Goal: Task Accomplishment & Management: Complete application form

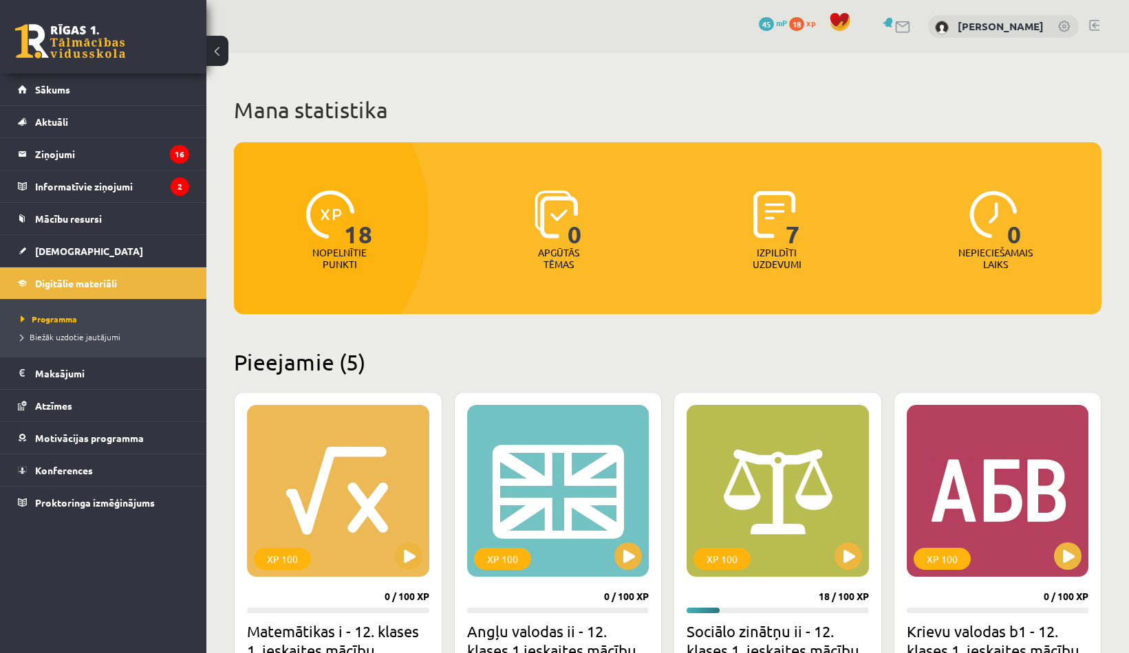
scroll to position [524, 0]
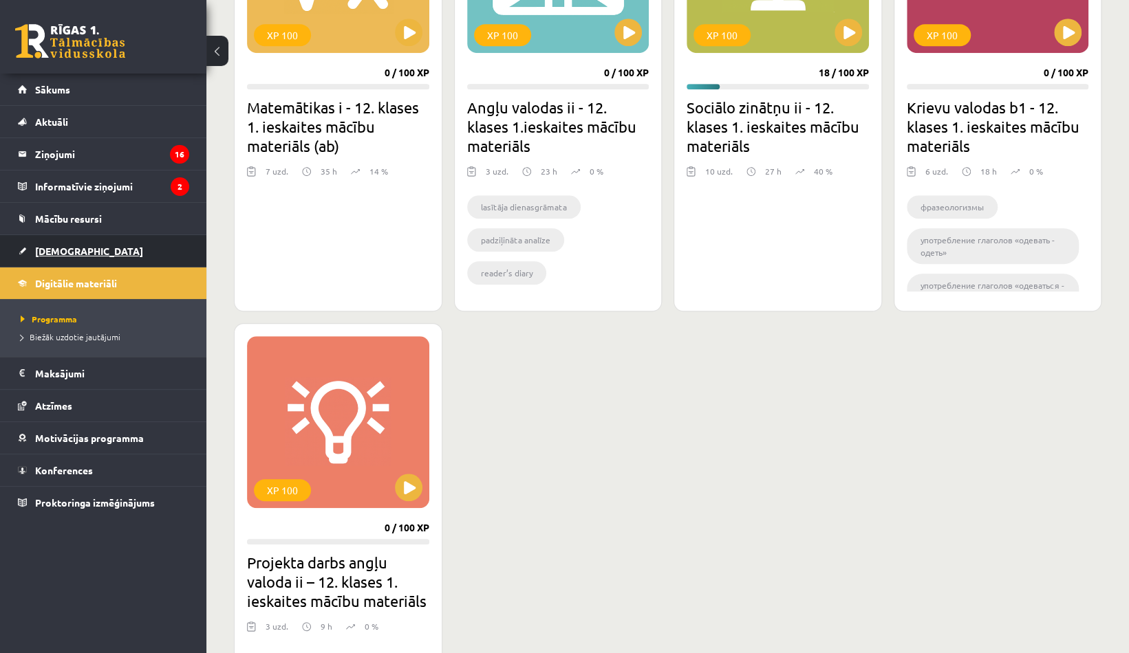
click at [90, 237] on link "[DEMOGRAPHIC_DATA]" at bounding box center [103, 251] width 171 height 32
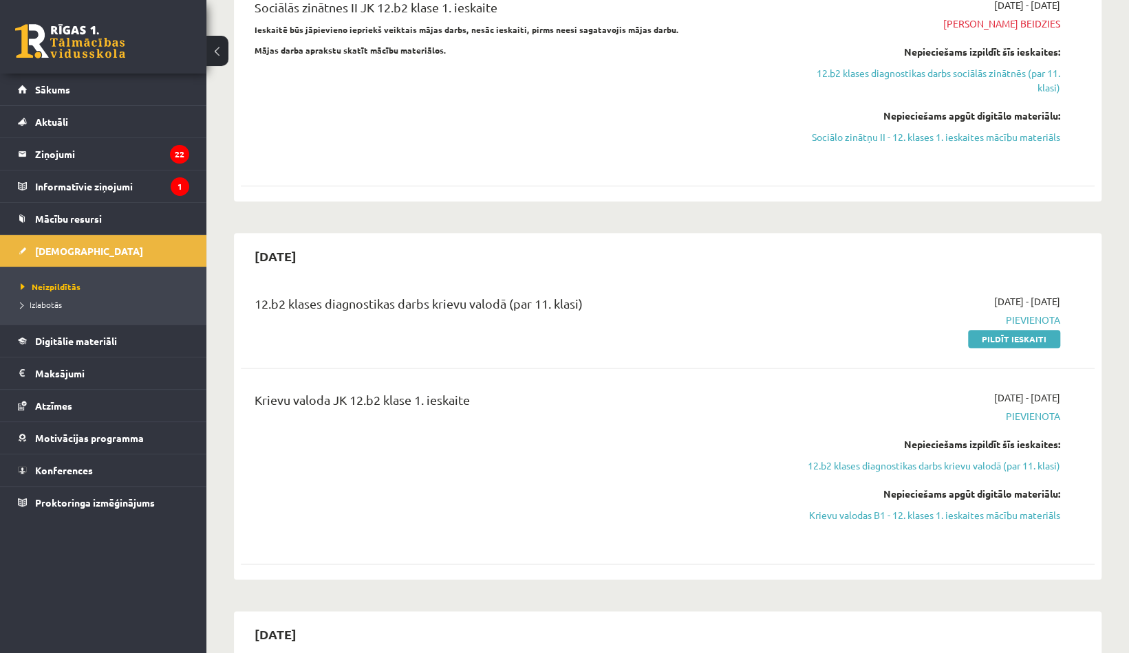
scroll to position [927, 0]
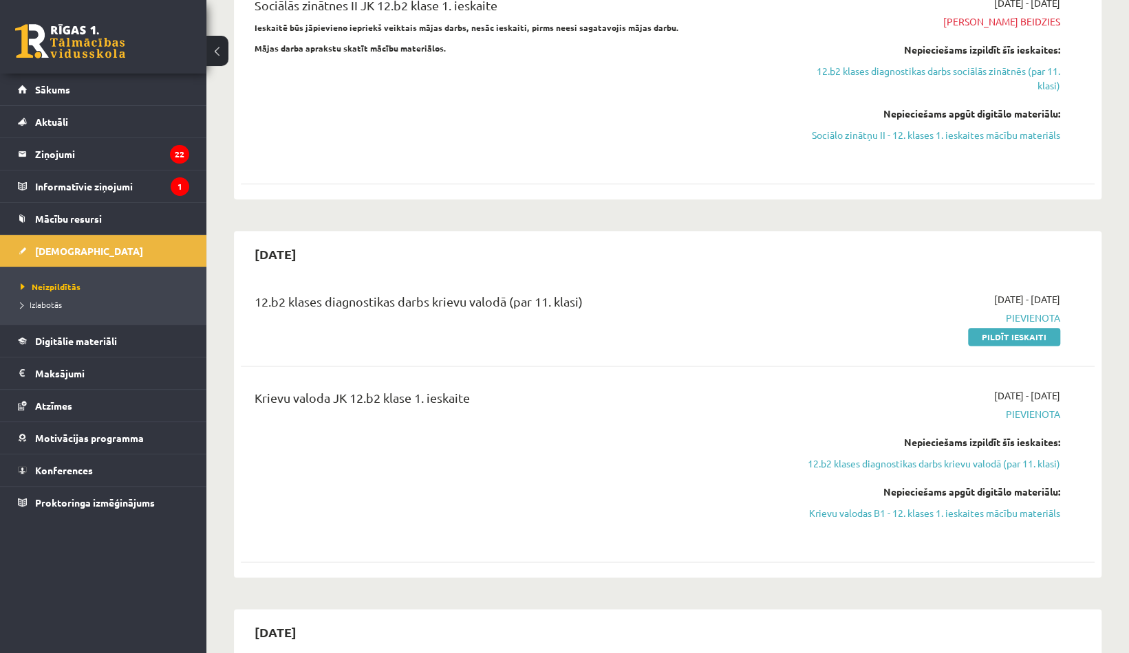
click at [995, 296] on div "12.b2 klases diagnostikas darbs krievu valodā (par 11. klasi) 2025-10-01 - 2025…" at bounding box center [668, 318] width 854 height 79
click at [996, 328] on link "Pildīt ieskaiti" at bounding box center [1014, 337] width 92 height 18
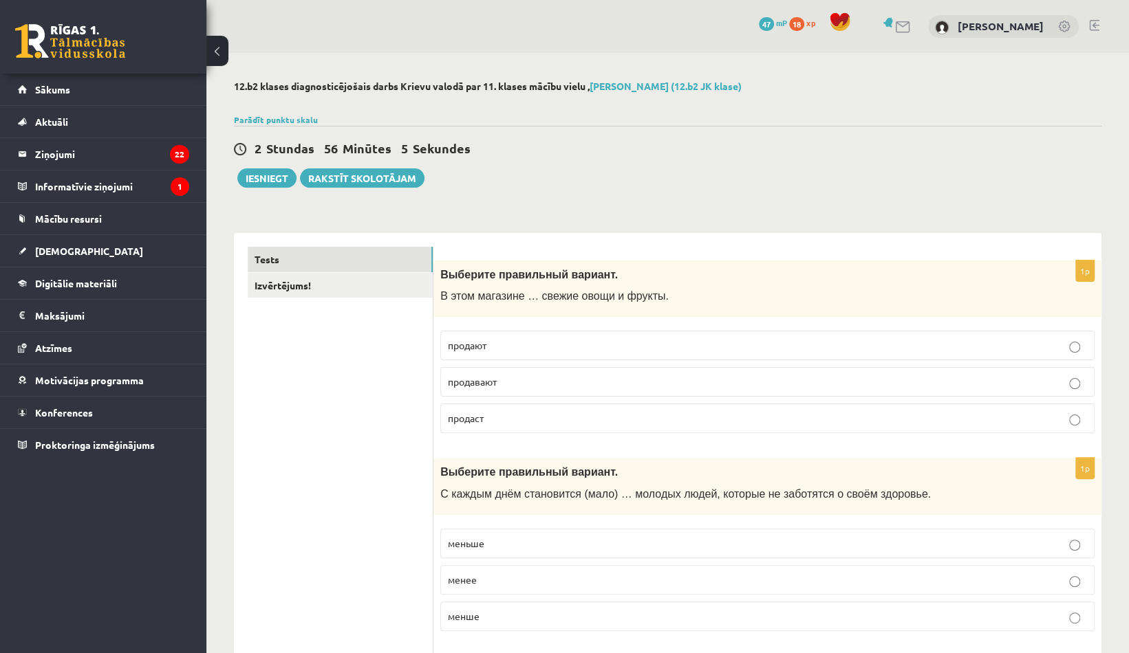
click at [1073, 340] on p "продают" at bounding box center [767, 345] width 639 height 14
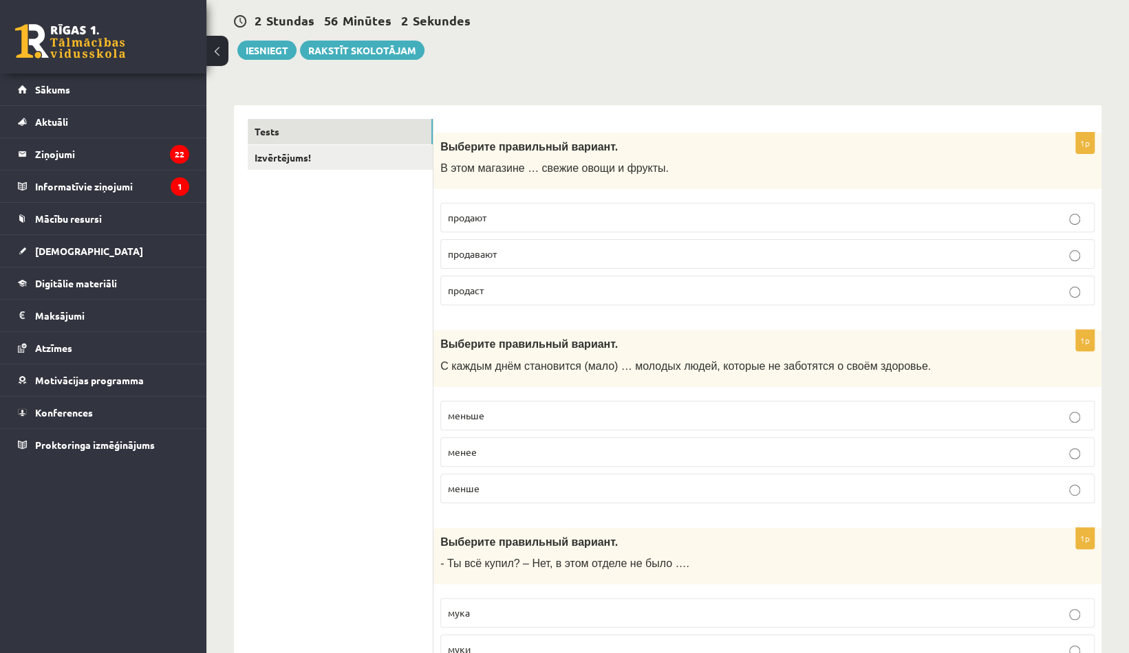
scroll to position [129, 0]
click at [1076, 420] on label "меньше" at bounding box center [767, 415] width 654 height 30
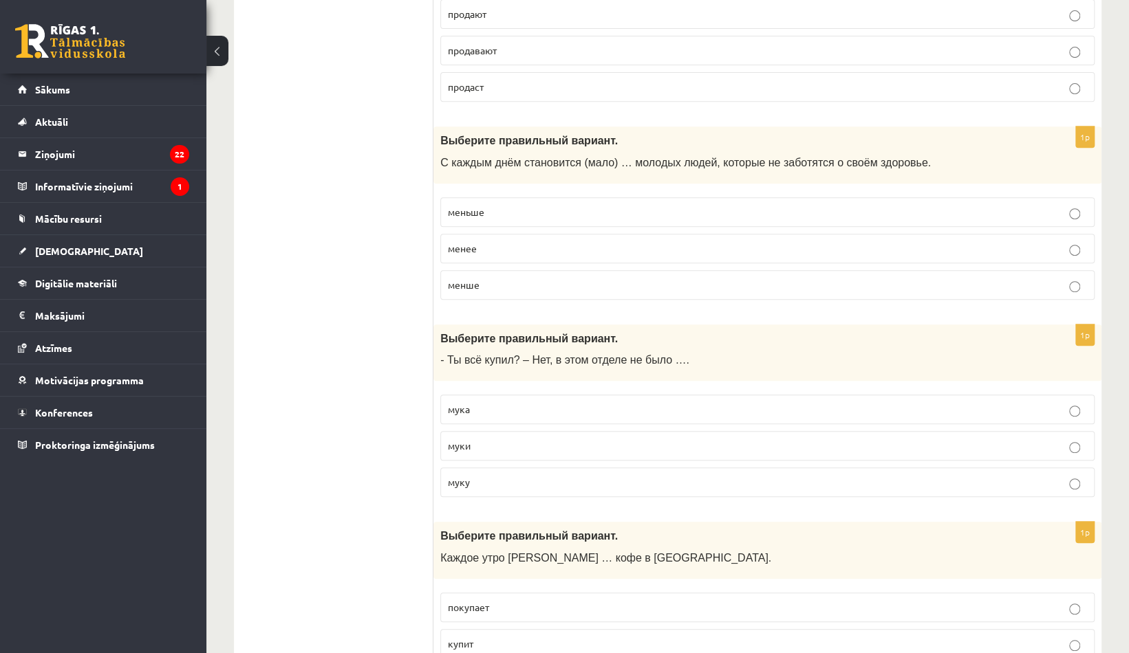
scroll to position [336, 0]
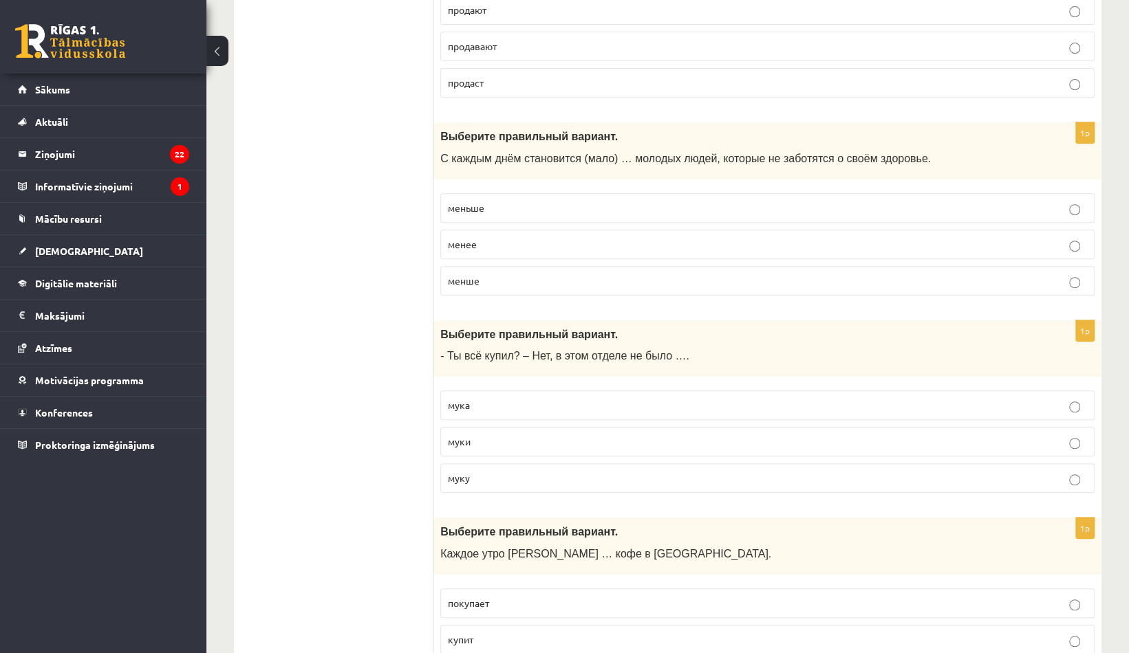
click at [860, 427] on label "муки" at bounding box center [767, 442] width 654 height 30
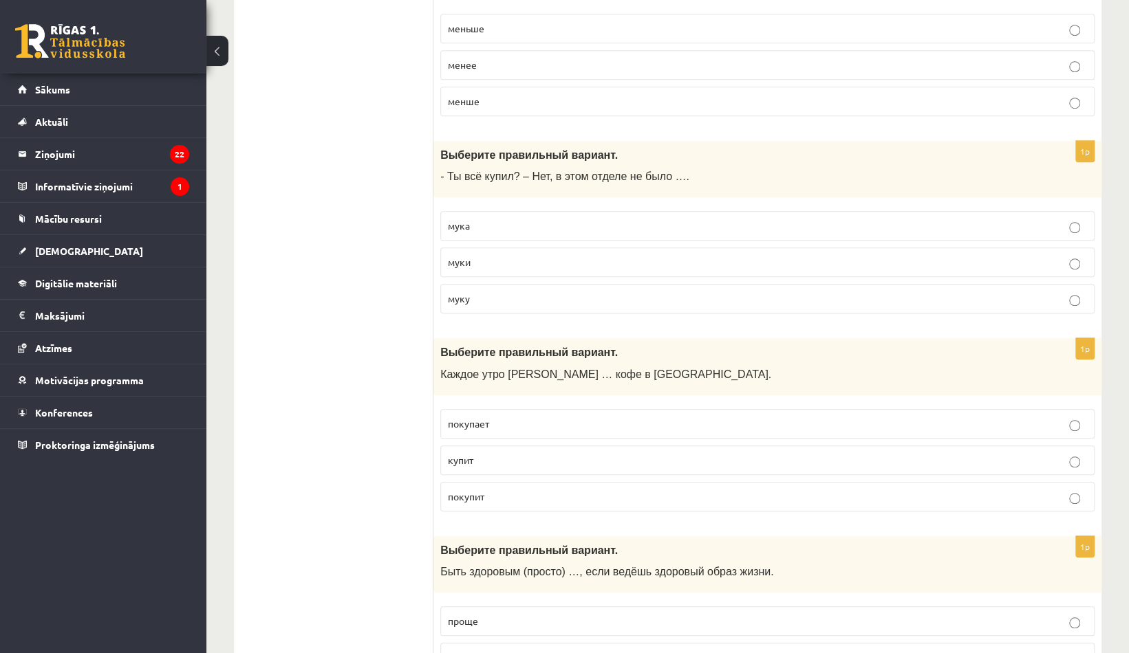
scroll to position [519, 0]
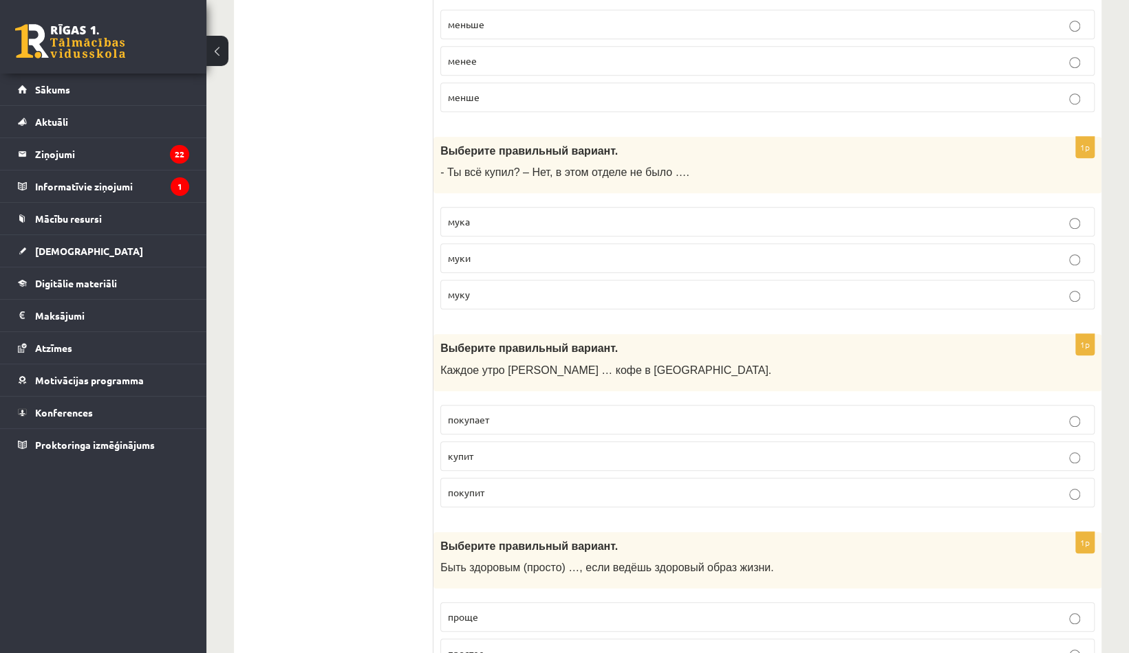
click at [670, 422] on p "покупает" at bounding box center [767, 420] width 639 height 14
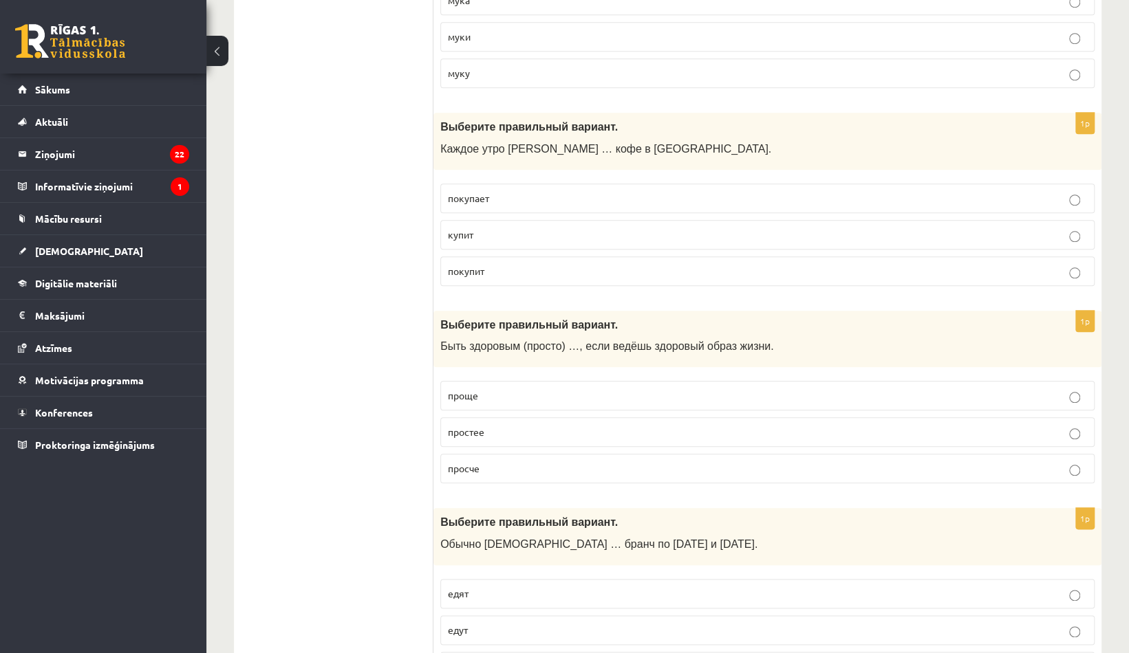
scroll to position [742, 0]
click at [531, 453] on label "просче" at bounding box center [767, 468] width 654 height 30
click at [489, 392] on p "проще" at bounding box center [767, 395] width 639 height 14
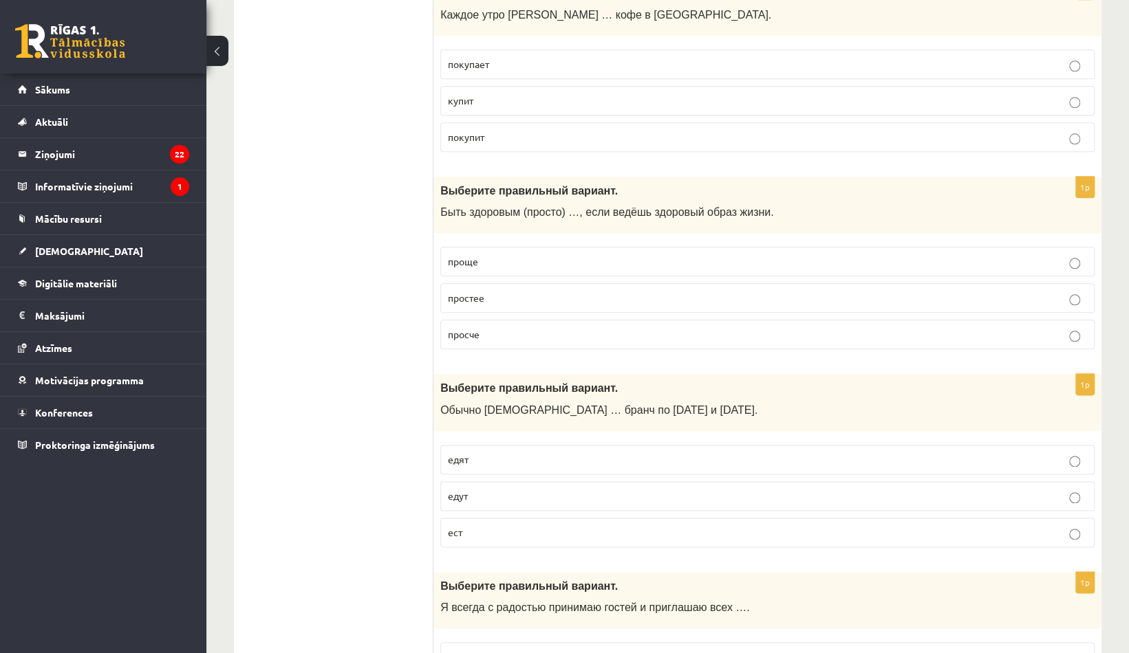
scroll to position [878, 0]
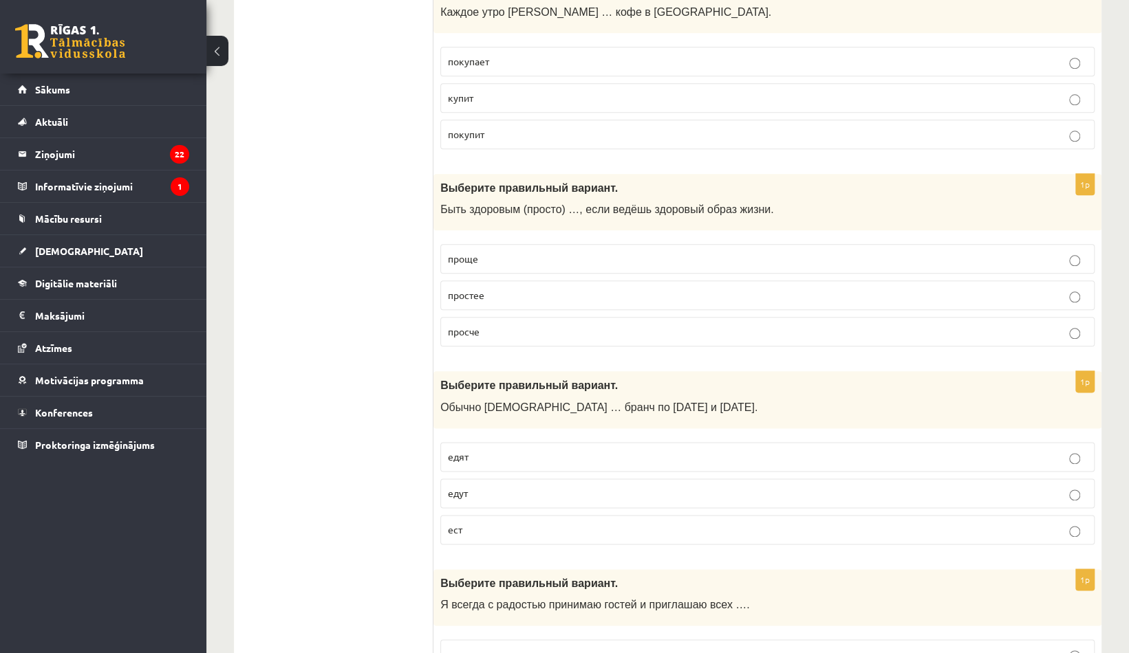
click at [482, 450] on p "едят" at bounding box center [767, 457] width 639 height 14
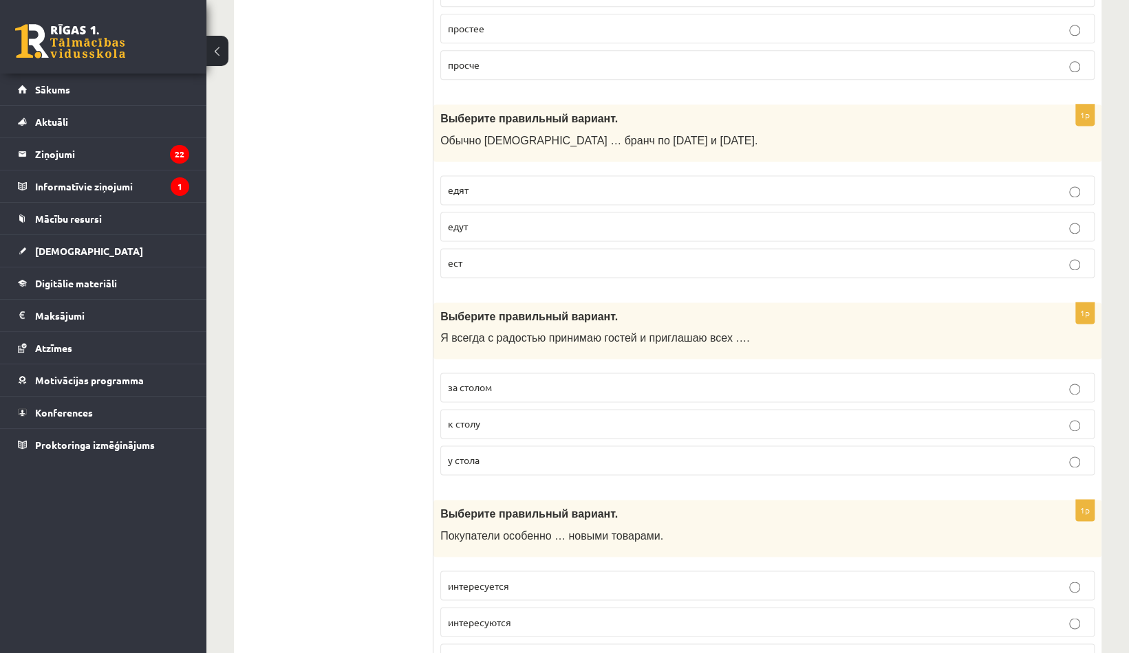
scroll to position [1145, 0]
click at [482, 453] on p "у стола" at bounding box center [767, 460] width 639 height 14
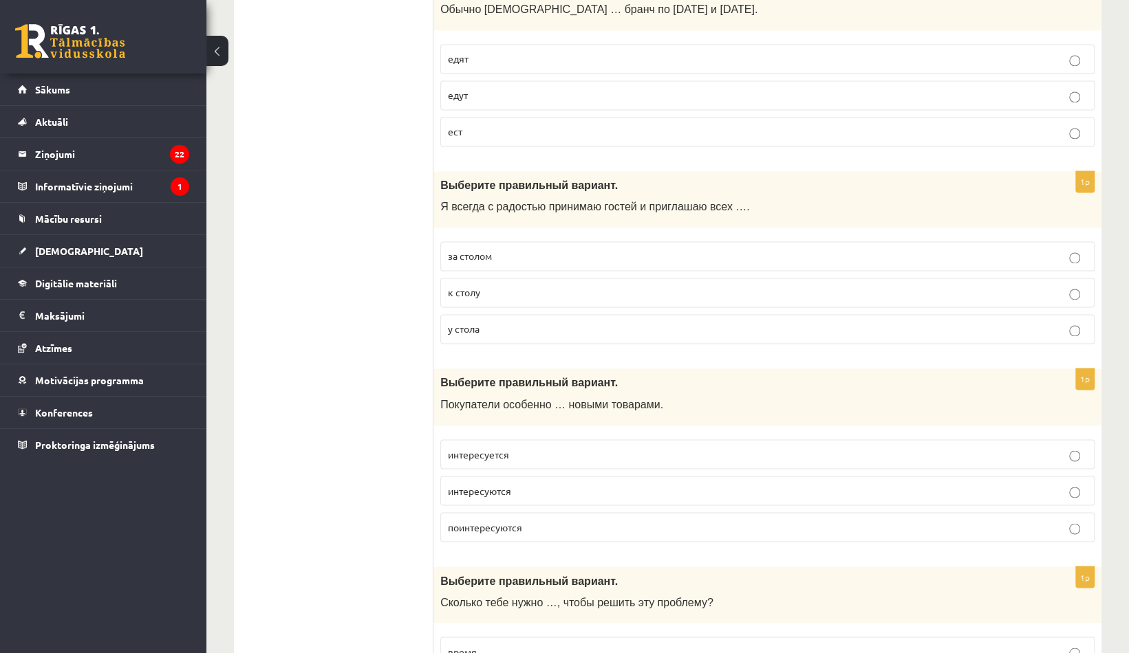
scroll to position [1277, 0]
click at [473, 475] on label "интересуются" at bounding box center [767, 490] width 654 height 30
click at [473, 483] on span "интересуются" at bounding box center [479, 489] width 63 height 12
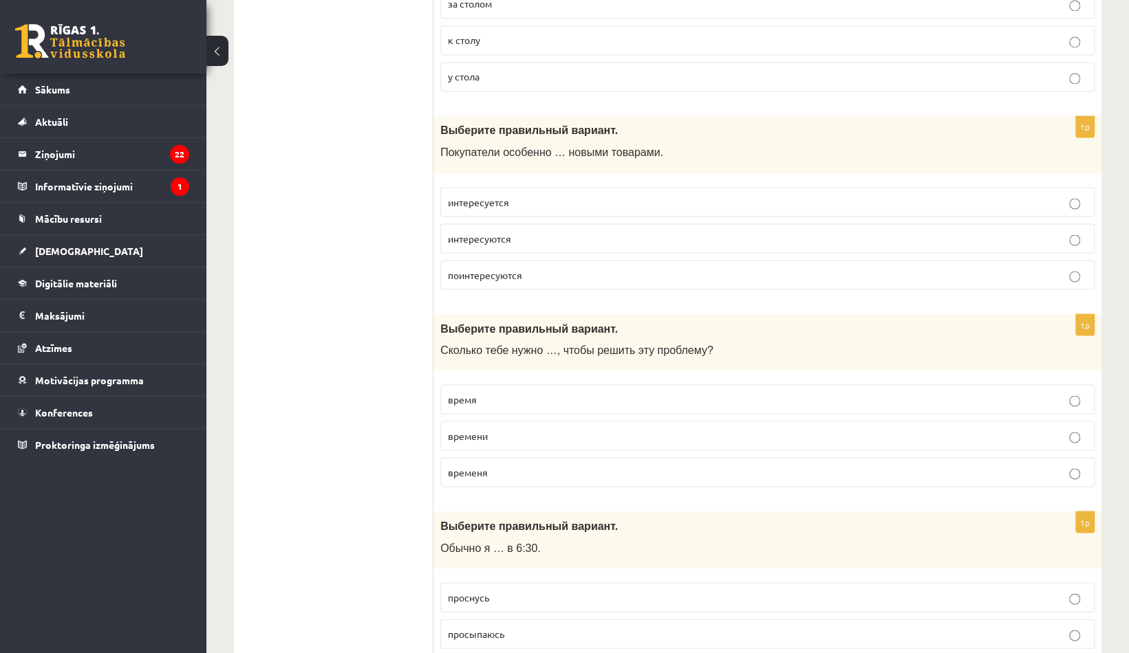
scroll to position [1529, 0]
click at [462, 392] on span "время" at bounding box center [462, 398] width 29 height 12
click at [493, 398] on label "время" at bounding box center [767, 399] width 654 height 30
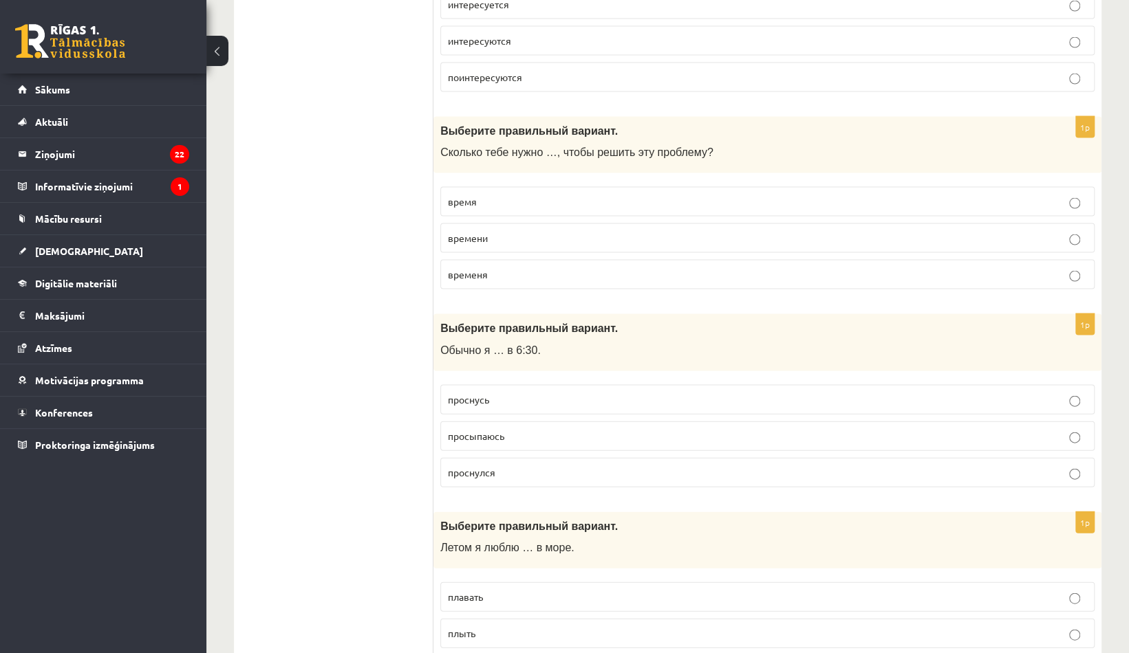
scroll to position [1739, 0]
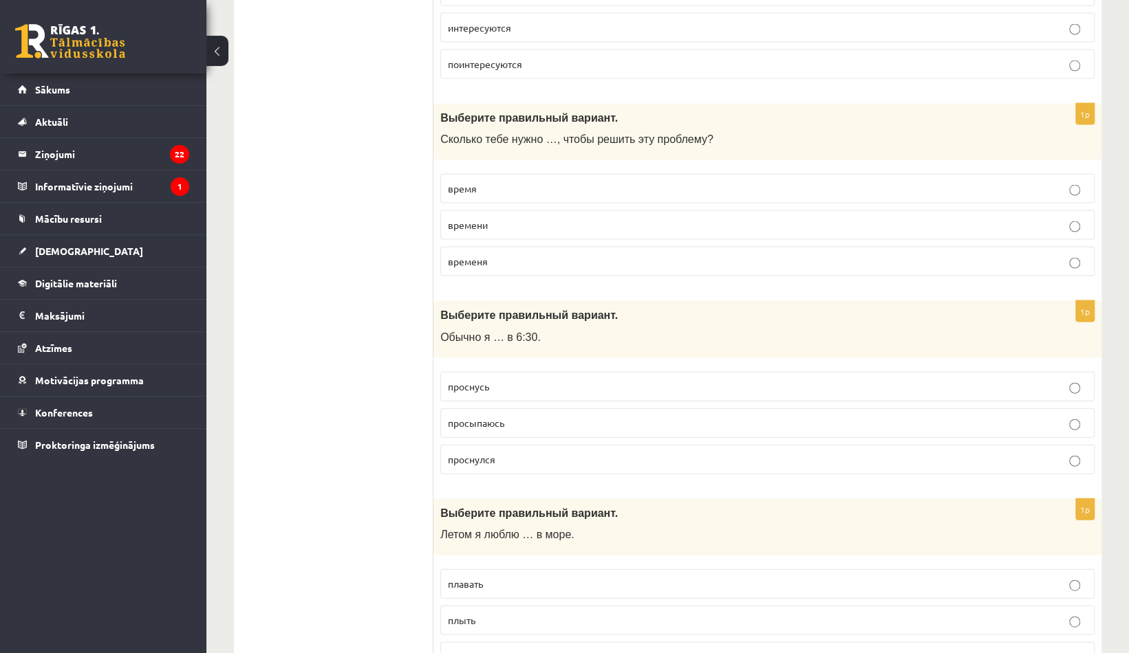
click at [482, 380] on span "проснусь" at bounding box center [468, 386] width 41 height 12
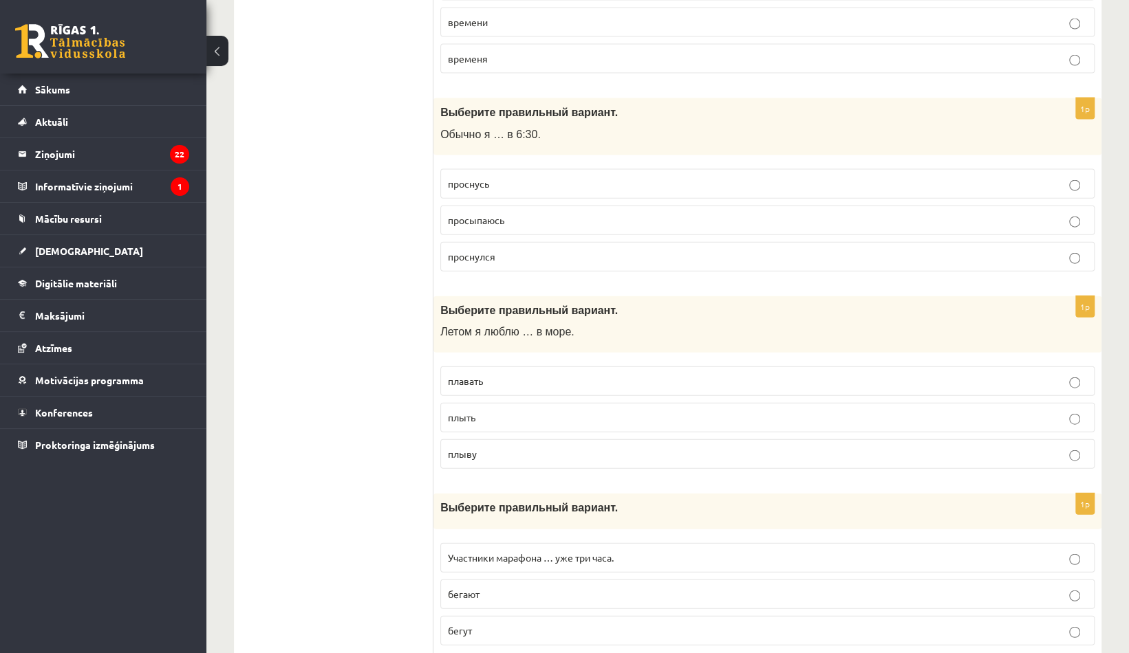
scroll to position [1946, 0]
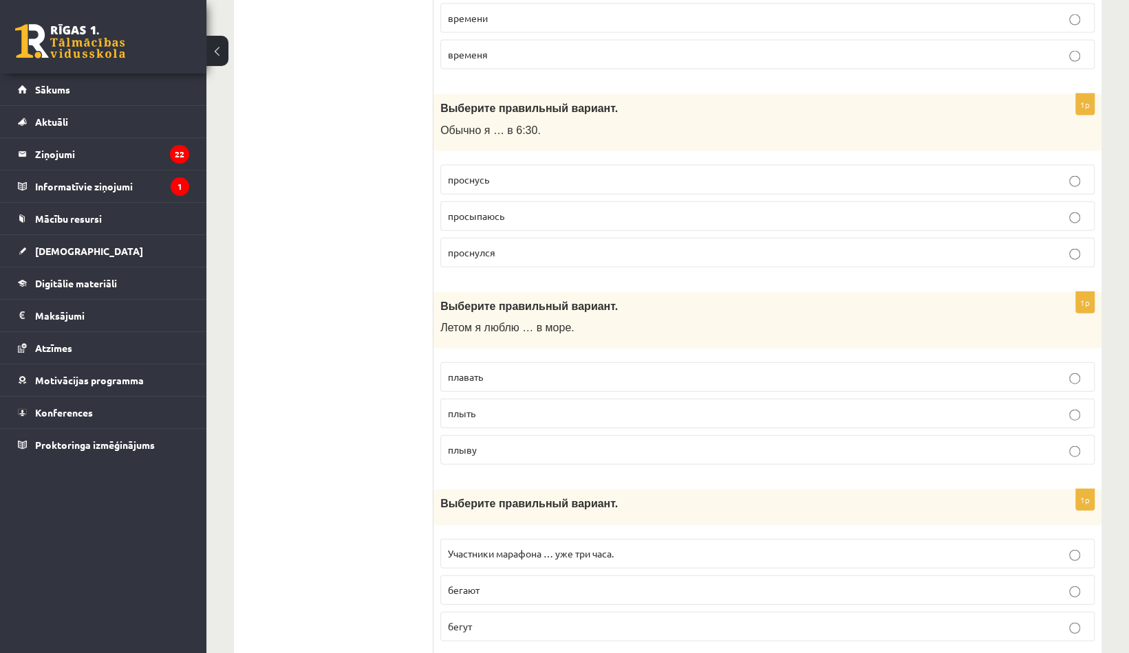
click at [518, 370] on p "плавать" at bounding box center [767, 377] width 639 height 14
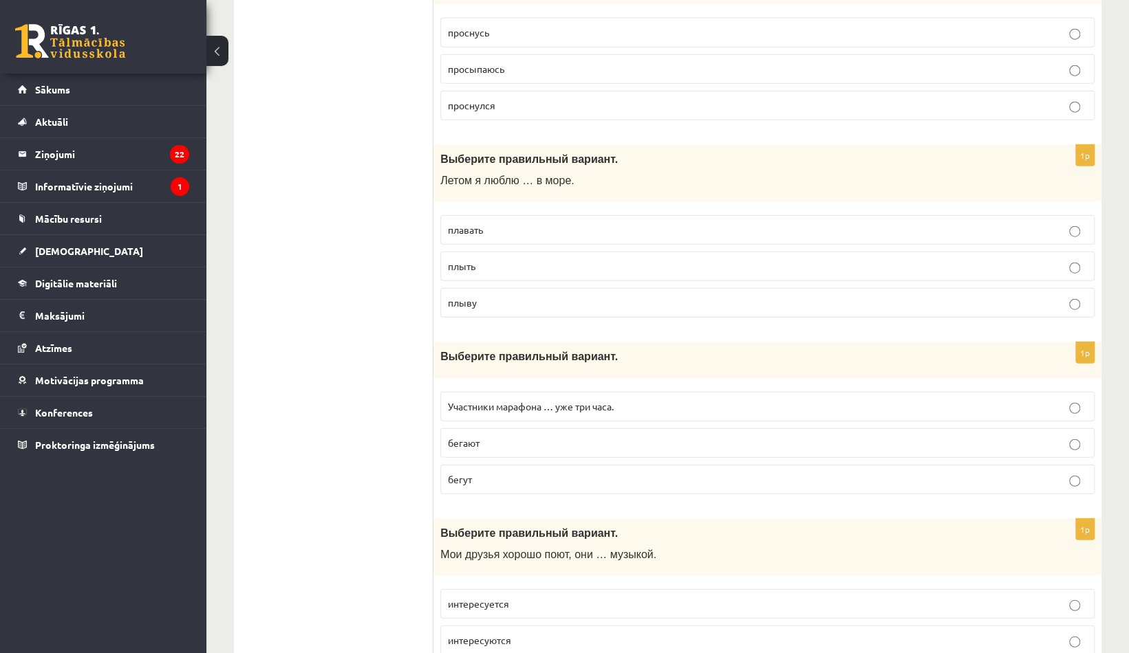
scroll to position [2090, 0]
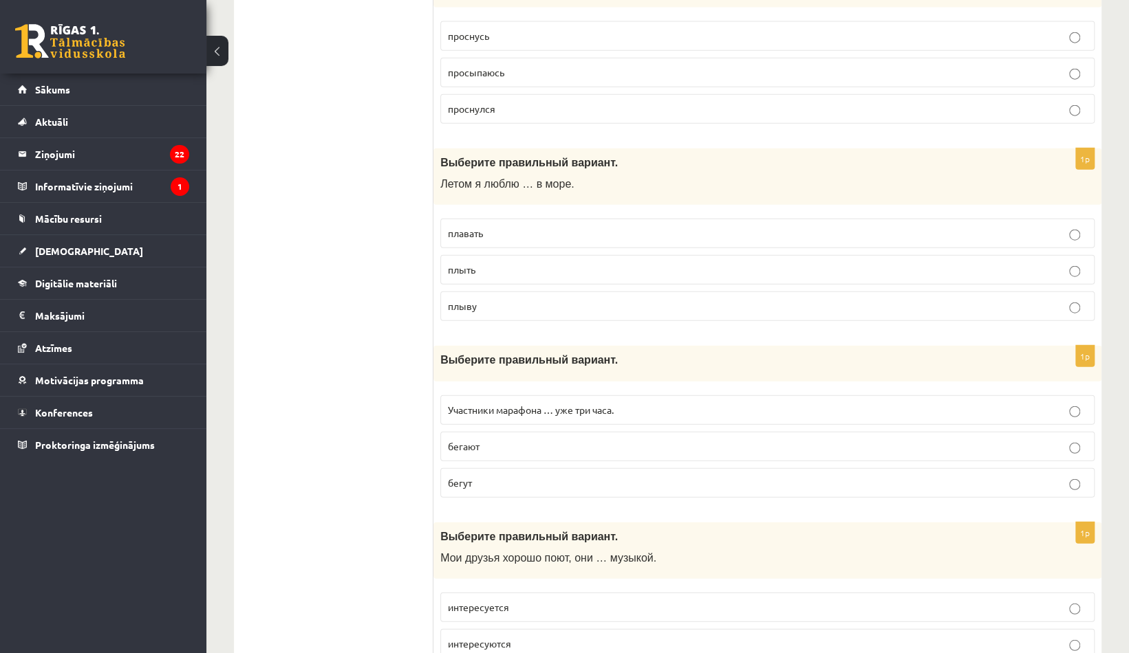
click at [506, 440] on p "бегают" at bounding box center [767, 447] width 639 height 14
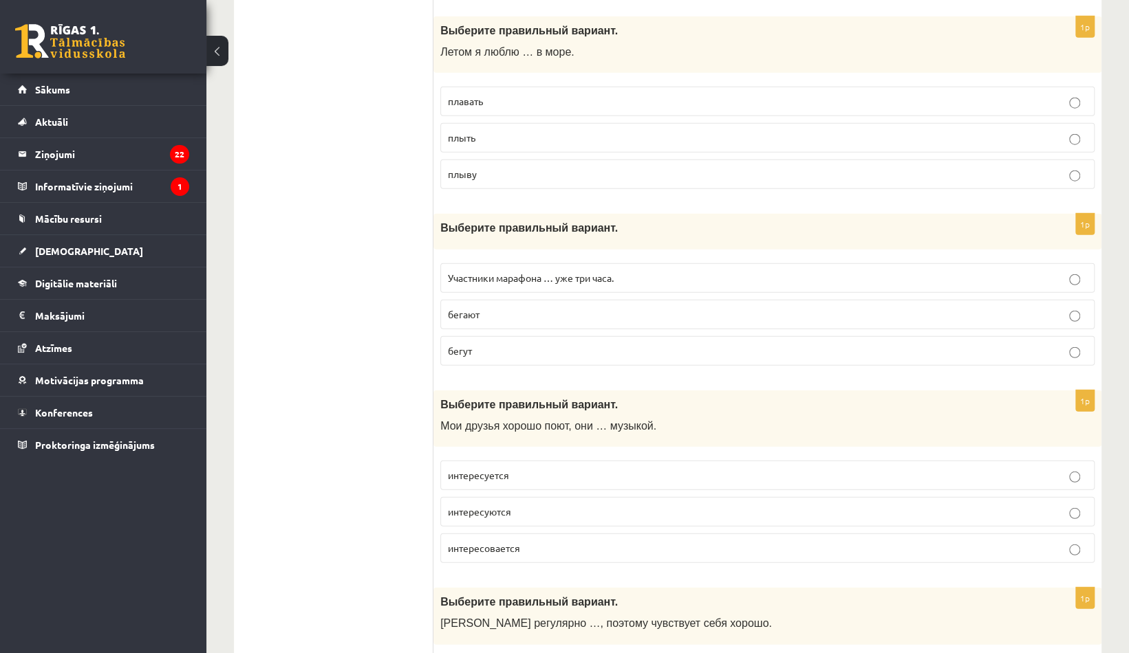
scroll to position [2223, 0]
click at [497, 468] on span "интересуется" at bounding box center [478, 474] width 61 height 12
click at [503, 505] on span "интересуются" at bounding box center [479, 511] width 63 height 12
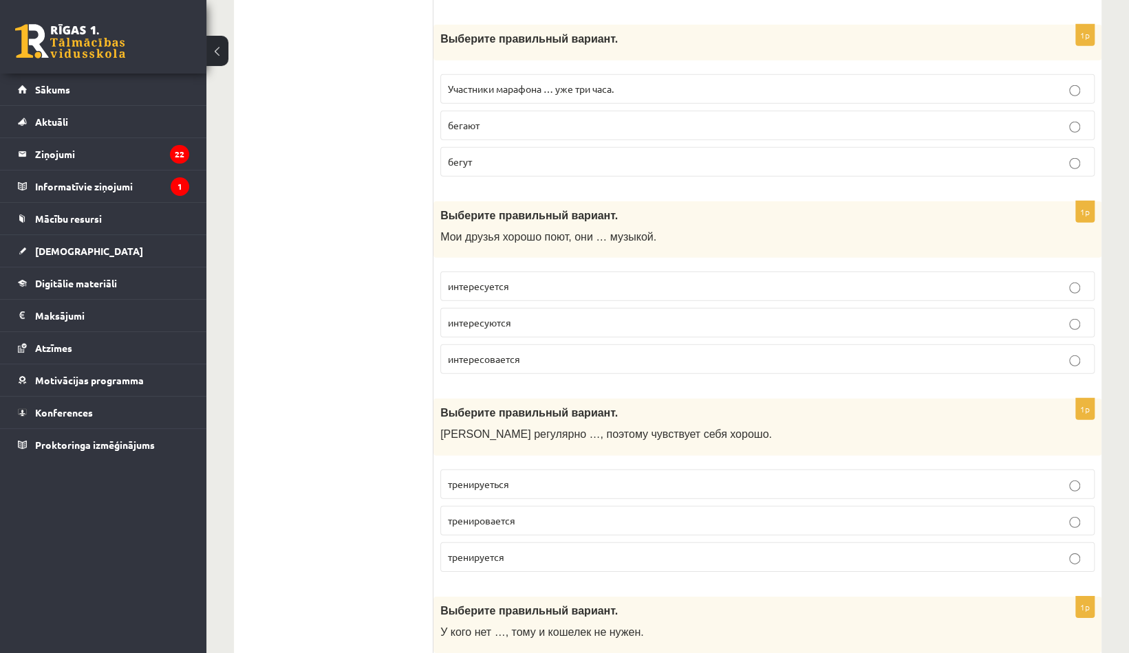
scroll to position [2412, 0]
click at [528, 550] on p "тренируется" at bounding box center [767, 557] width 639 height 14
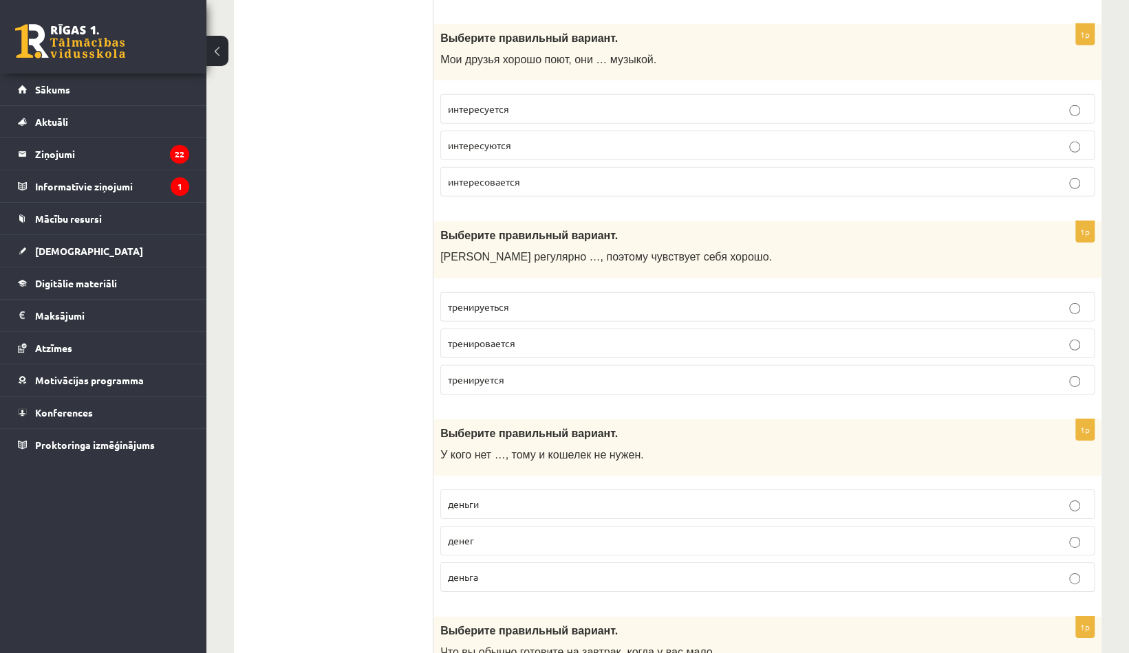
scroll to position [2589, 0]
click at [495, 497] on p "деньги" at bounding box center [767, 504] width 639 height 14
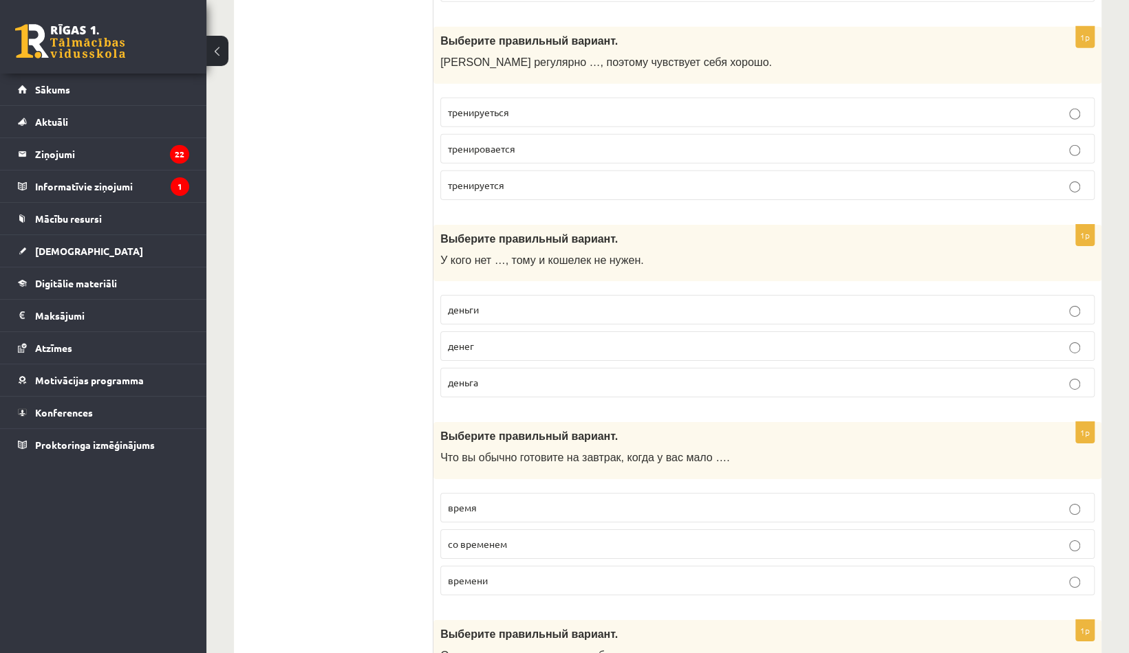
scroll to position [2785, 0]
click at [495, 499] on p "время" at bounding box center [767, 506] width 639 height 14
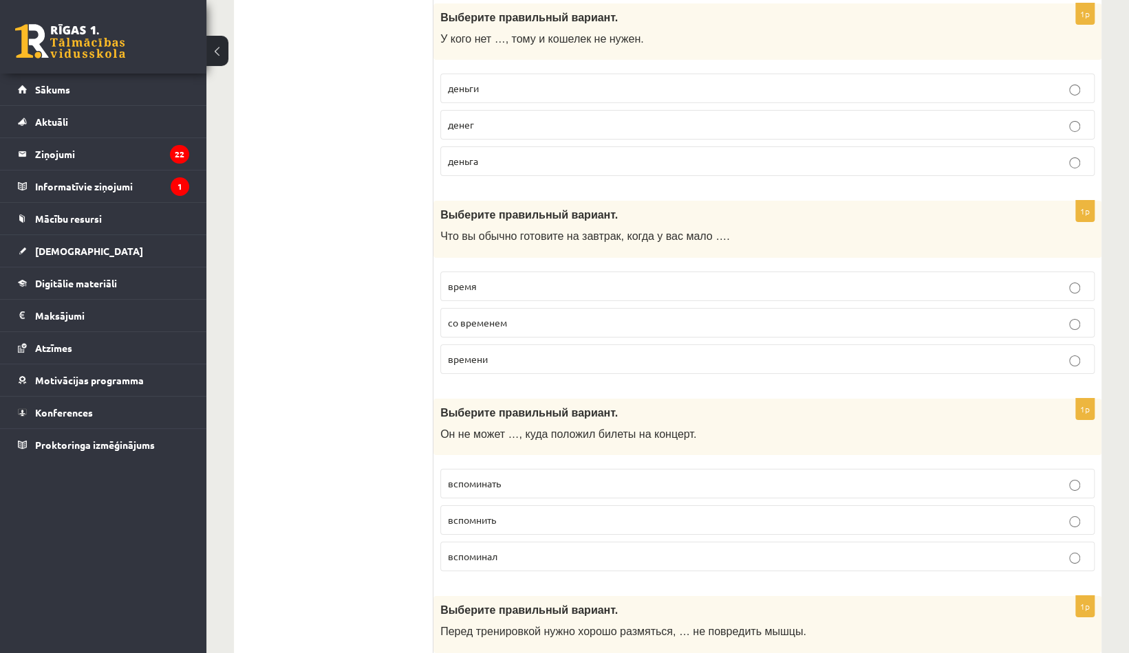
scroll to position [3011, 0]
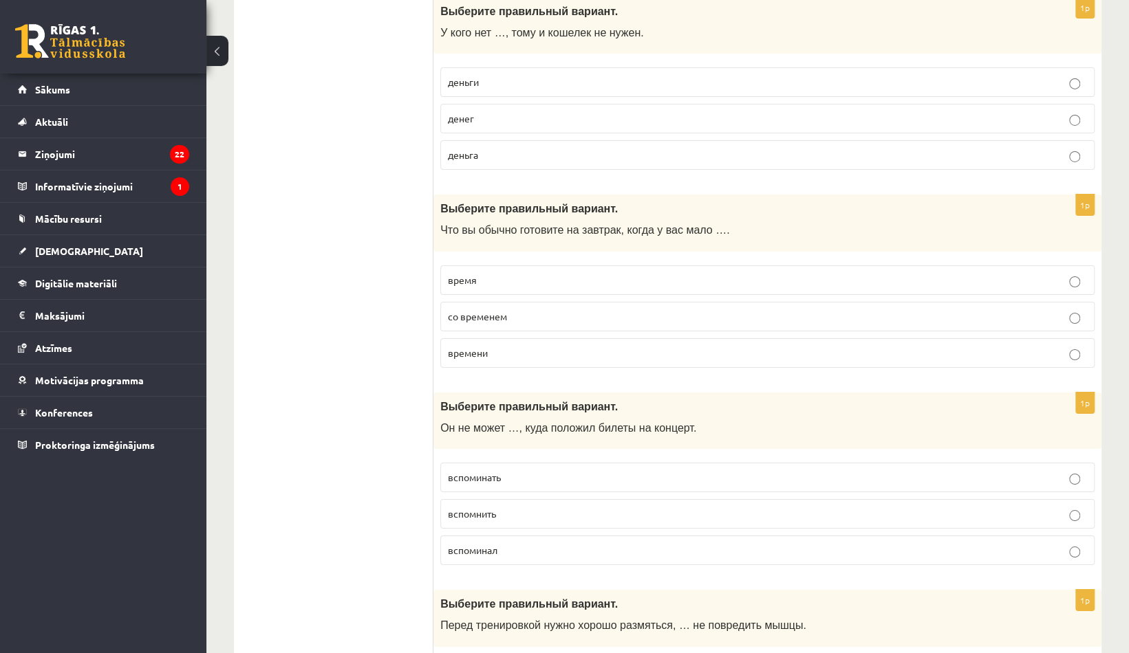
click at [471, 500] on label "вспомнить" at bounding box center [767, 514] width 654 height 30
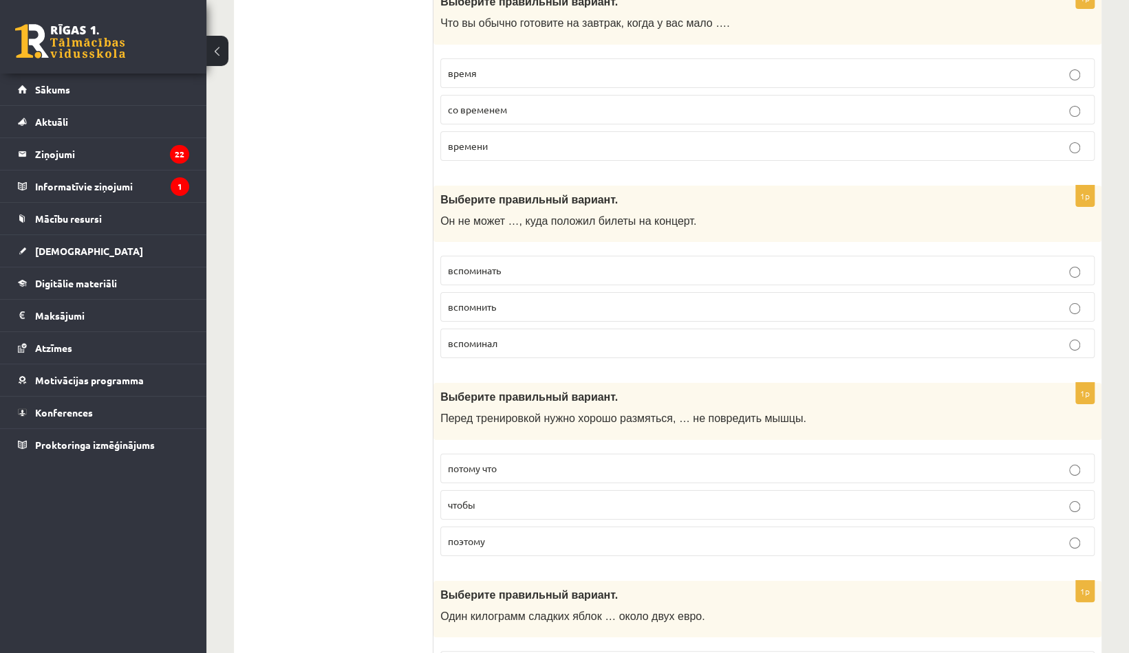
scroll to position [3219, 0]
click at [471, 498] on span "чтобы" at bounding box center [462, 504] width 28 height 12
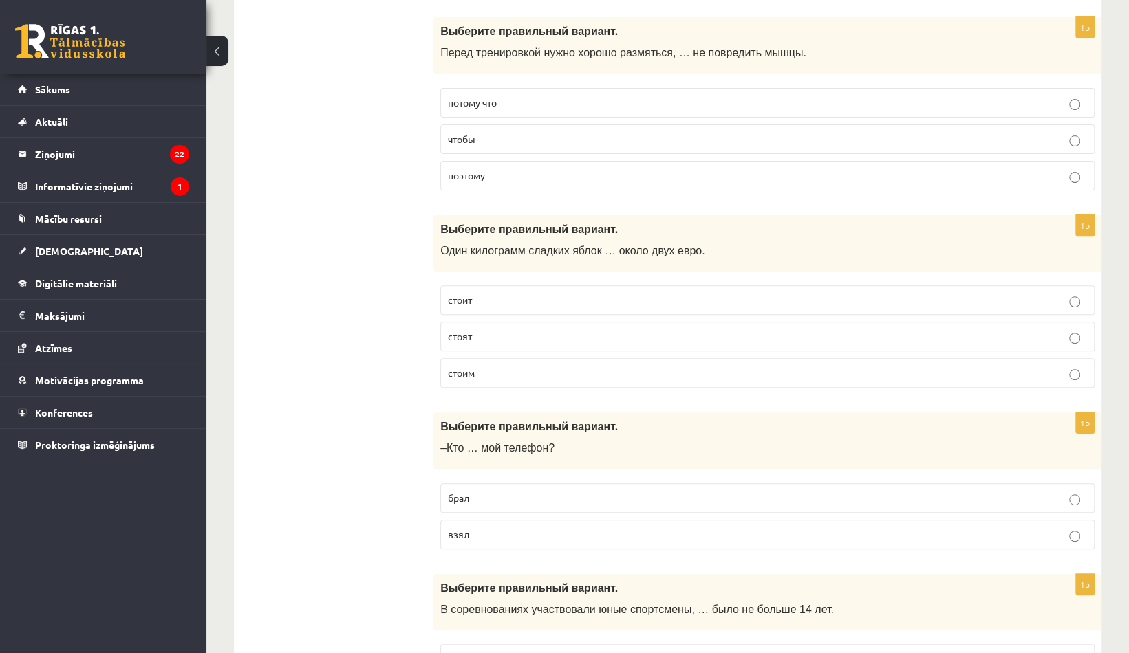
scroll to position [3580, 0]
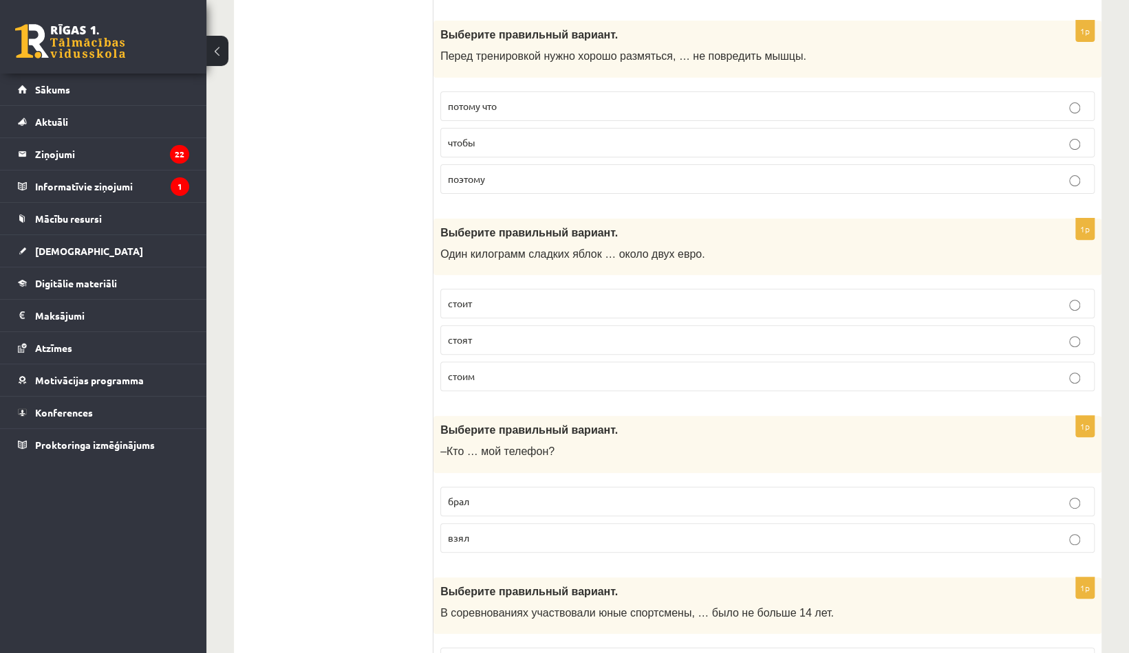
click at [482, 296] on p "стоит" at bounding box center [767, 303] width 639 height 14
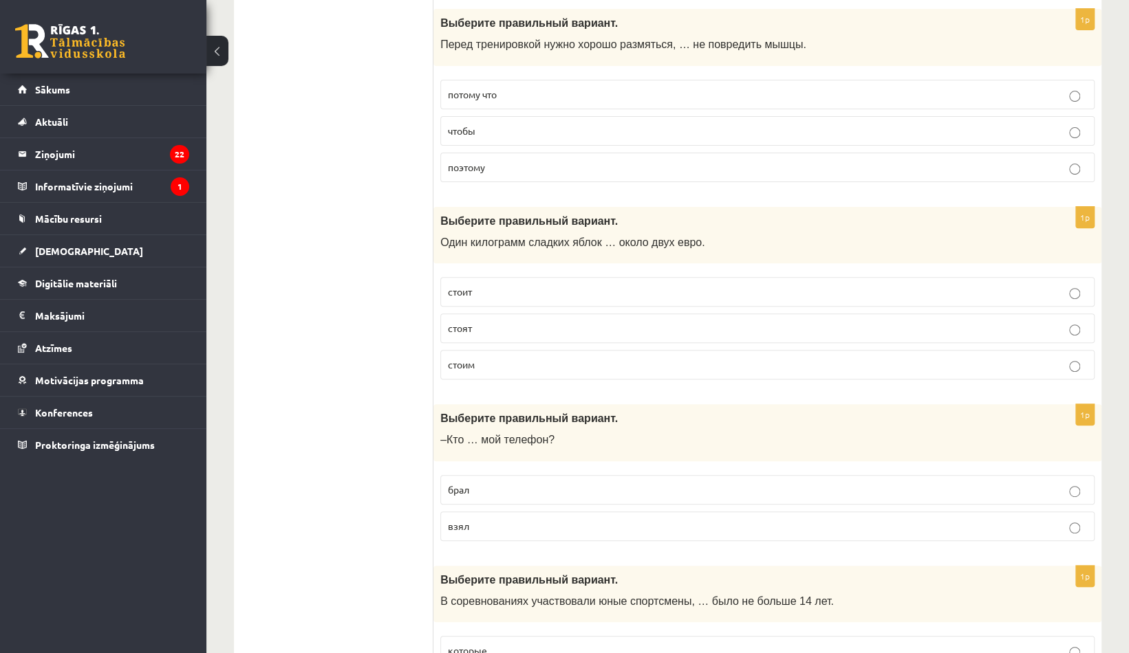
click at [453, 520] on span "взял" at bounding box center [458, 526] width 21 height 12
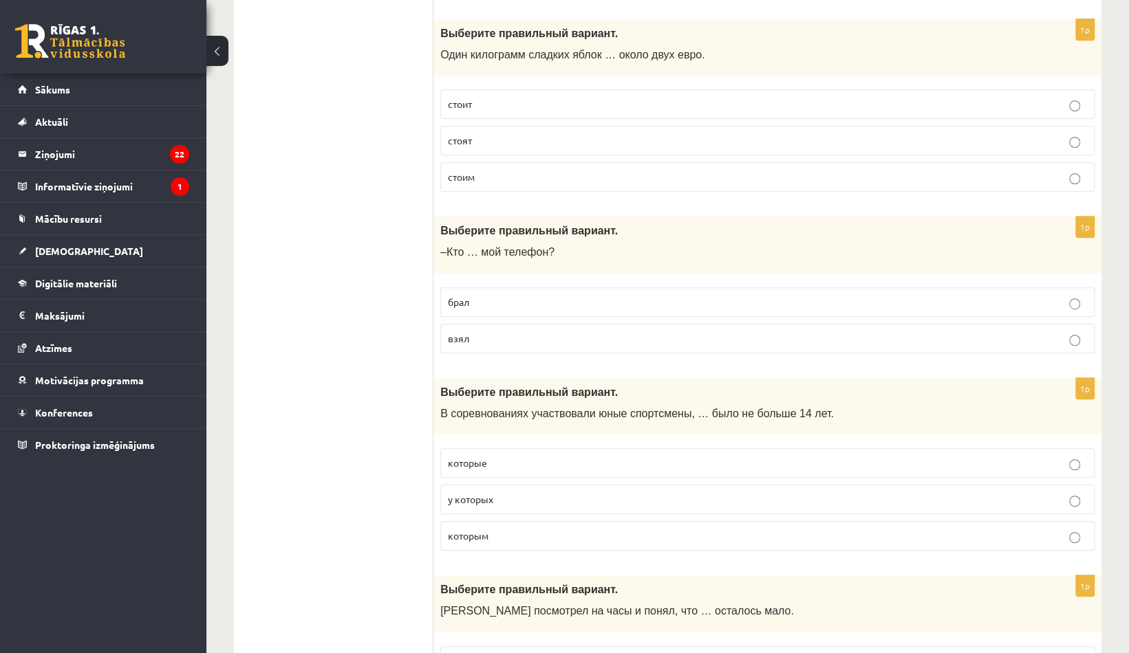
scroll to position [3781, 0]
click at [537, 455] on p "которые" at bounding box center [767, 462] width 639 height 14
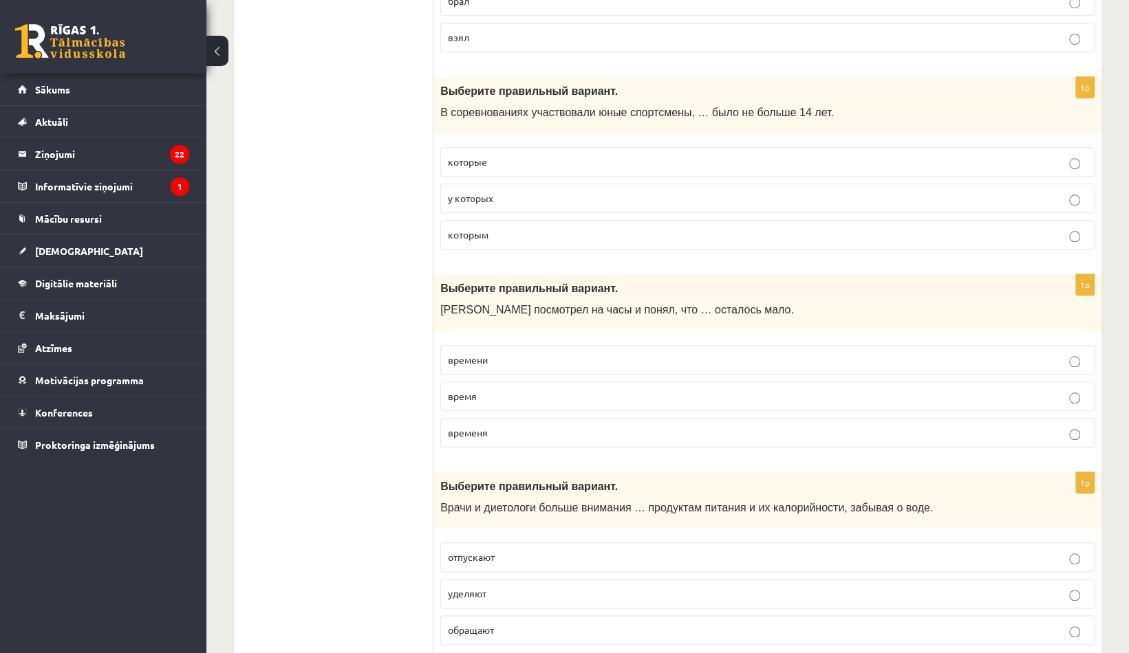
scroll to position [4079, 0]
click at [508, 347] on label "времени" at bounding box center [767, 362] width 654 height 30
click at [512, 355] on p "времени" at bounding box center [767, 362] width 639 height 14
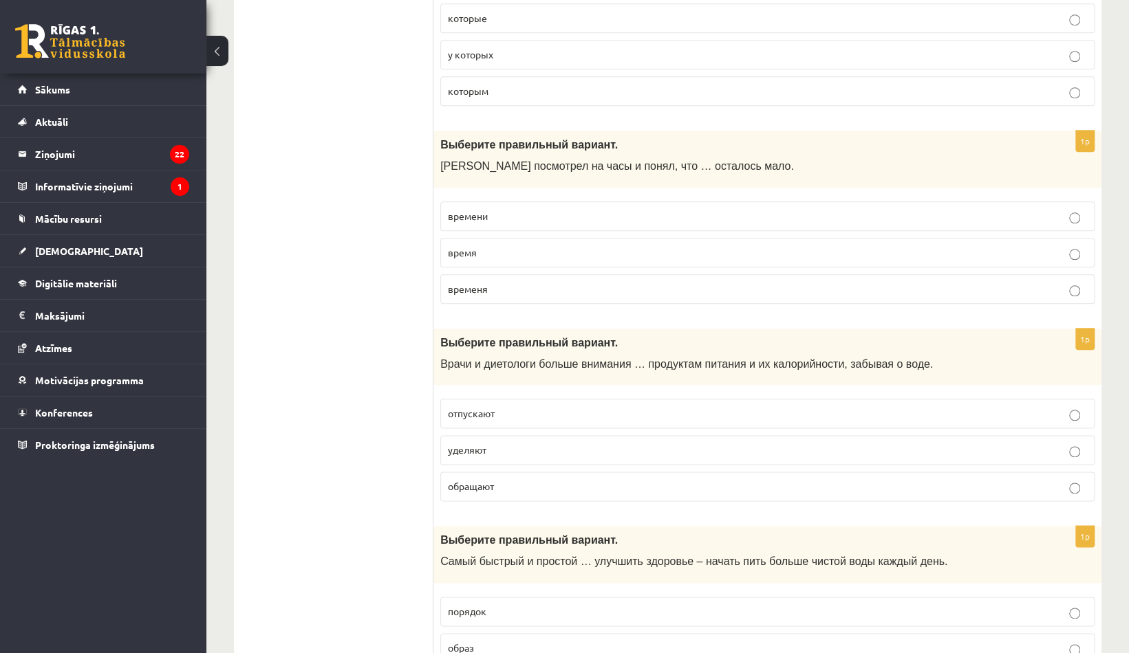
scroll to position [4226, 0]
click at [478, 434] on label "уделяют" at bounding box center [767, 449] width 654 height 30
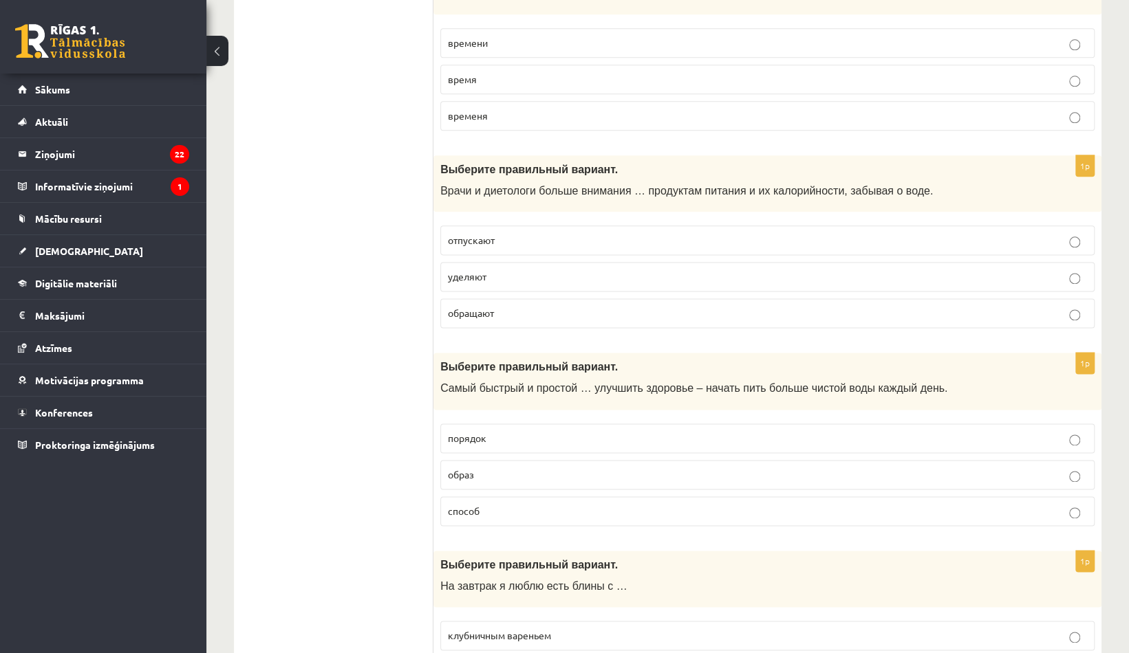
scroll to position [4409, 0]
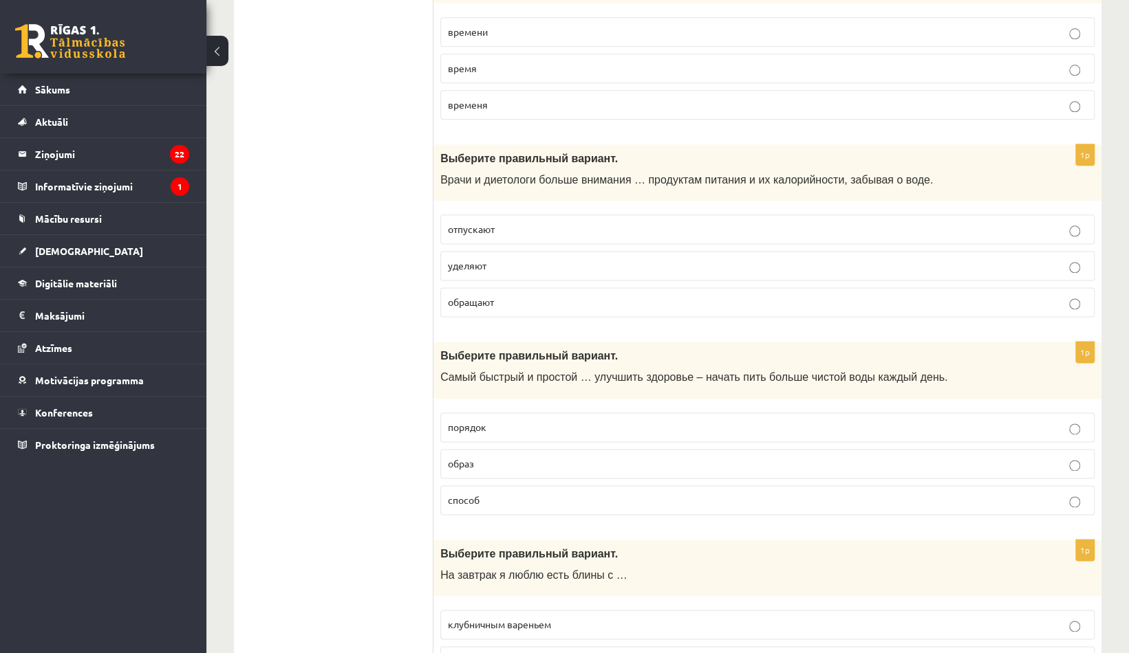
click at [465, 457] on p "образ" at bounding box center [767, 464] width 639 height 14
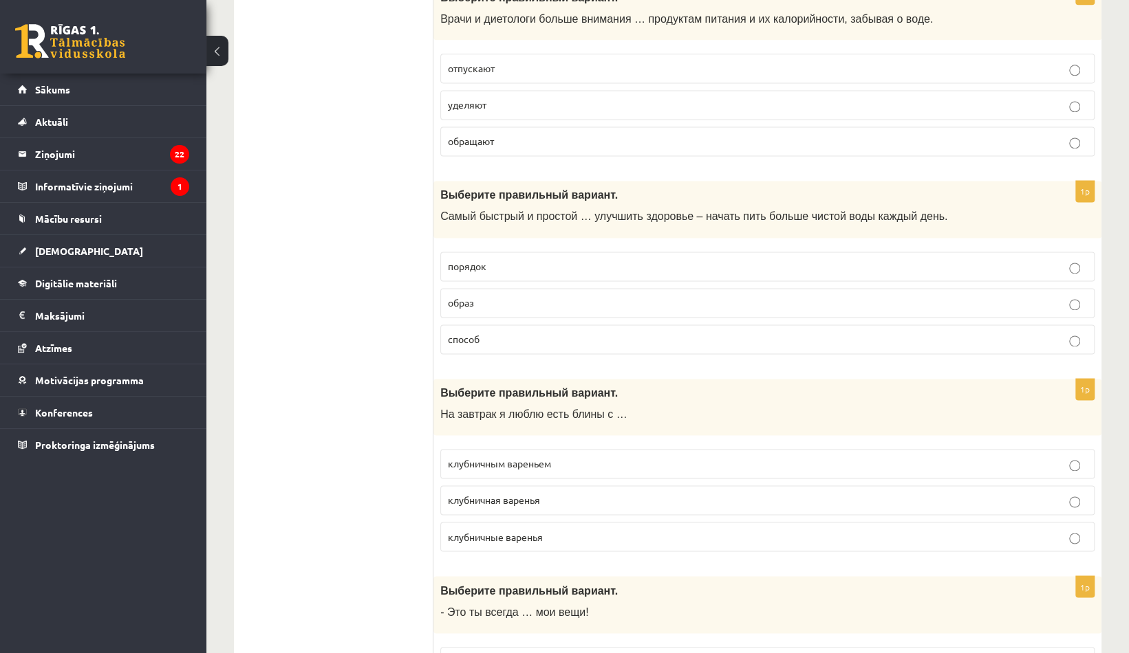
scroll to position [4572, 0]
click at [498, 448] on label "клубничным вареньем" at bounding box center [767, 463] width 654 height 30
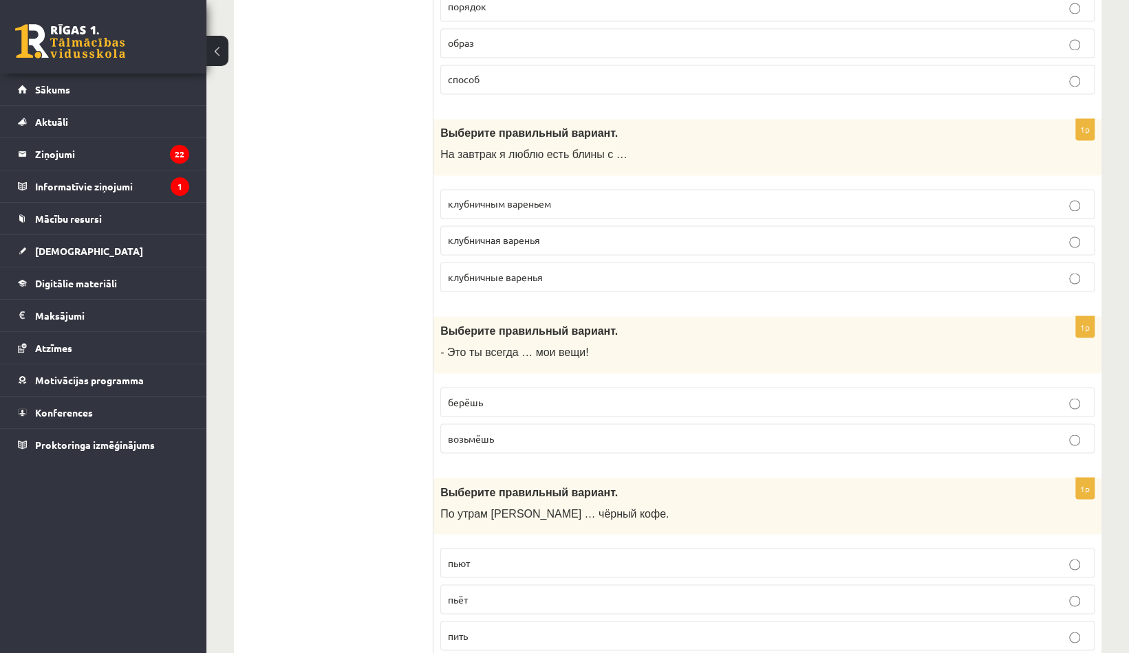
scroll to position [4847, 0]
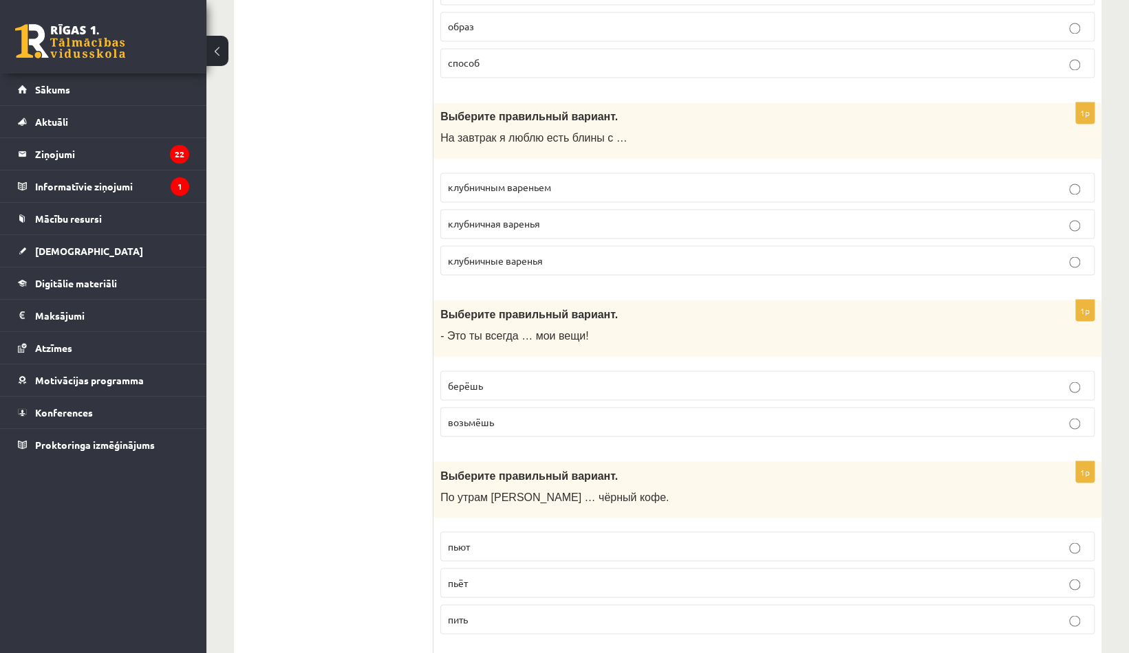
click at [462, 366] on fieldset "берёшь возьмёшь" at bounding box center [767, 402] width 654 height 77
click at [466, 379] on span "берёшь" at bounding box center [465, 385] width 35 height 12
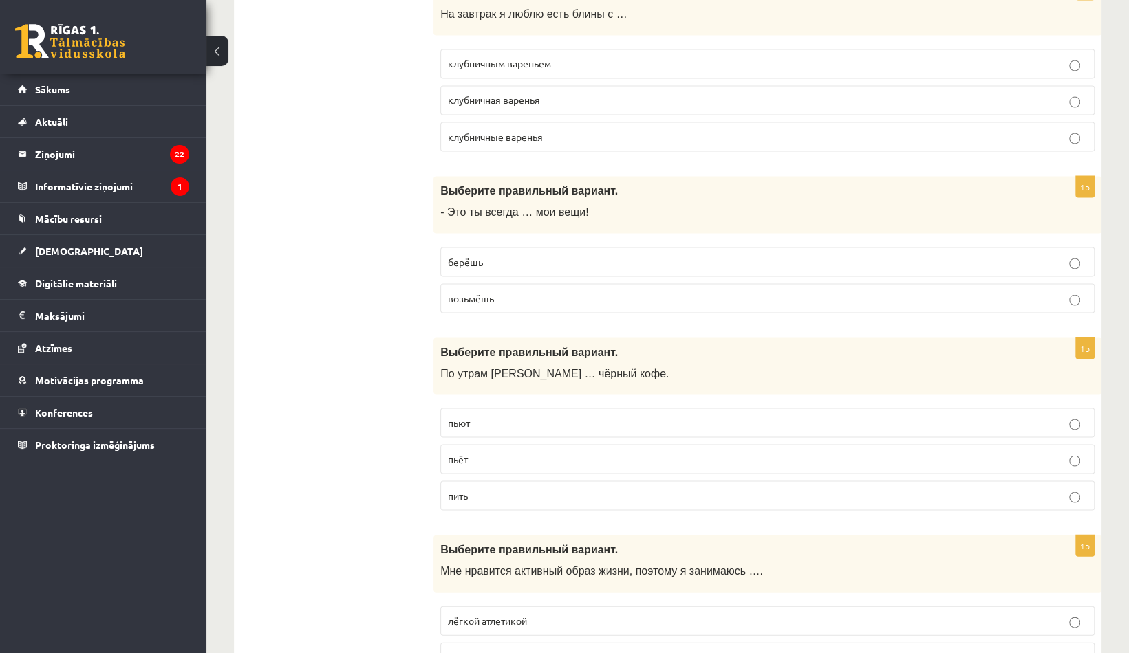
scroll to position [4972, 0]
click at [454, 451] on span "пьёт" at bounding box center [458, 457] width 20 height 12
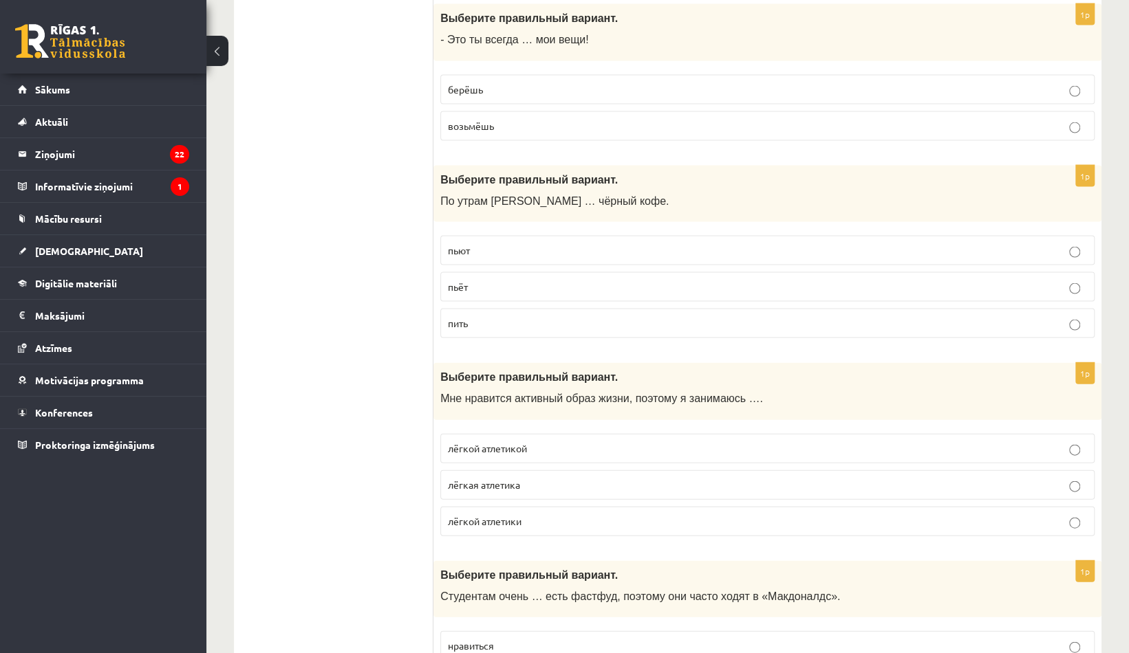
scroll to position [5234, 0]
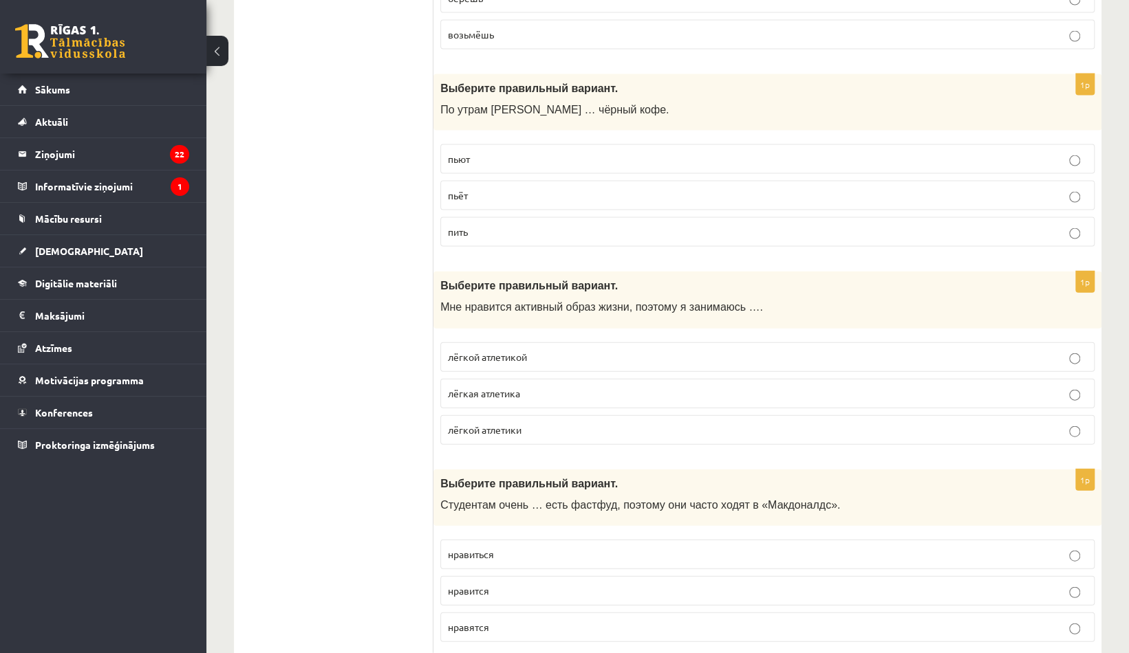
click at [479, 351] on span "лёгкой атлетикой" at bounding box center [487, 357] width 79 height 12
click at [484, 540] on label "нравиться" at bounding box center [767, 555] width 654 height 30
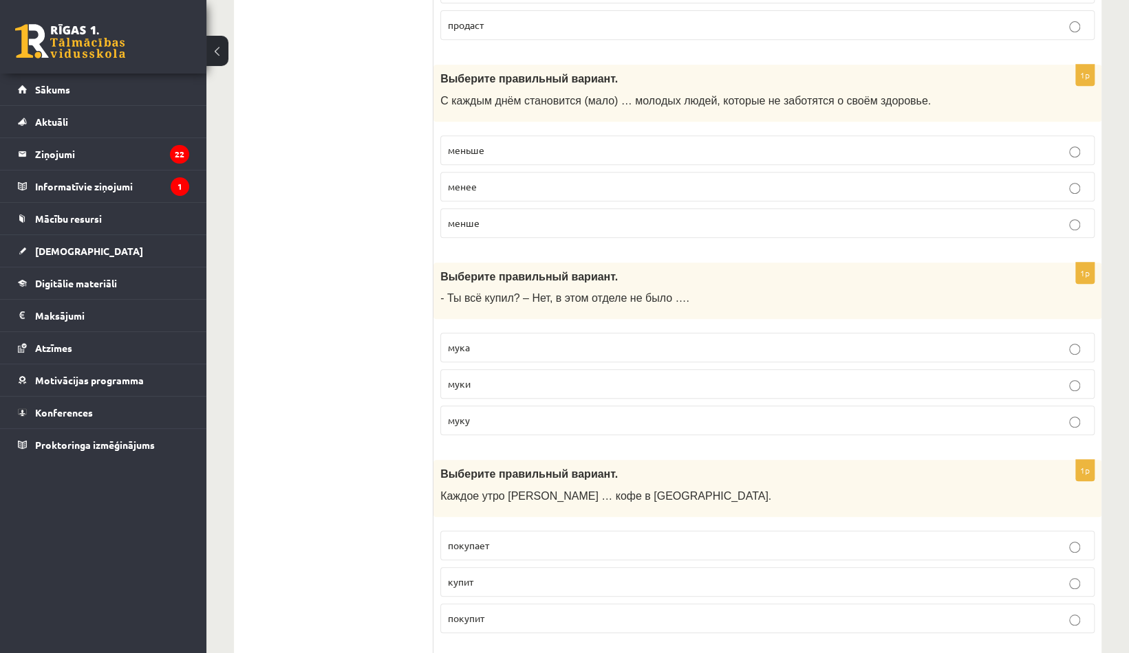
scroll to position [0, 0]
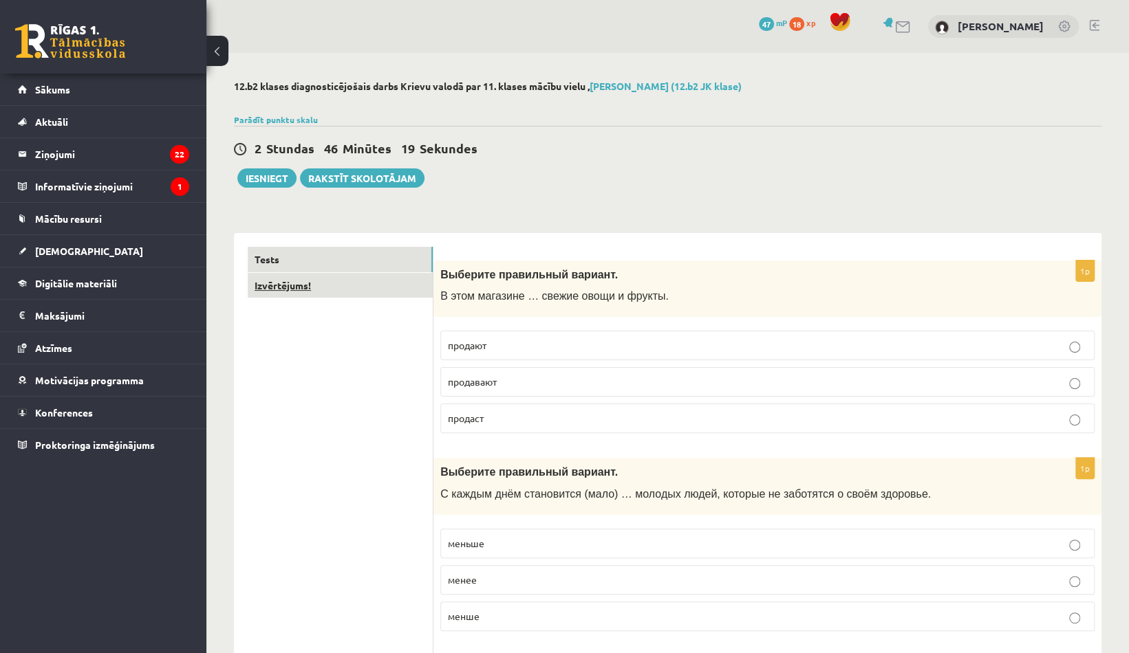
click at [323, 283] on link "Izvērtējums!" at bounding box center [340, 285] width 185 height 25
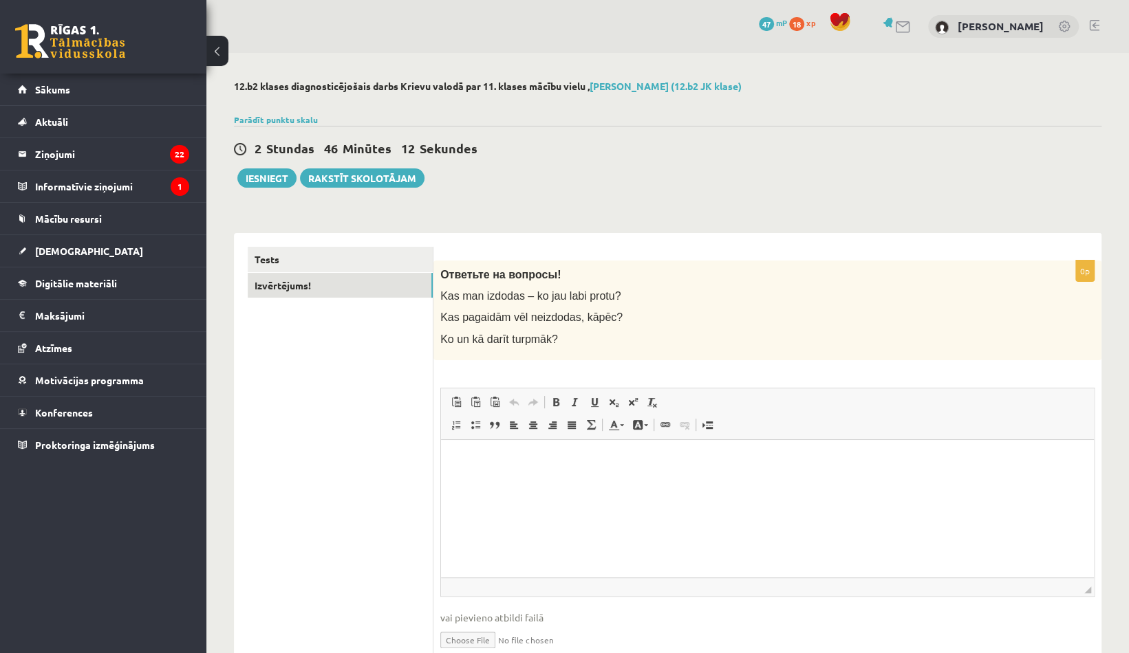
scroll to position [61, 0]
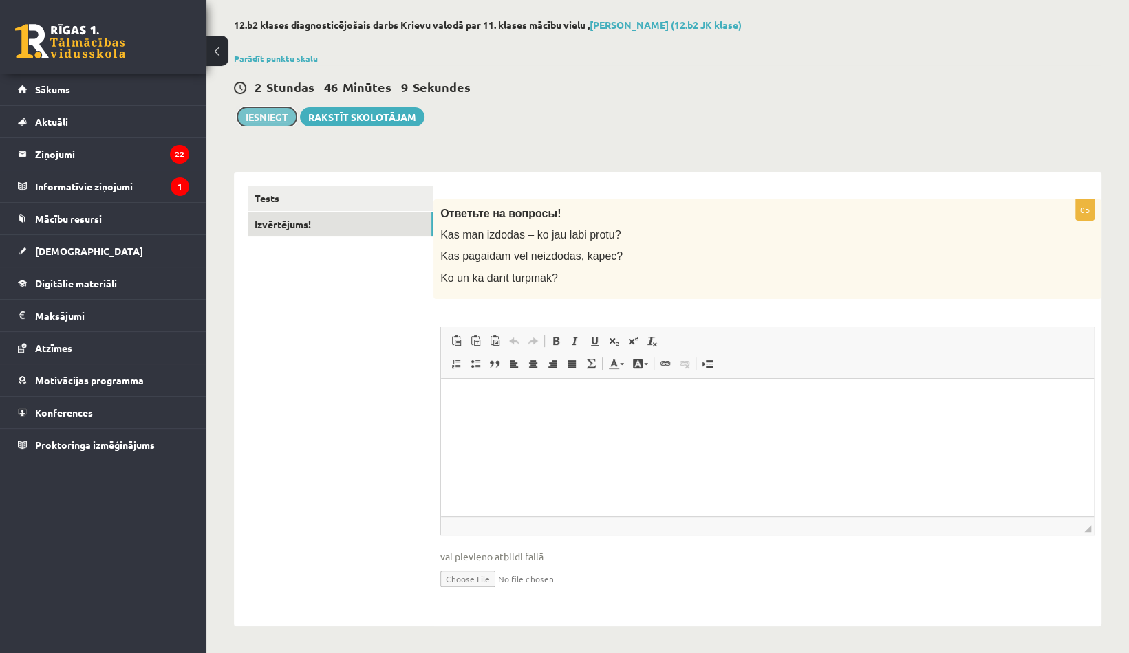
click at [281, 117] on button "Iesniegt" at bounding box center [266, 116] width 59 height 19
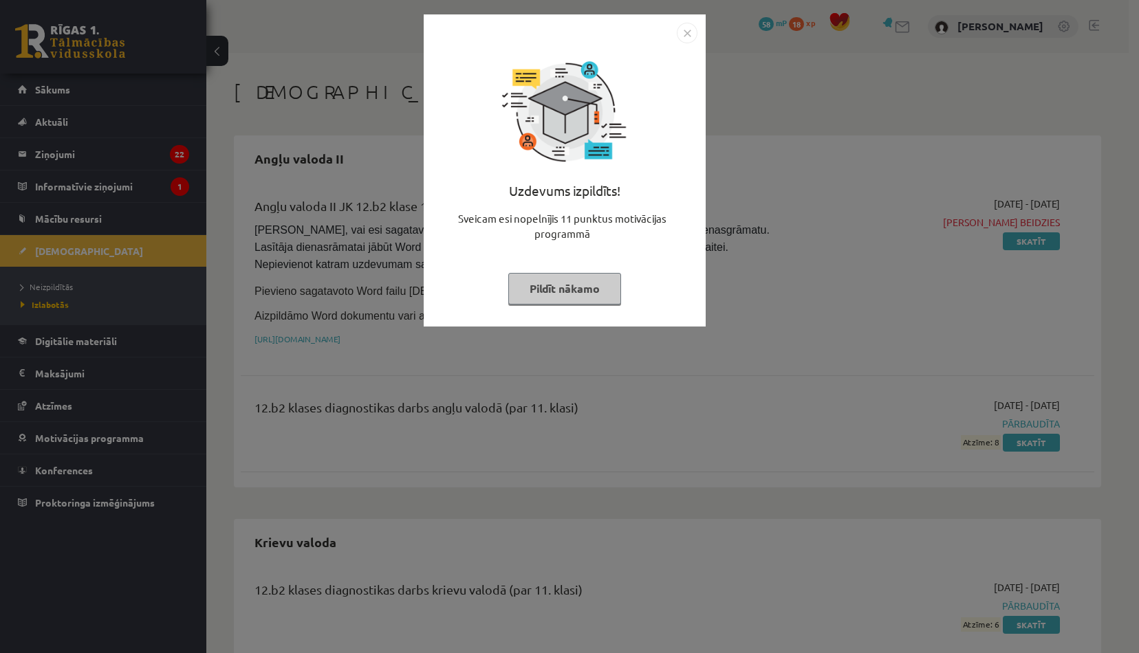
click at [681, 45] on div "Uzdevums izpildīts! Sveicam esi nopelnījis 11 punktus motivācijas programmā Pil…" at bounding box center [565, 180] width 266 height 275
click at [686, 40] on img "Close" at bounding box center [687, 33] width 21 height 21
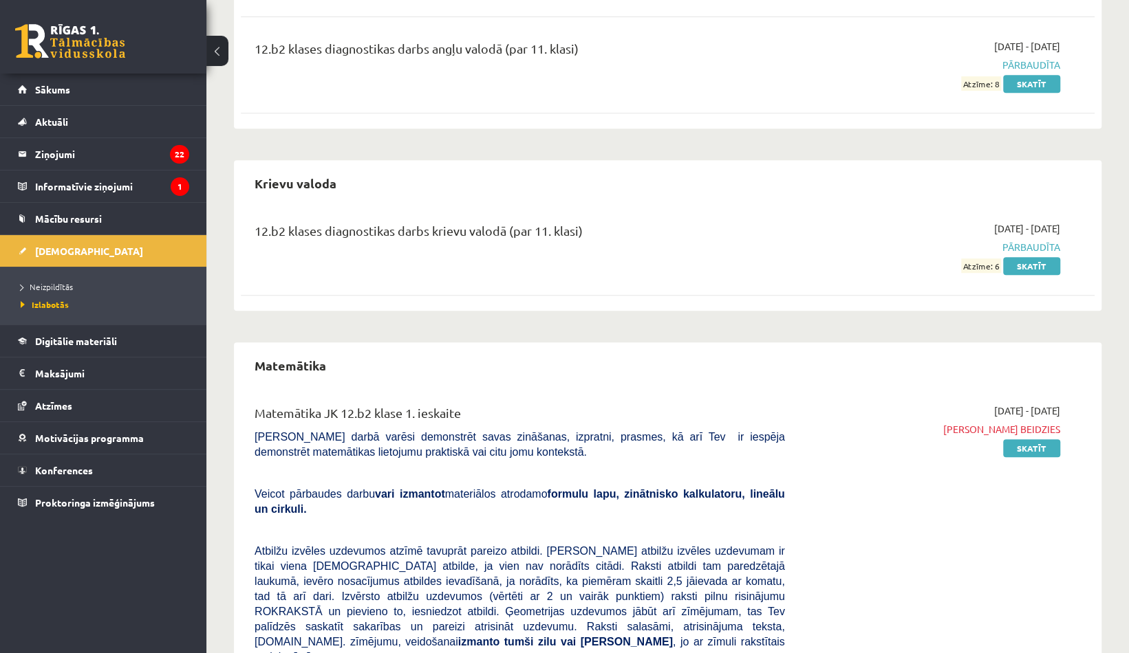
scroll to position [802, 0]
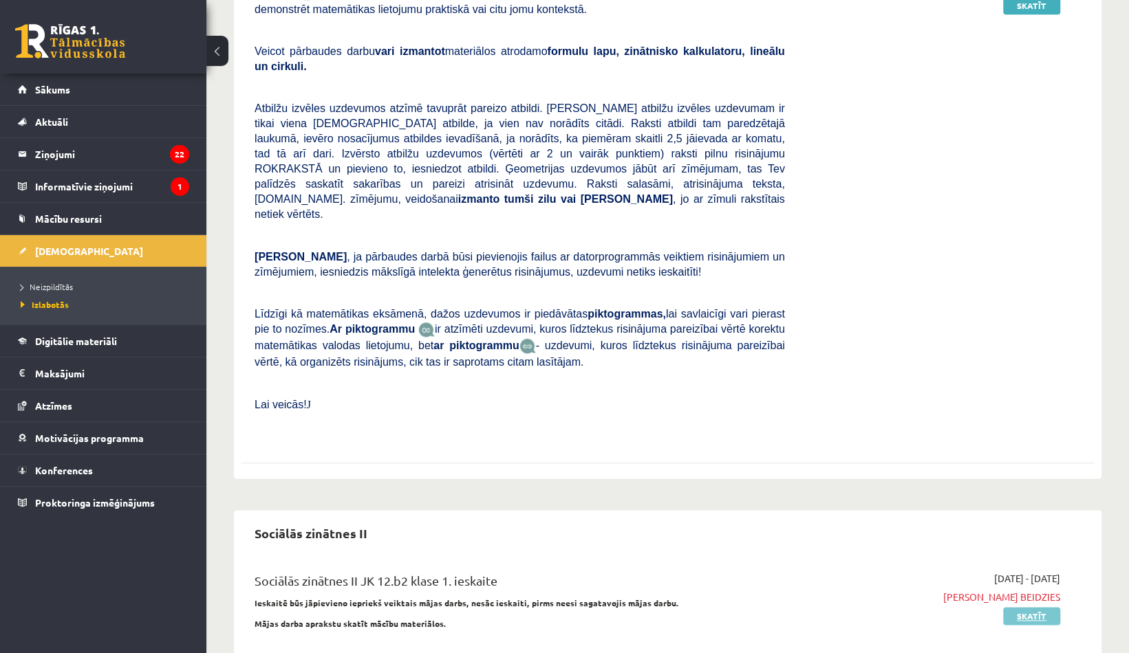
click at [1010, 607] on link "Skatīt" at bounding box center [1031, 616] width 57 height 18
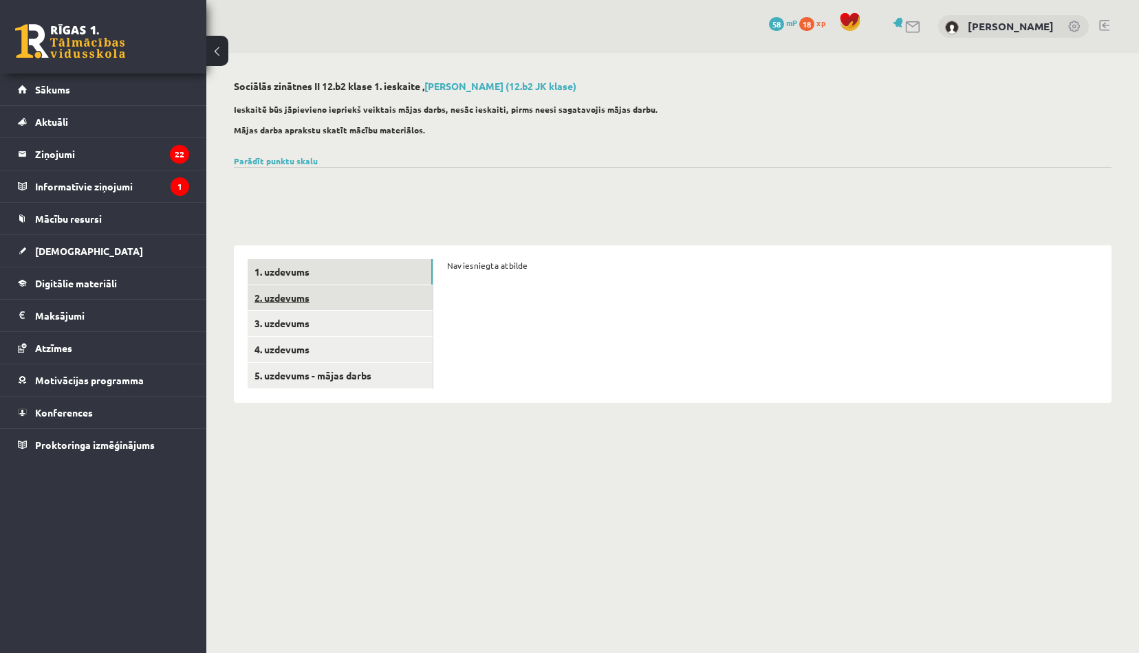
click at [354, 296] on link "2. uzdevums" at bounding box center [340, 297] width 185 height 25
click at [349, 316] on link "3. uzdevums" at bounding box center [340, 323] width 185 height 25
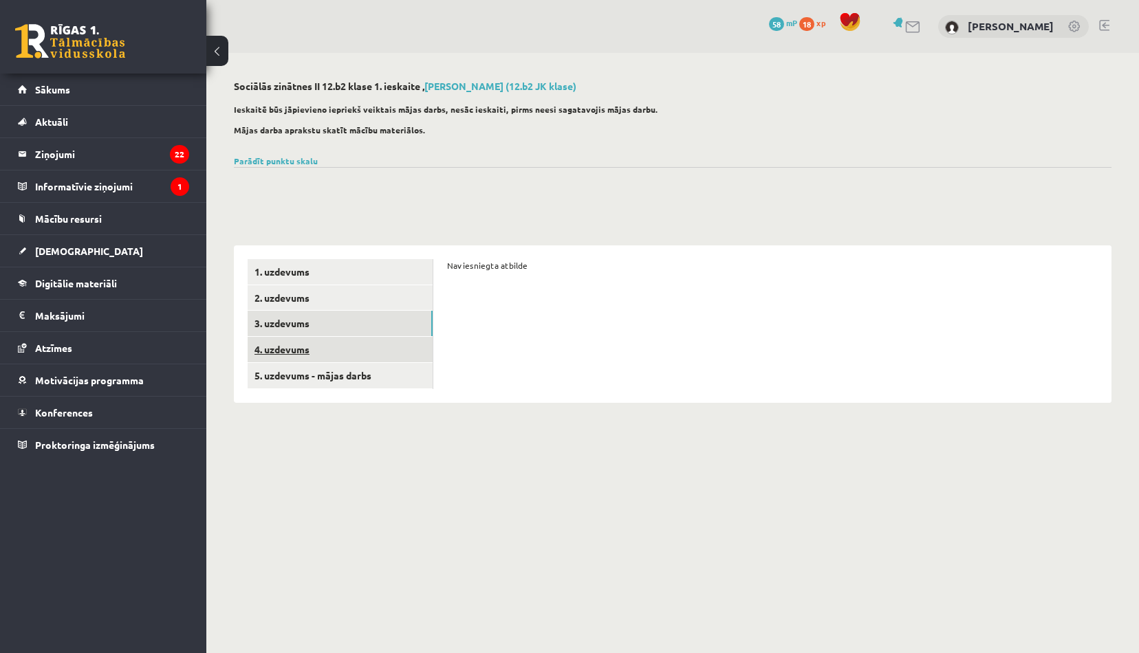
click at [335, 354] on link "4. uzdevums" at bounding box center [340, 349] width 185 height 25
click at [330, 374] on link "5. uzdevums - mājas darbs" at bounding box center [340, 375] width 185 height 25
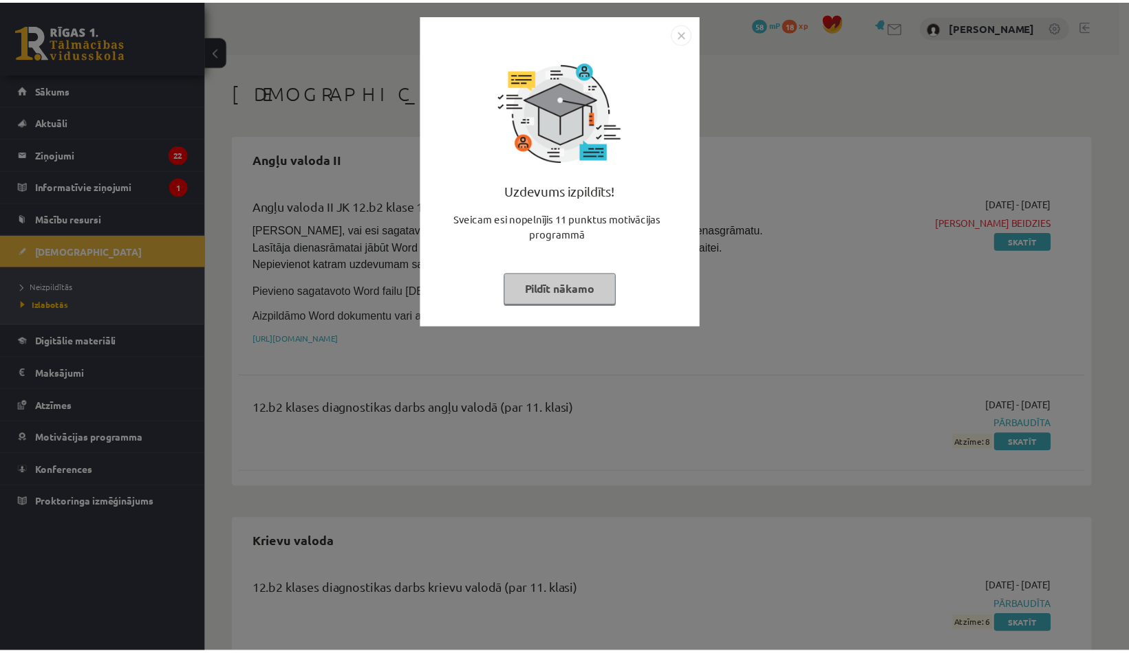
scroll to position [802, 0]
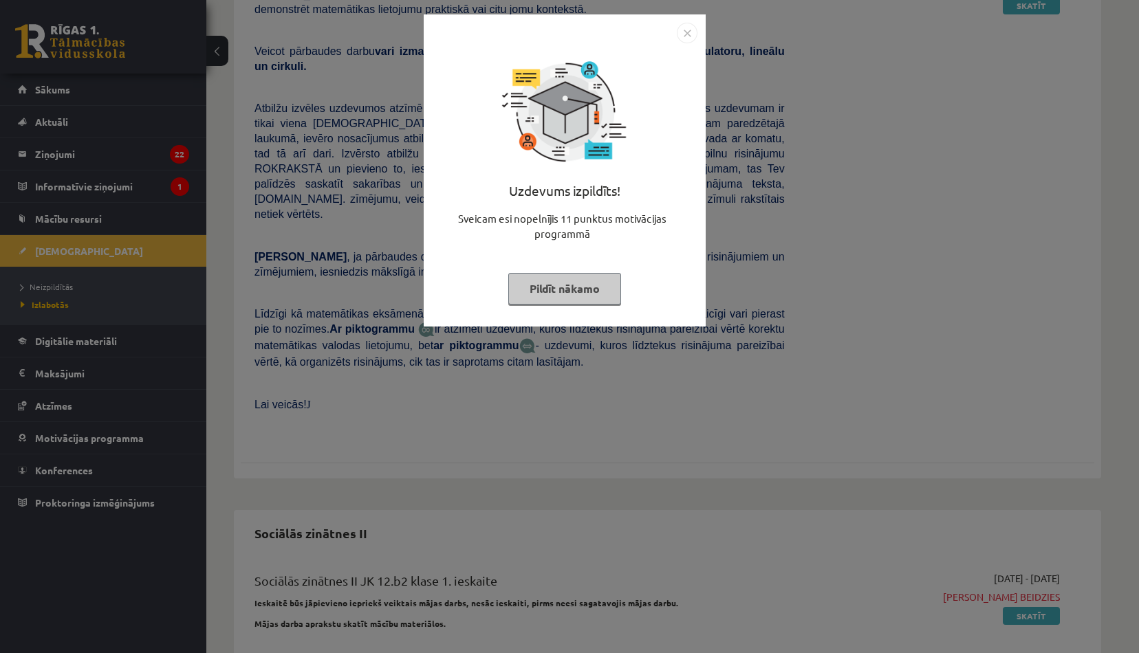
click at [682, 47] on div "Uzdevums izpildīts! Sveicam esi nopelnījis 11 punktus motivācijas programmā Pil…" at bounding box center [565, 180] width 266 height 275
click at [684, 28] on img "Close" at bounding box center [687, 33] width 21 height 21
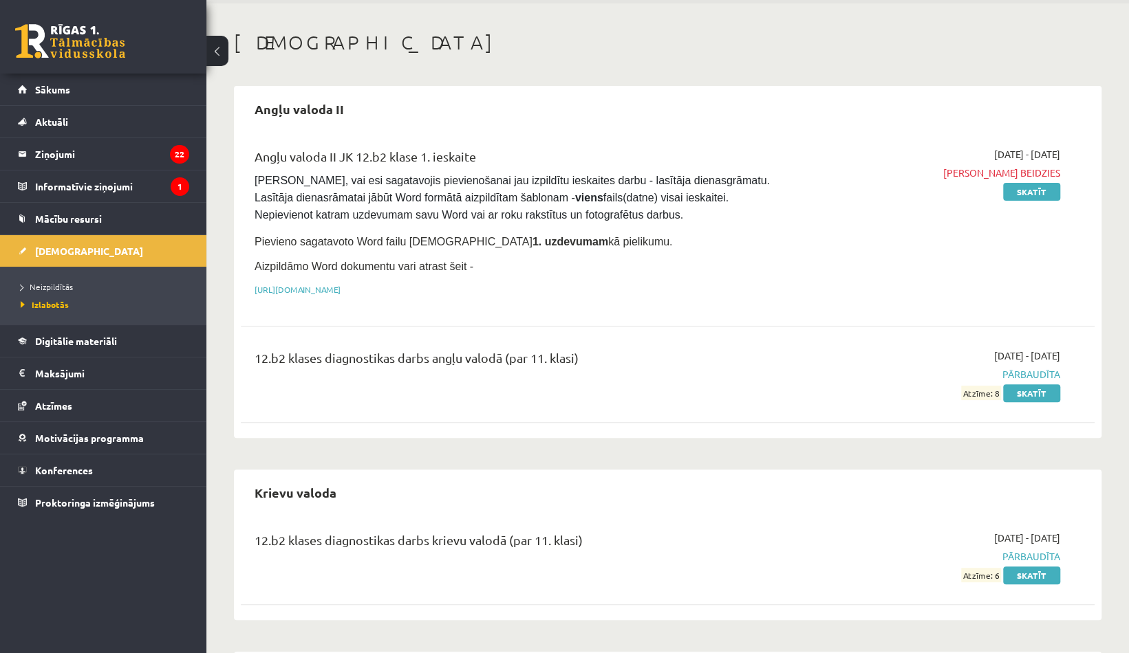
scroll to position [0, 0]
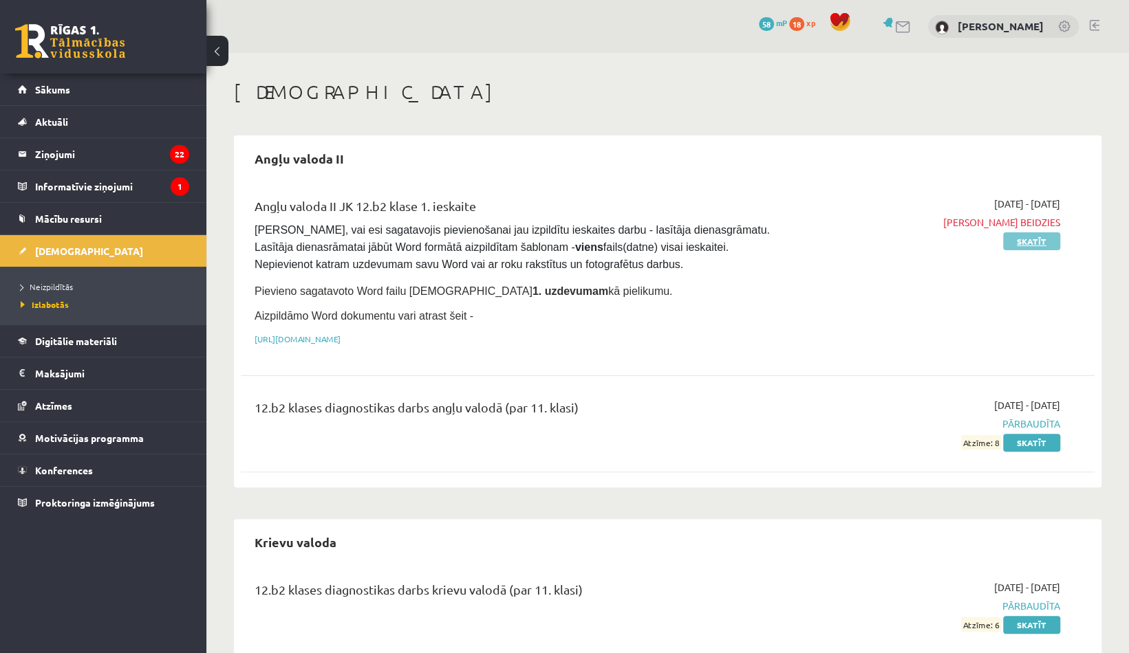
click at [1024, 248] on link "Skatīt" at bounding box center [1031, 241] width 57 height 18
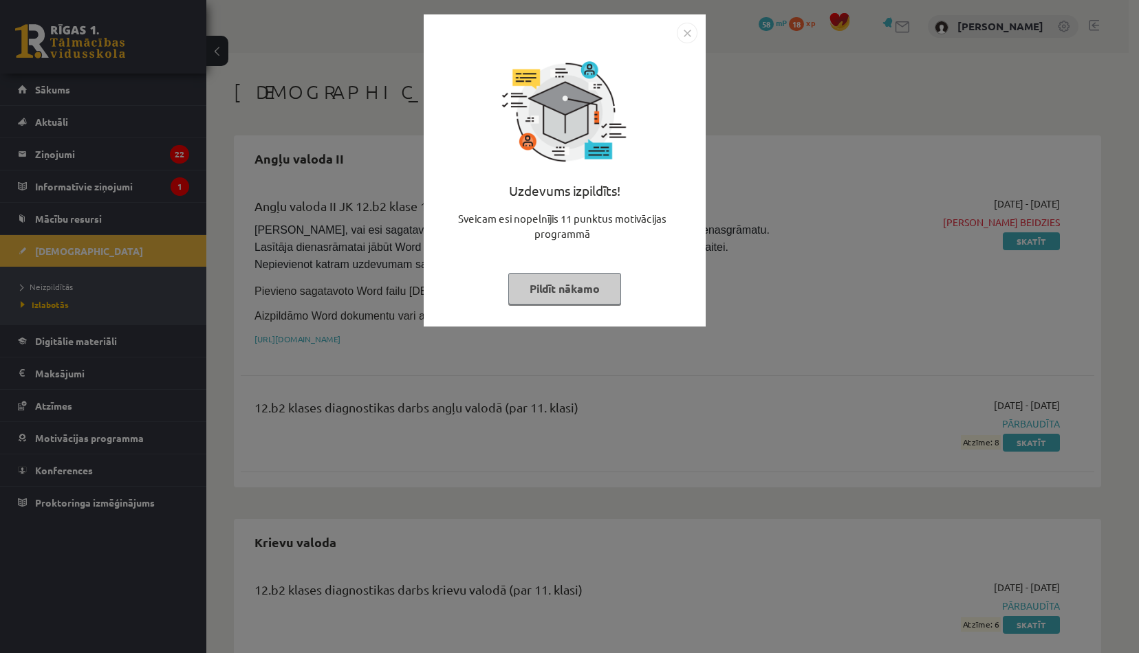
click at [683, 36] on img "Close" at bounding box center [687, 33] width 21 height 21
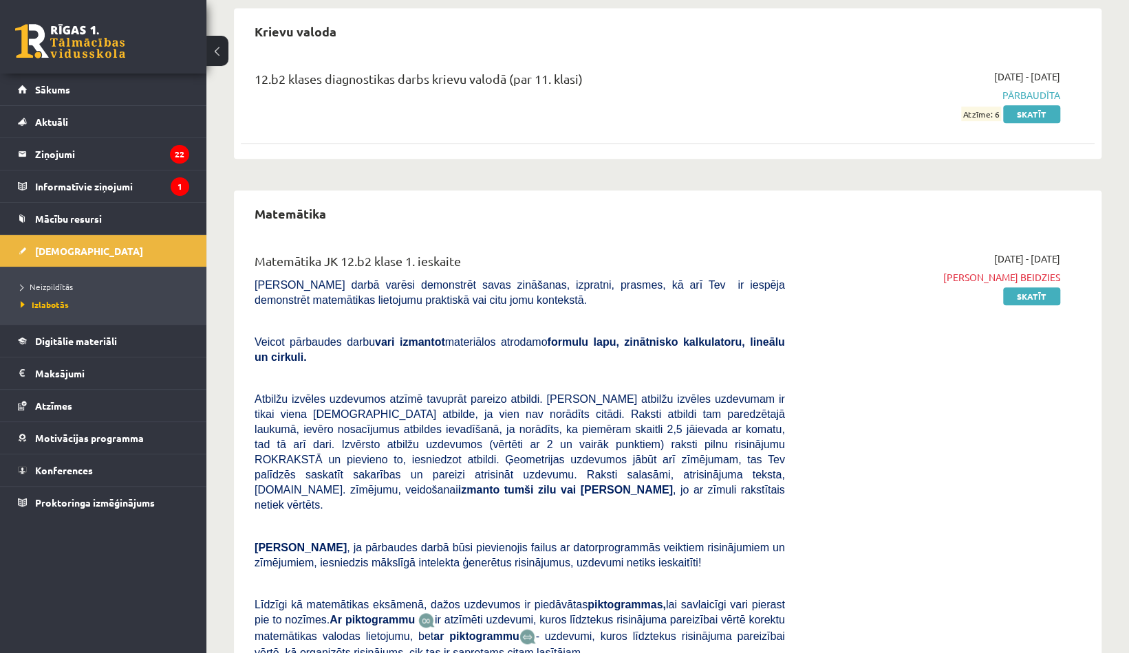
scroll to position [802, 0]
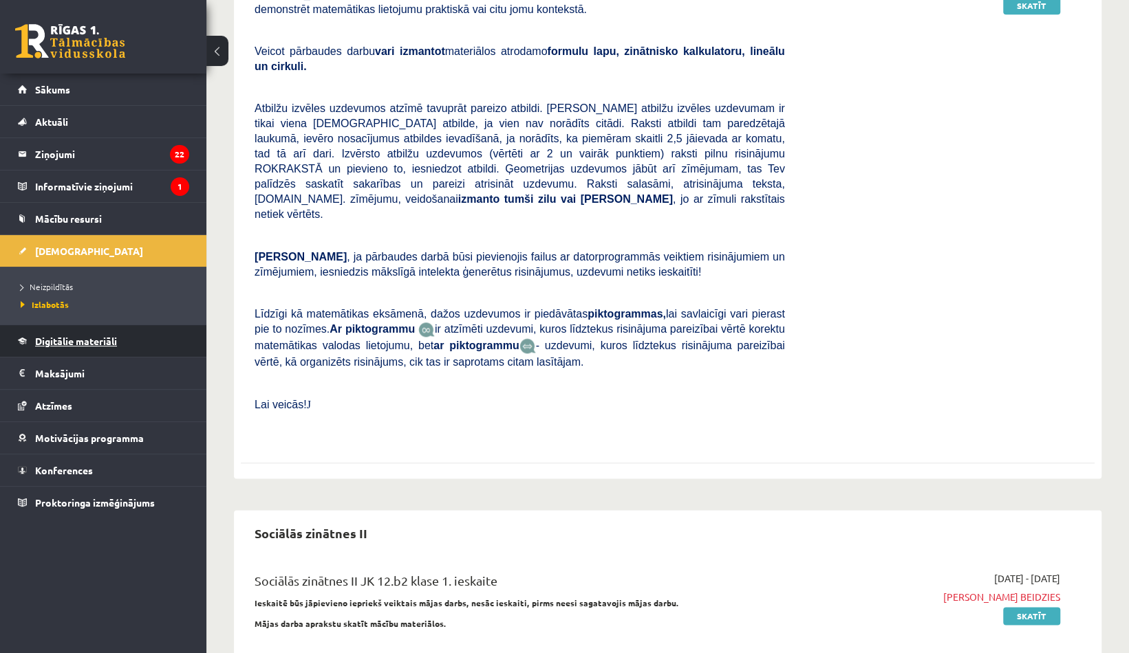
click at [135, 332] on link "Digitālie materiāli" at bounding box center [103, 341] width 171 height 32
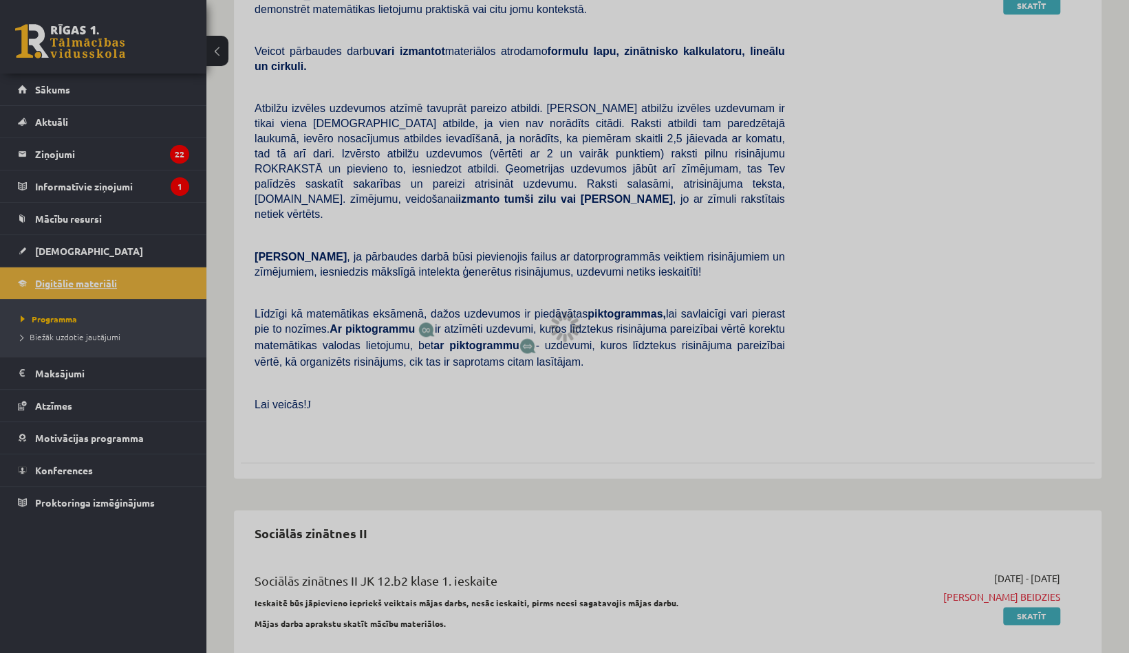
scroll to position [645, 0]
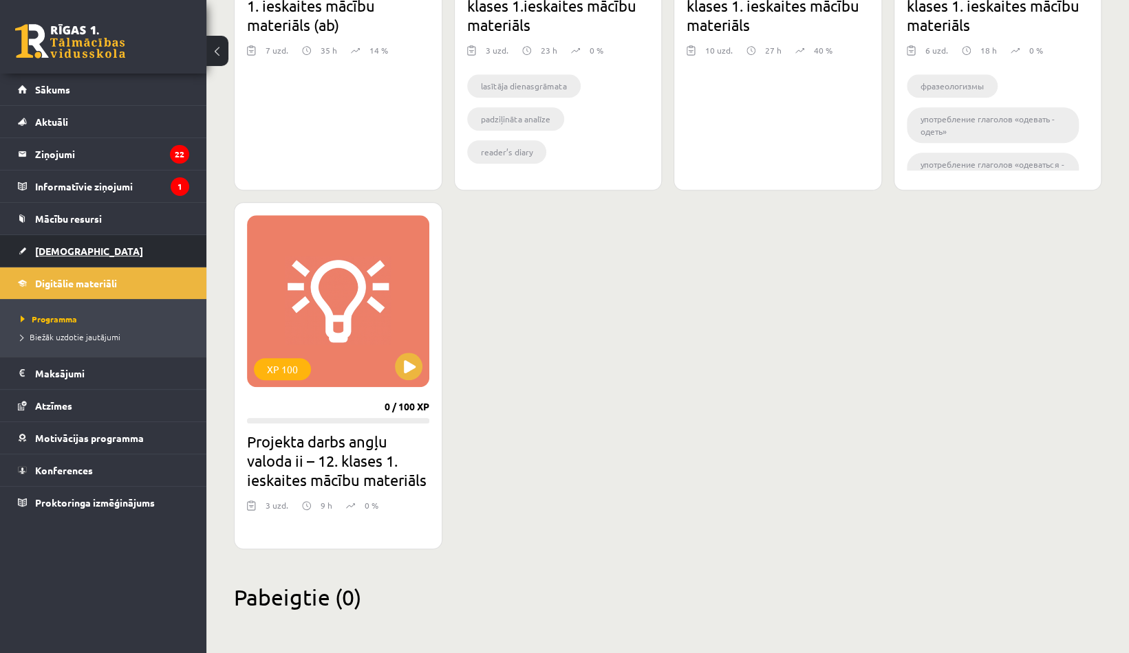
click at [85, 264] on link "[DEMOGRAPHIC_DATA]" at bounding box center [103, 251] width 171 height 32
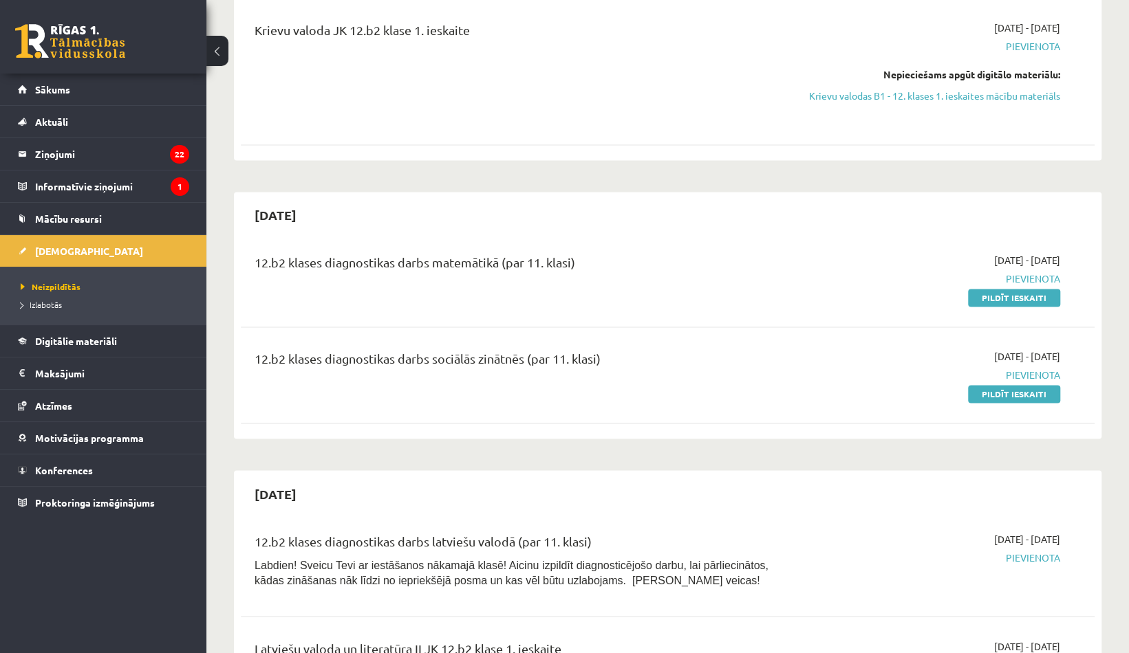
scroll to position [1200, 0]
click at [1019, 385] on link "Pildīt ieskaiti" at bounding box center [1014, 394] width 92 height 18
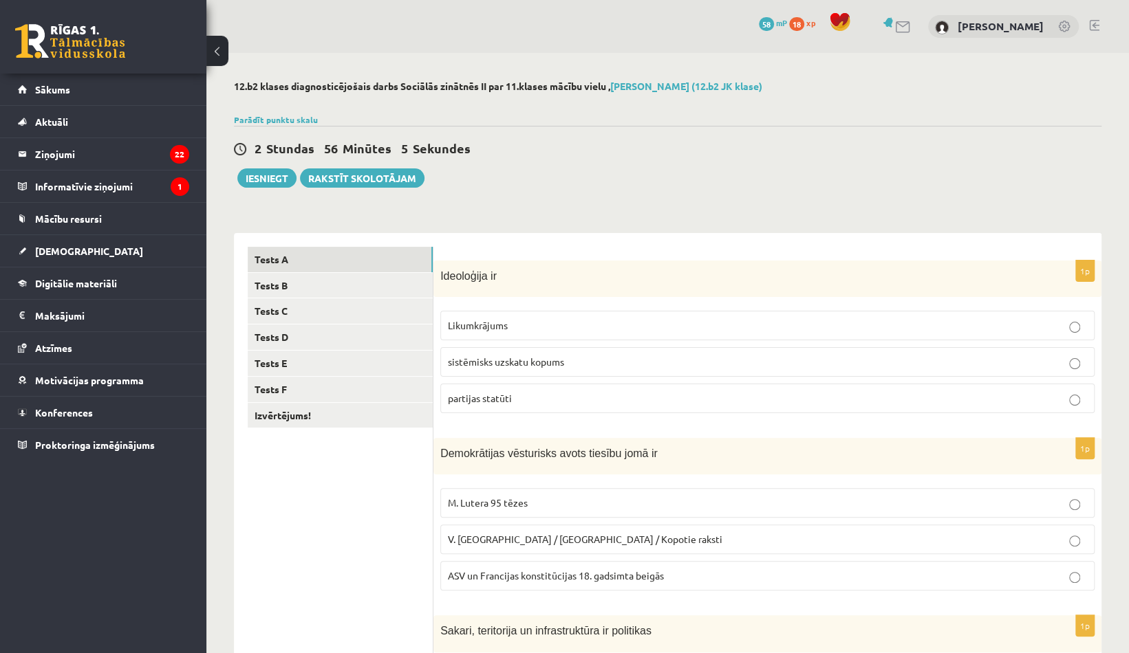
click at [525, 362] on span "sistēmisks uzskatu kopums" at bounding box center [506, 362] width 116 height 12
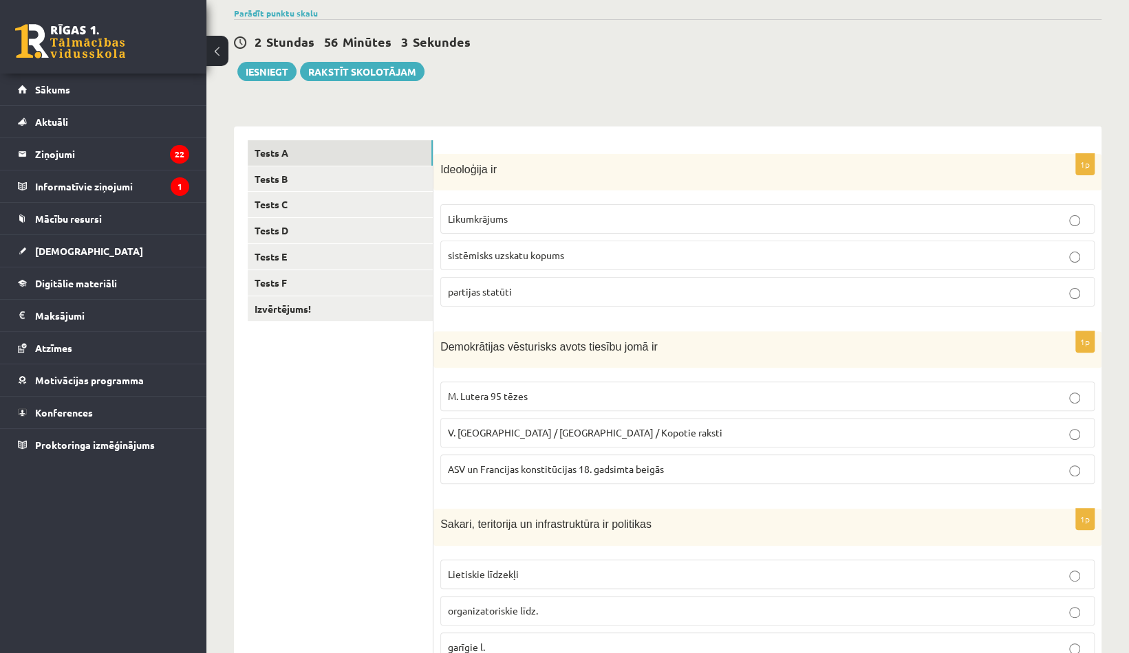
scroll to position [109, 0]
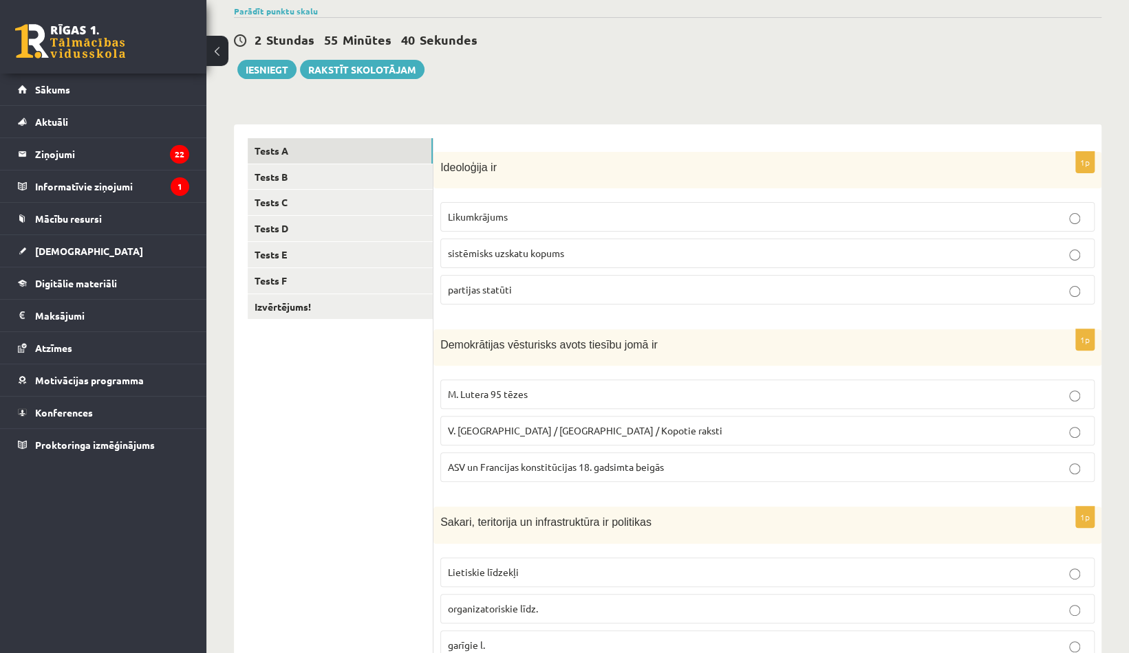
click at [455, 471] on p "ASV un Francijas konstitūcijas 18. gadsimta beigās" at bounding box center [767, 467] width 639 height 14
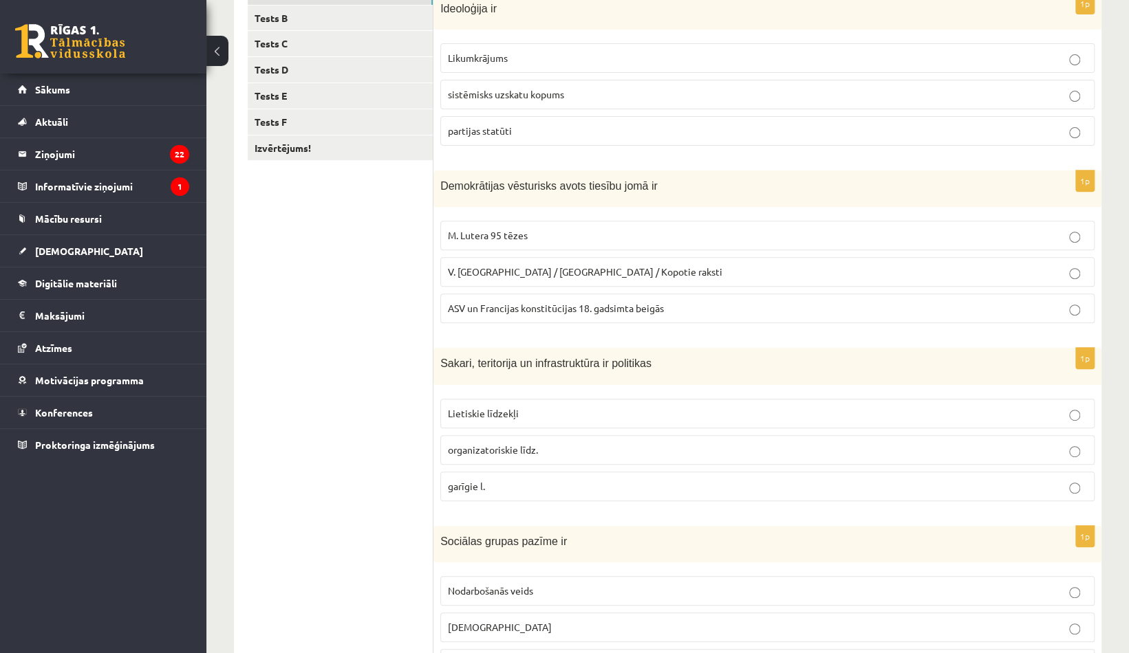
scroll to position [268, 0]
click at [477, 407] on span "Lietiskie līdzekļi" at bounding box center [483, 413] width 71 height 12
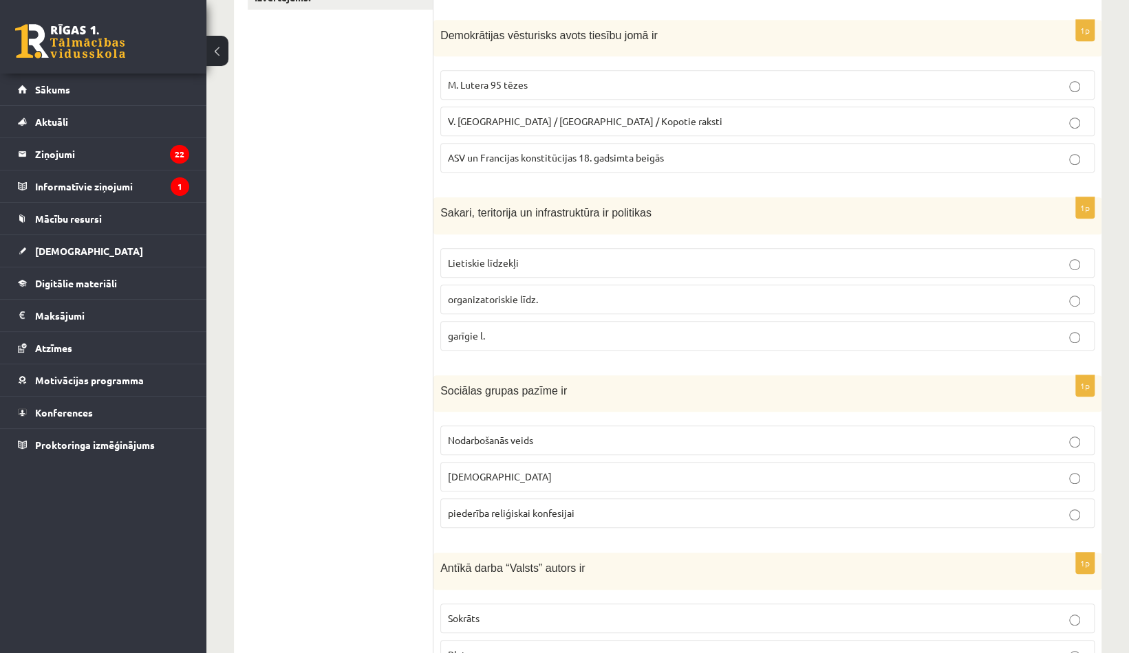
scroll to position [466, 0]
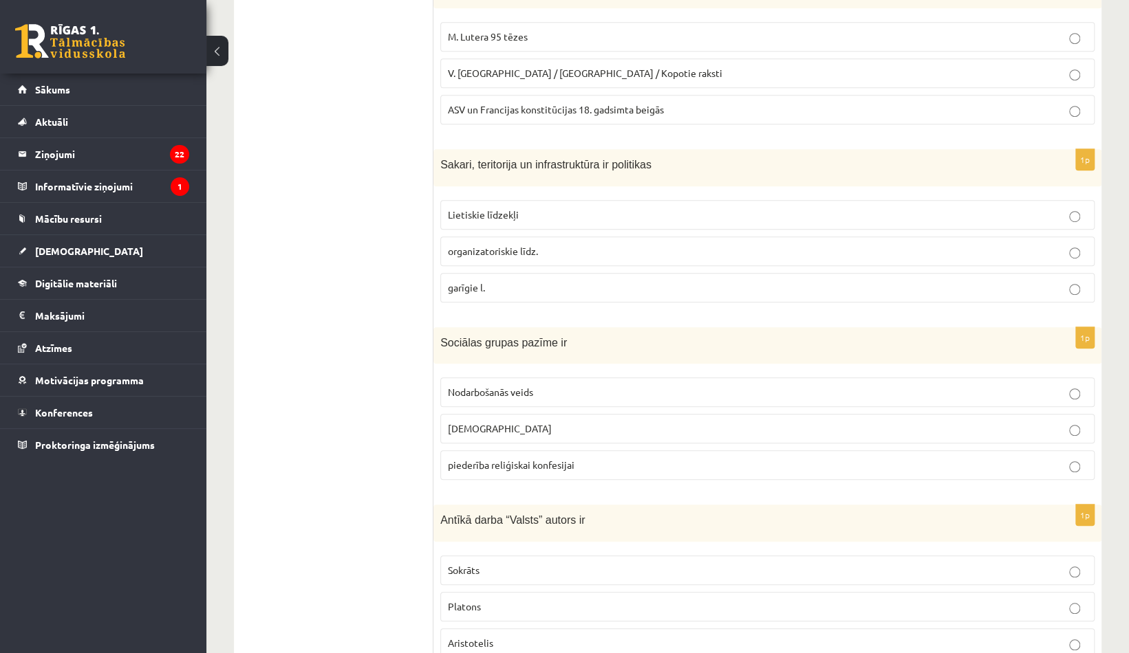
click at [464, 378] on label "Nodarbošanās veids" at bounding box center [767, 393] width 654 height 30
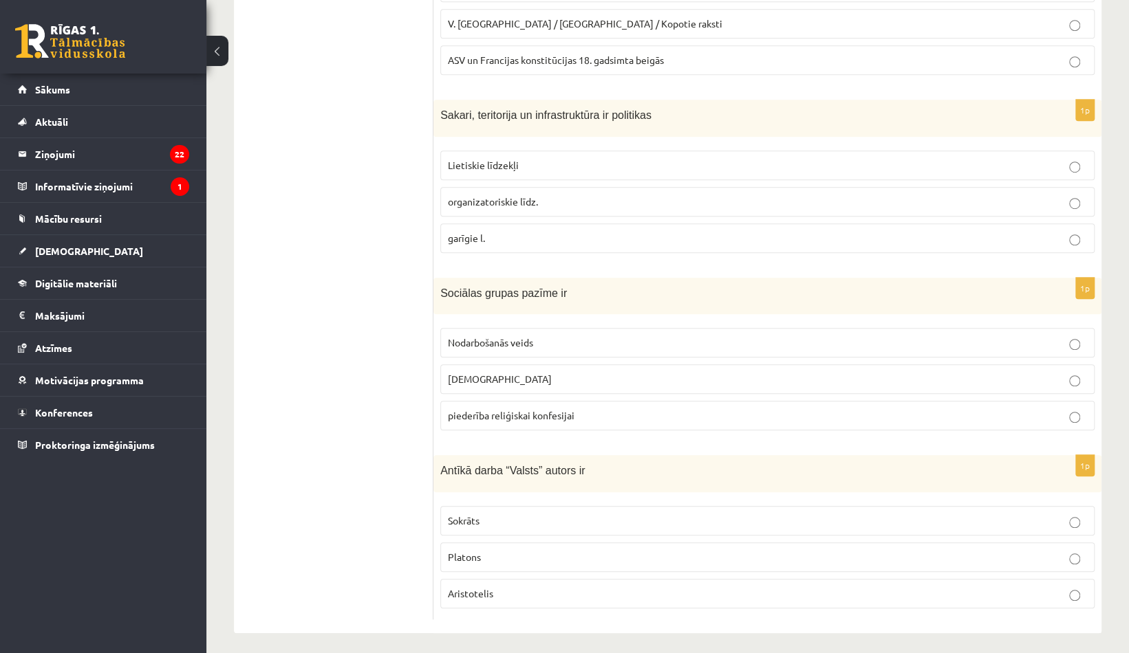
click at [446, 551] on label "Platons" at bounding box center [767, 558] width 654 height 30
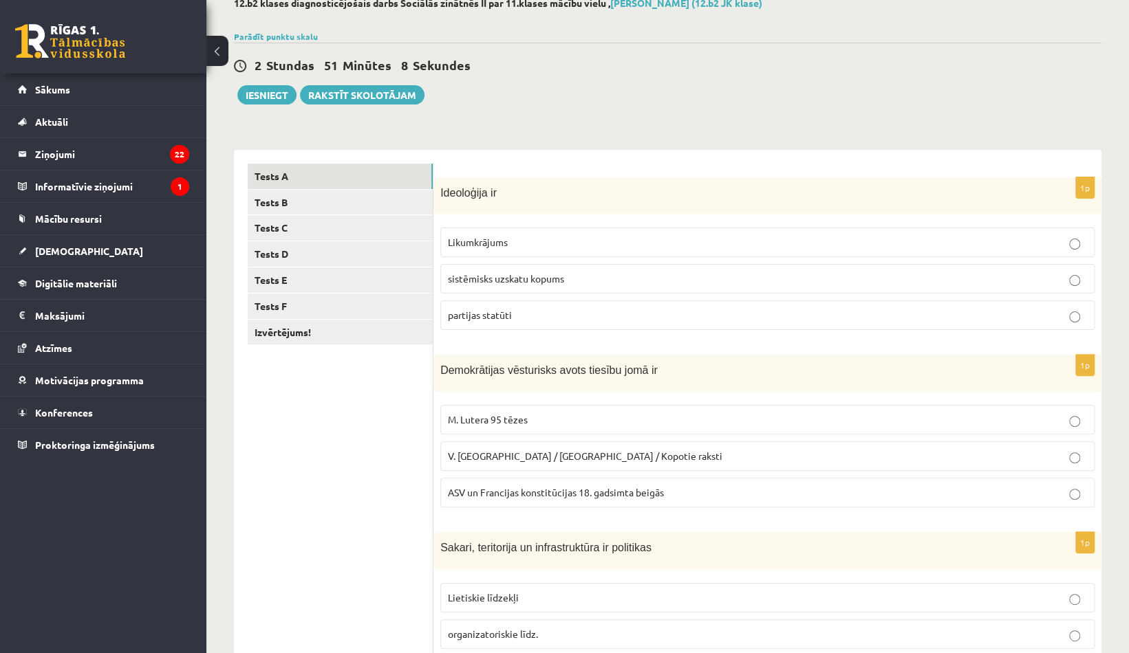
scroll to position [0, 0]
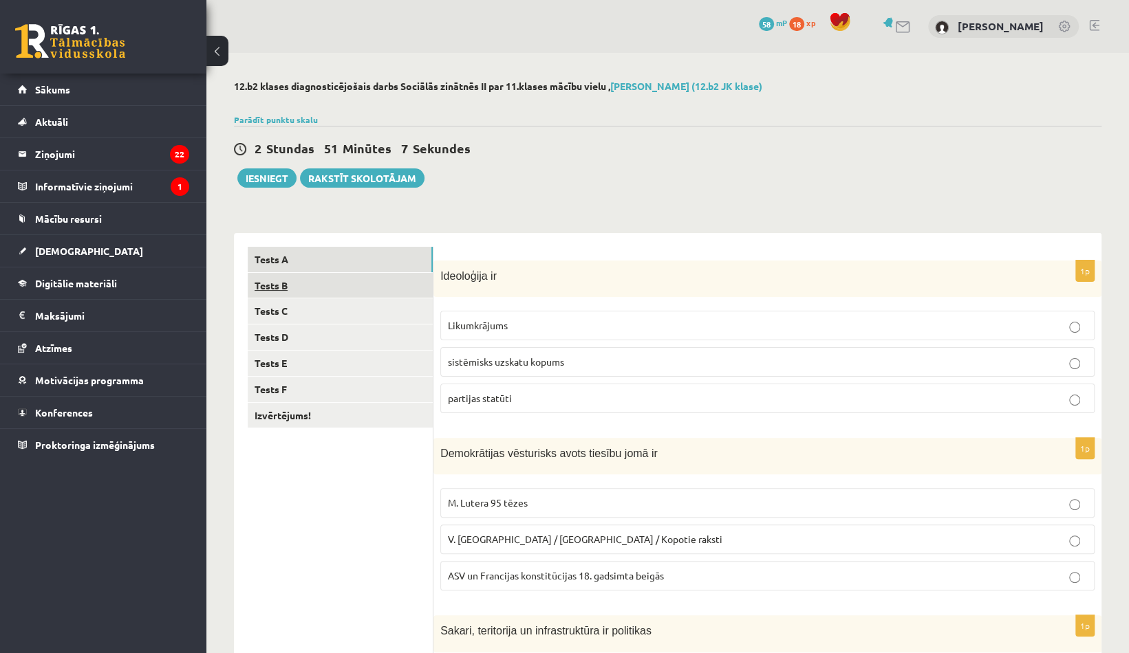
click at [321, 284] on link "Tests B" at bounding box center [340, 285] width 185 height 25
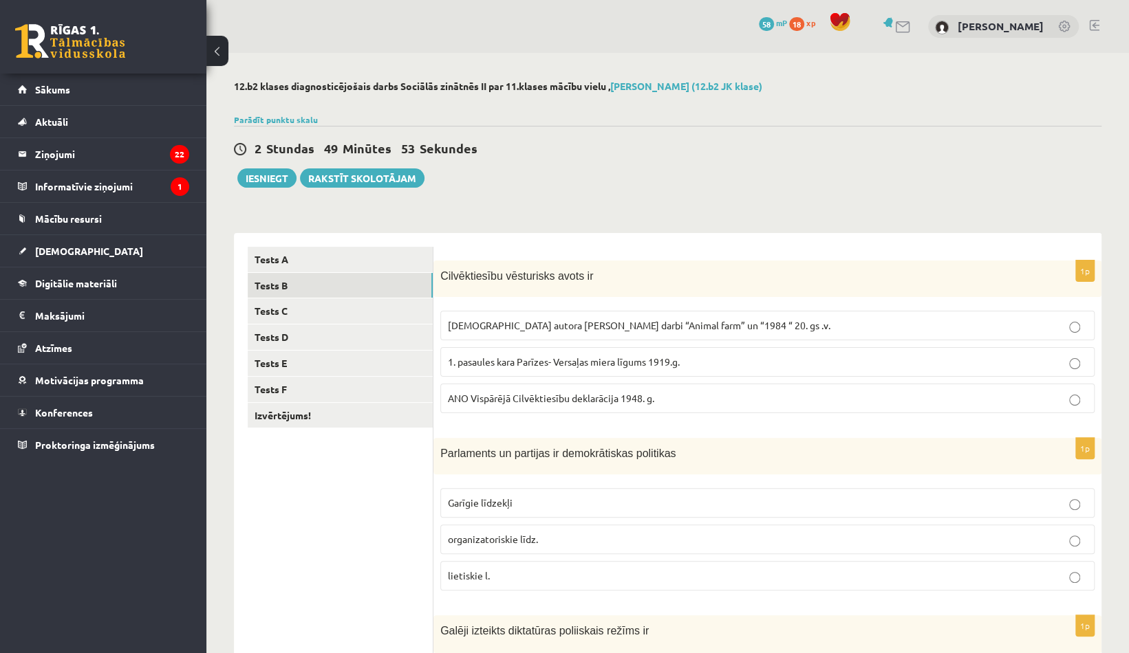
click at [565, 367] on p "1. pasaules kara Parīzes- Versaļas miera līgums 1919.g." at bounding box center [767, 362] width 639 height 14
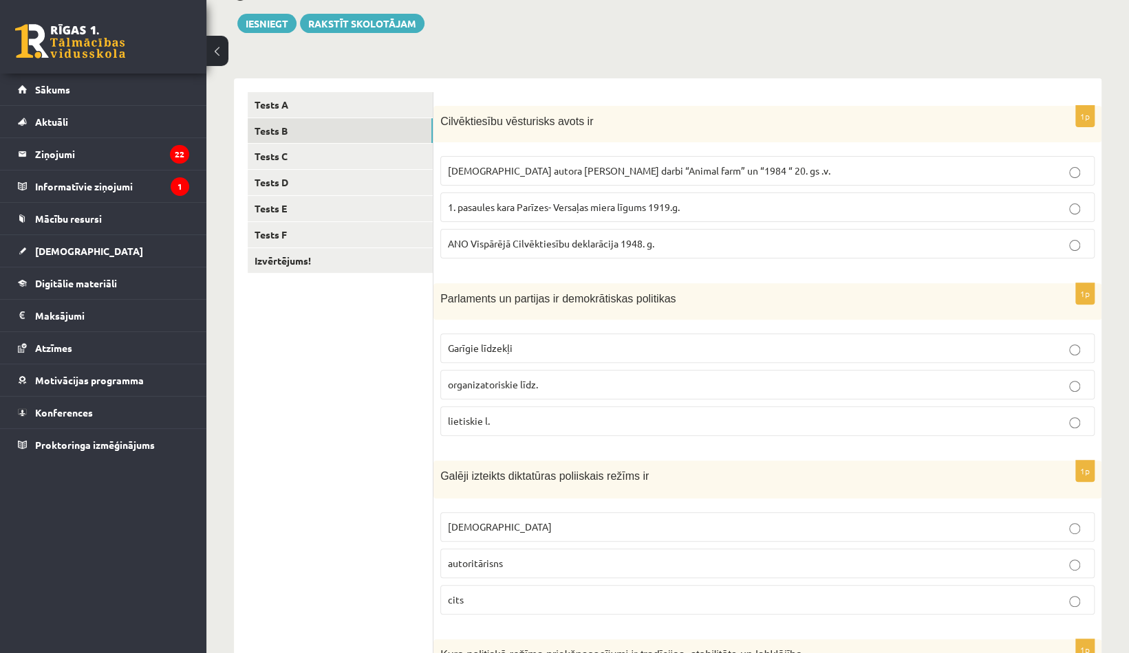
scroll to position [155, 0]
click at [523, 378] on span "organizatoriskie līdz." at bounding box center [493, 384] width 90 height 12
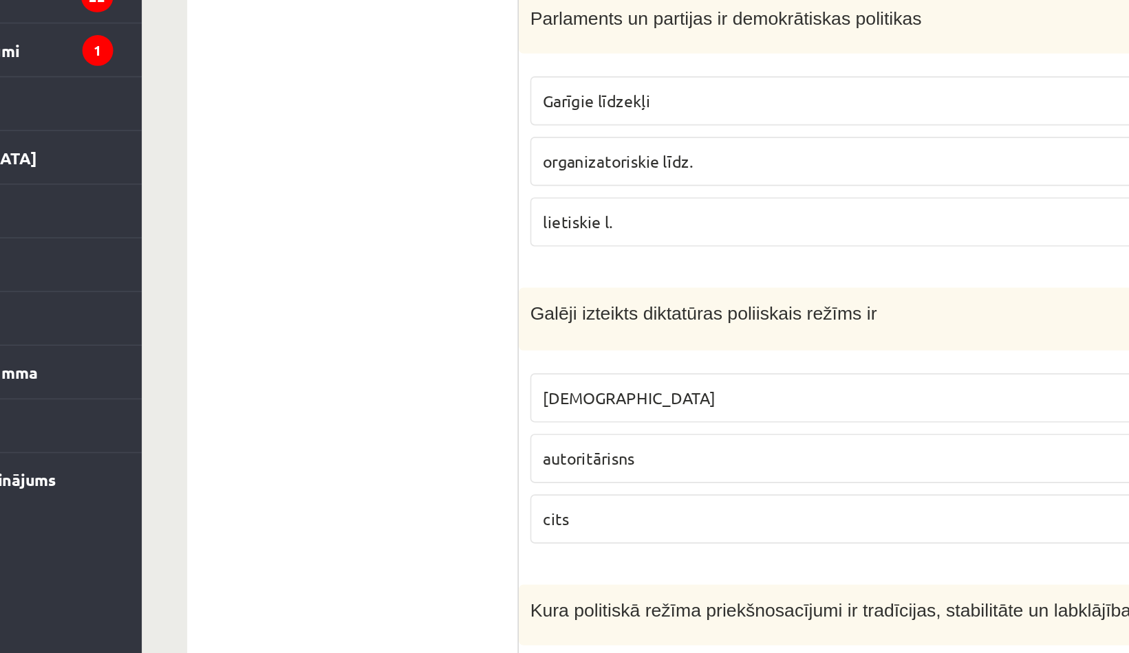
scroll to position [286, 0]
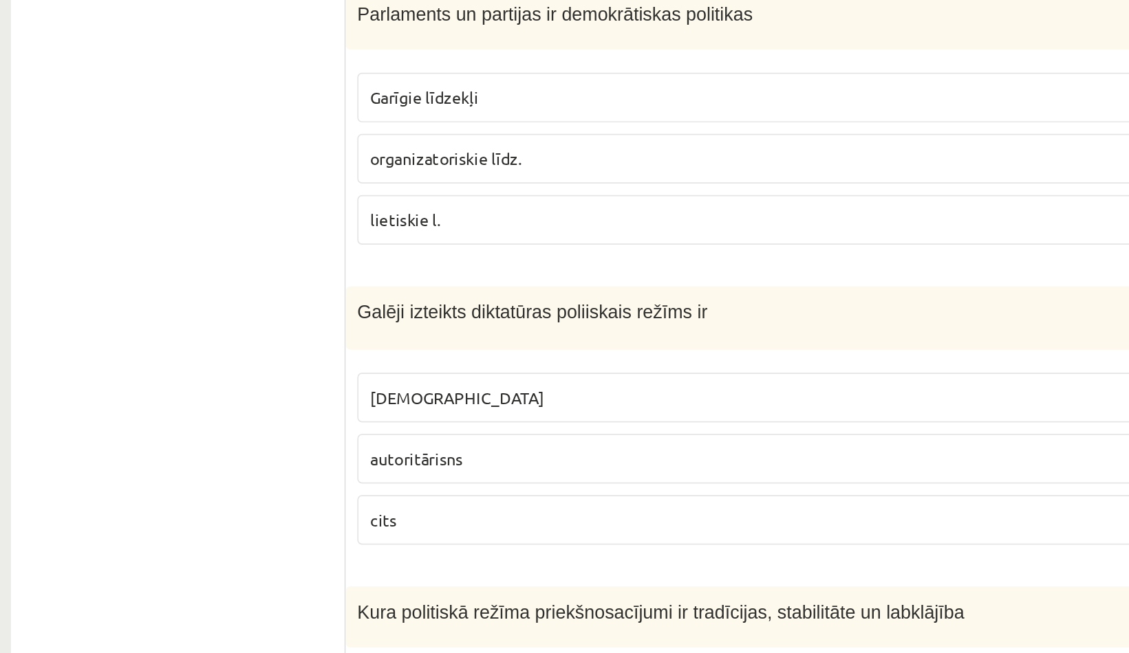
click at [465, 398] on p "[DEMOGRAPHIC_DATA]" at bounding box center [767, 396] width 639 height 14
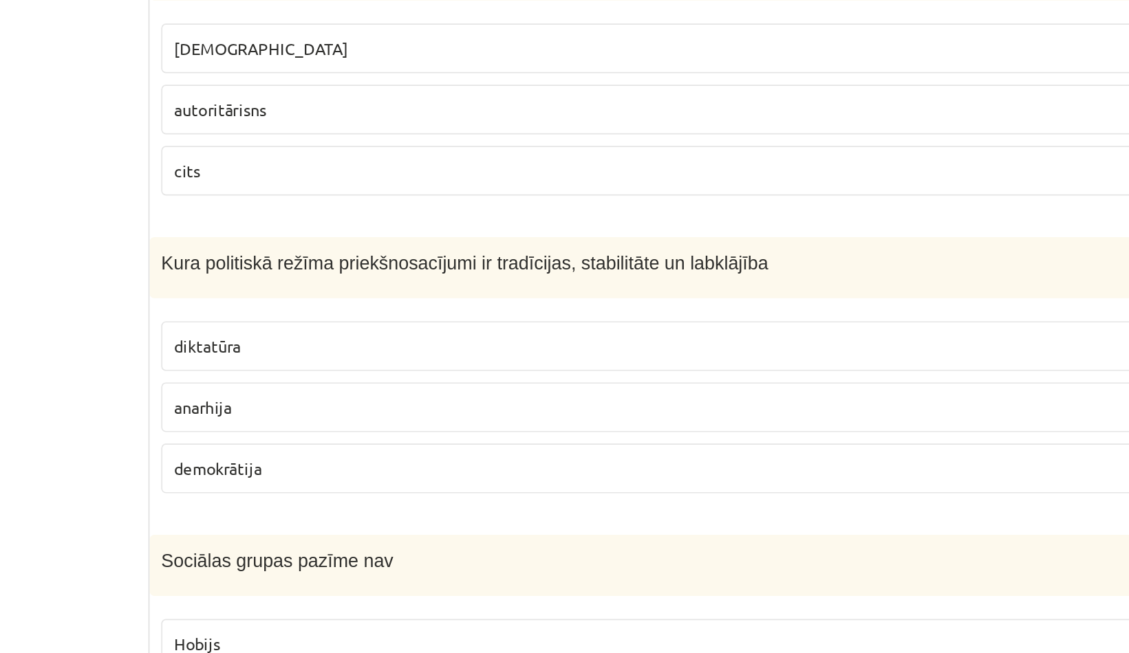
scroll to position [389, 0]
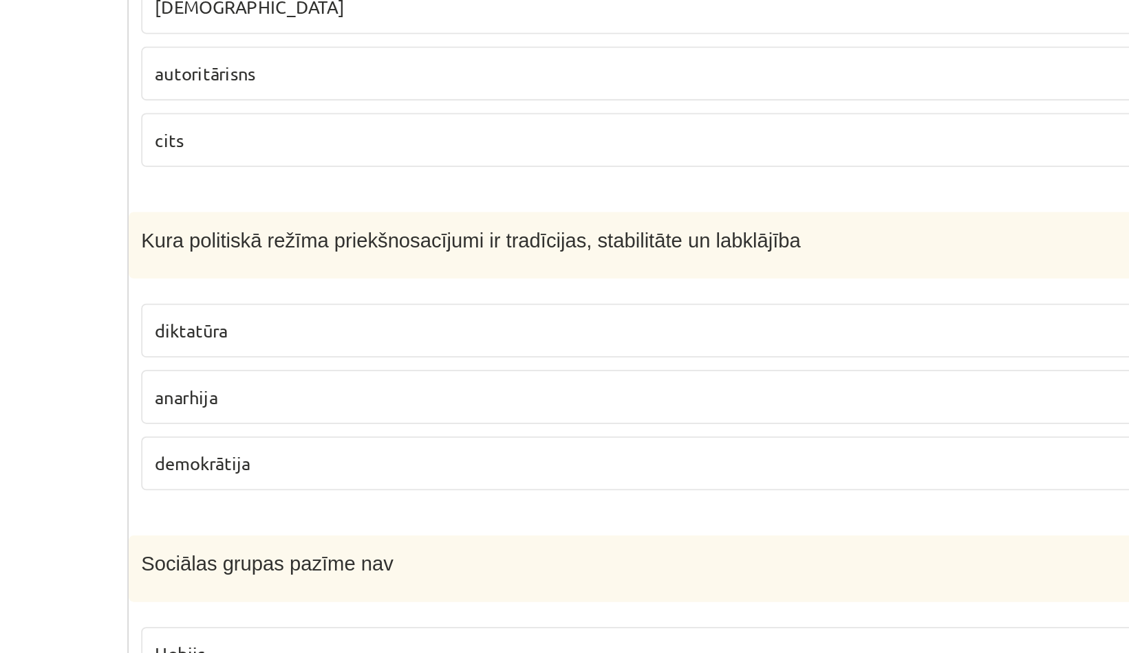
click at [490, 468] on p "diktatūra" at bounding box center [767, 471] width 639 height 14
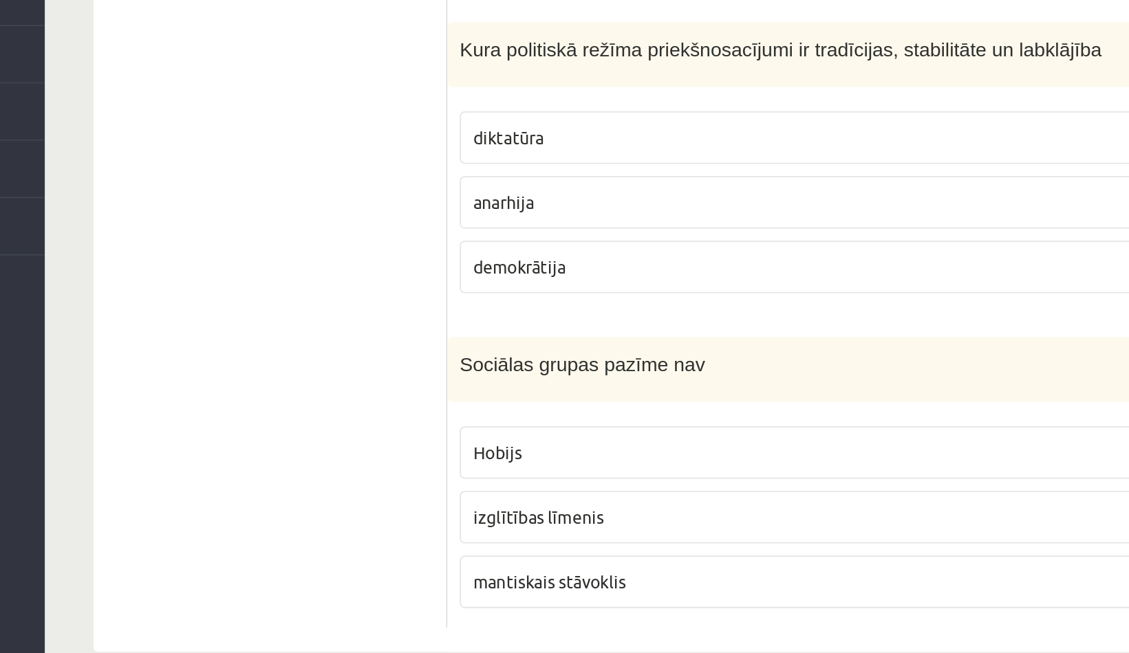
scroll to position [516, 0]
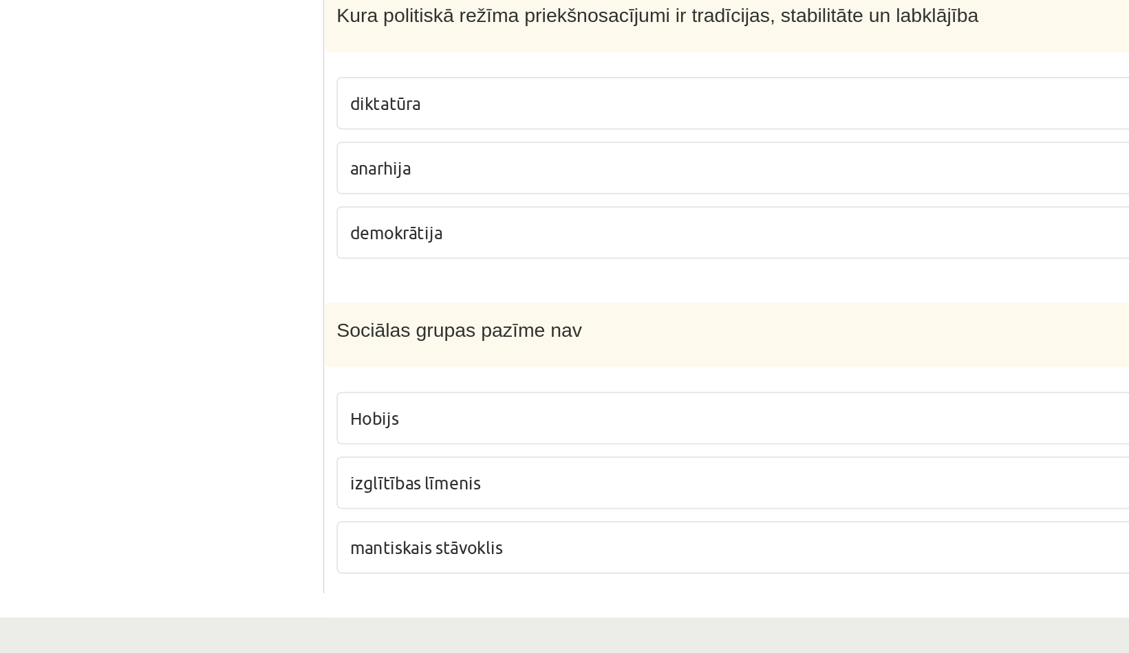
click at [467, 515] on span "Hobijs" at bounding box center [462, 521] width 28 height 12
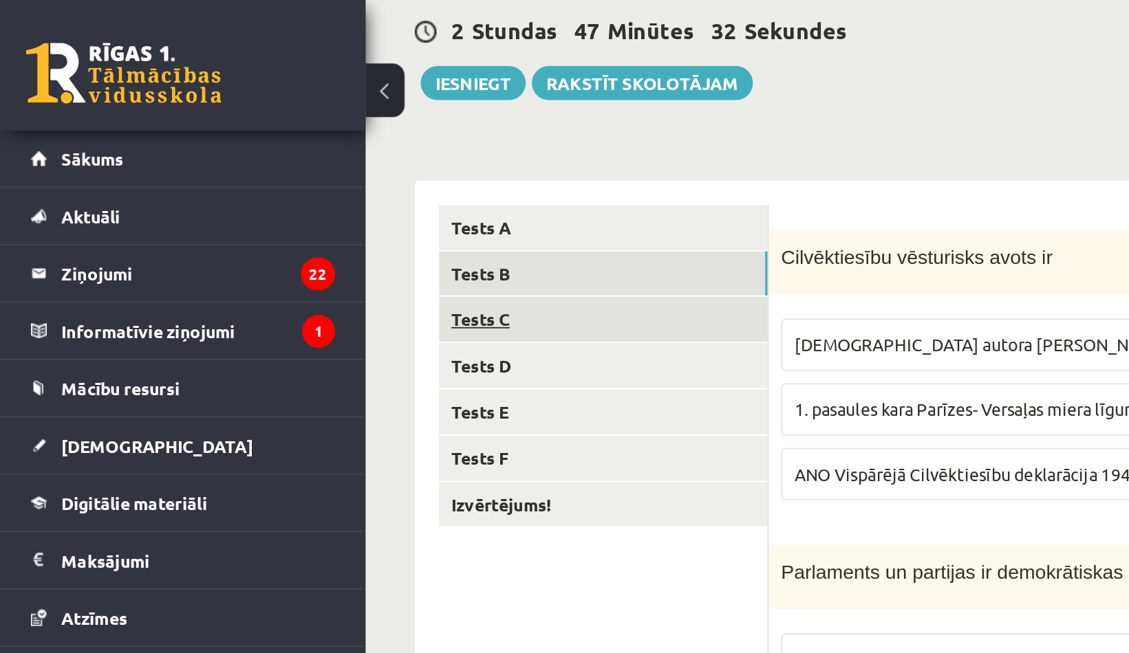
scroll to position [131, 0]
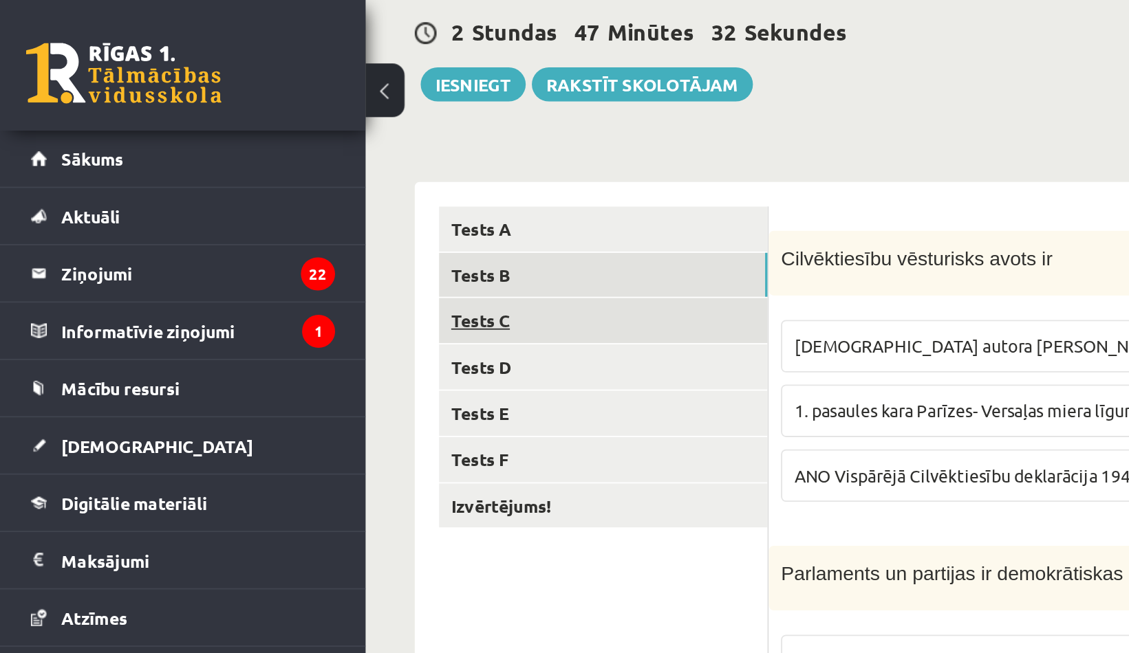
click at [278, 180] on link "Tests C" at bounding box center [340, 180] width 185 height 25
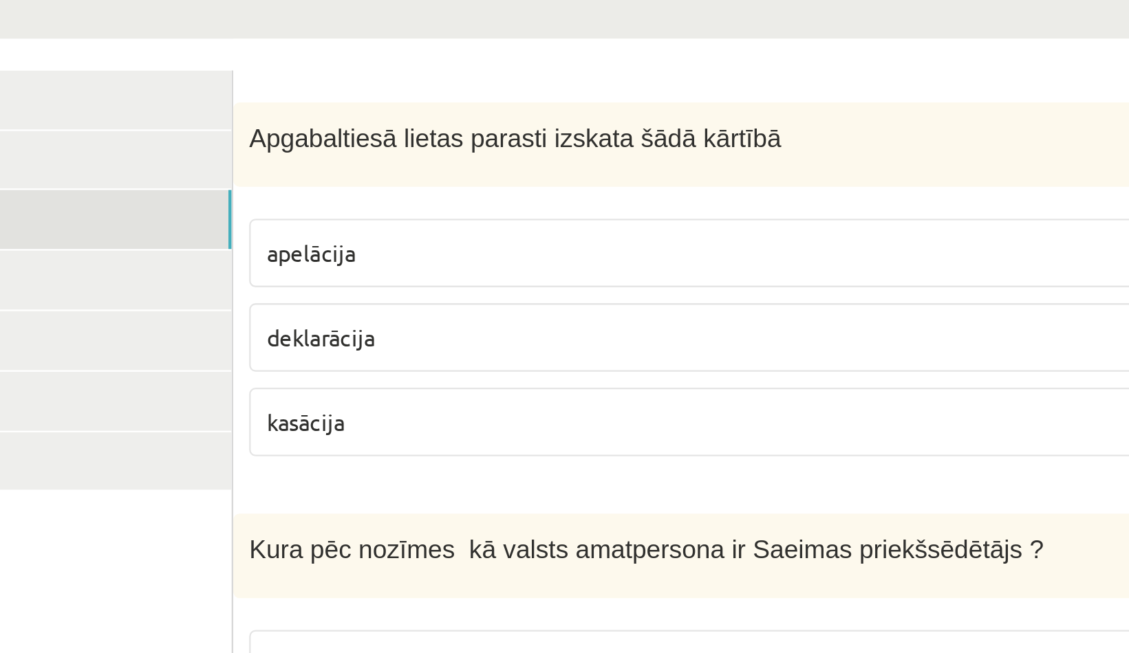
click at [644, 237] on p "deklarācija" at bounding box center [767, 231] width 639 height 14
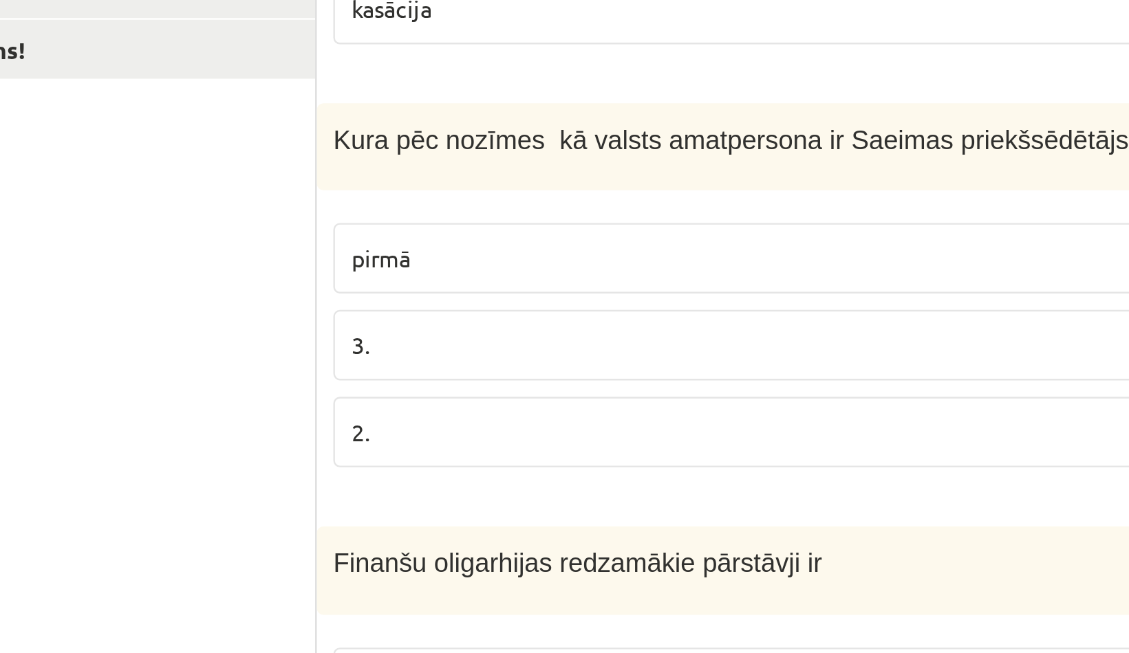
click at [562, 367] on p "pirmā" at bounding box center [767, 372] width 639 height 14
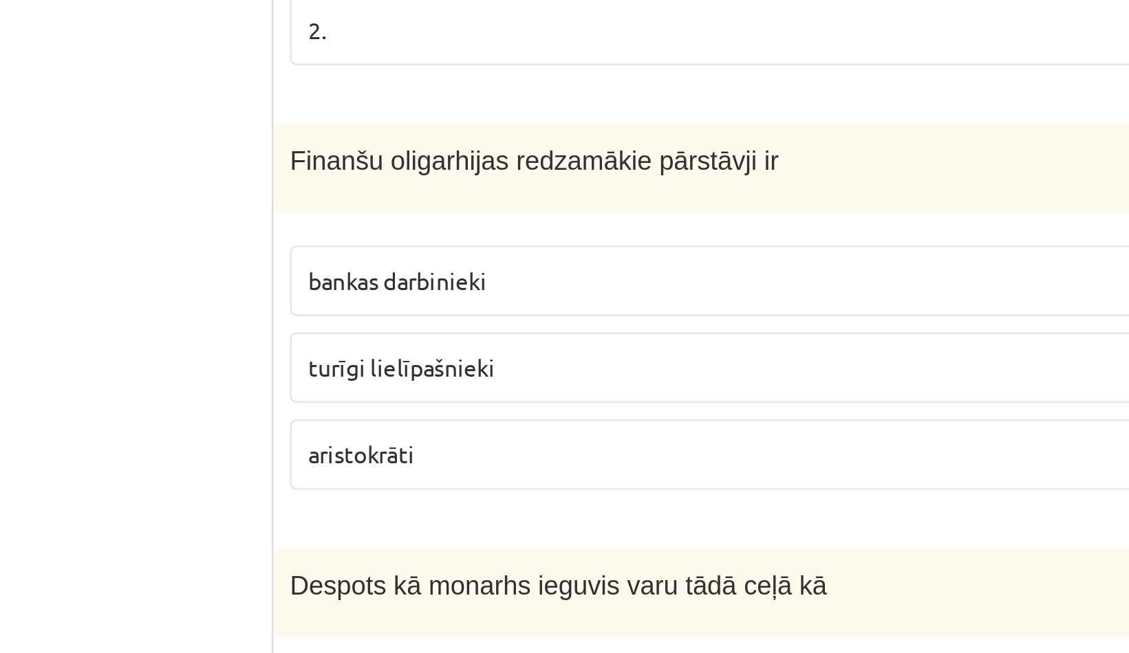
scroll to position [184, 0]
click at [481, 490] on span "bankas darbinieki" at bounding box center [485, 496] width 75 height 12
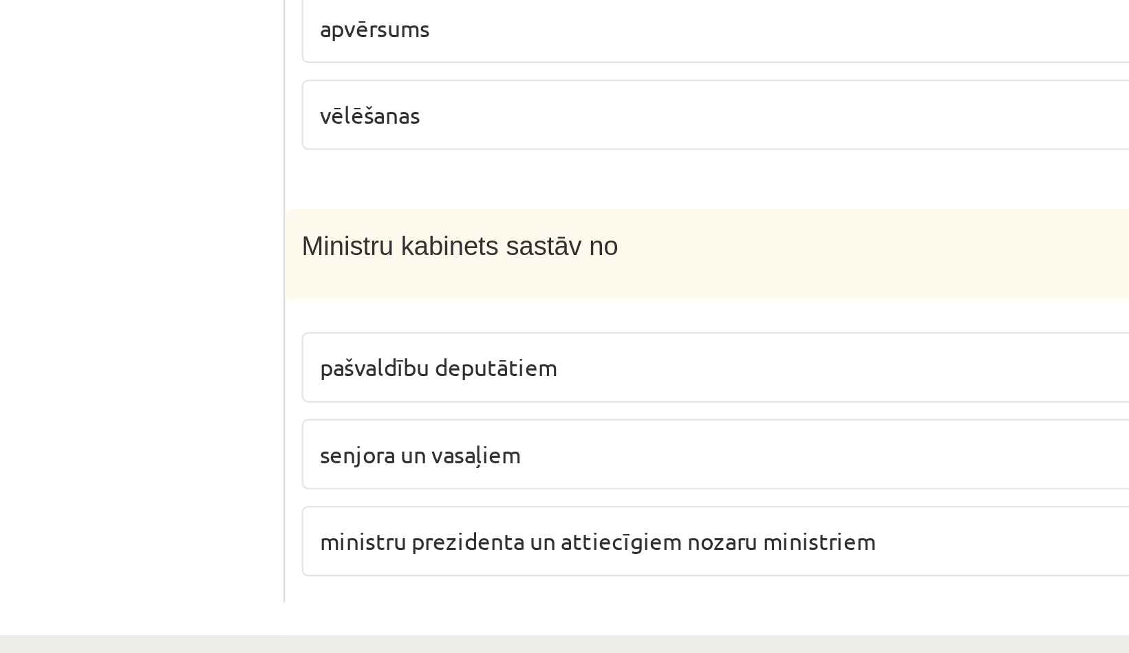
scroll to position [511, 0]
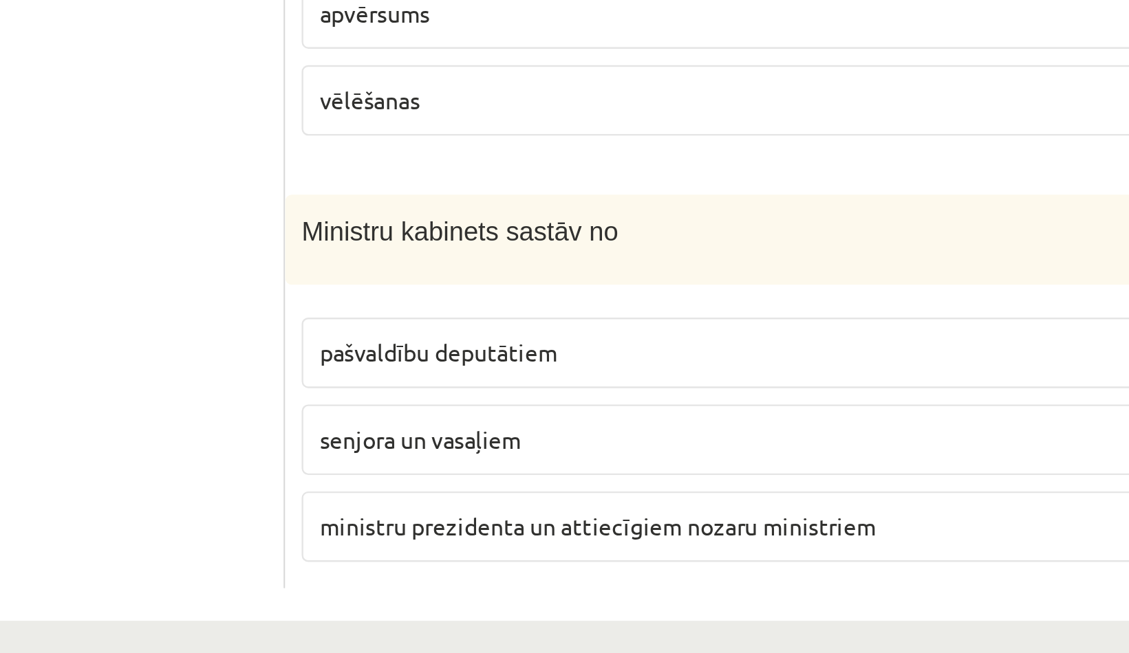
click at [596, 520] on p "pašvaldību deputātiem" at bounding box center [767, 527] width 639 height 14
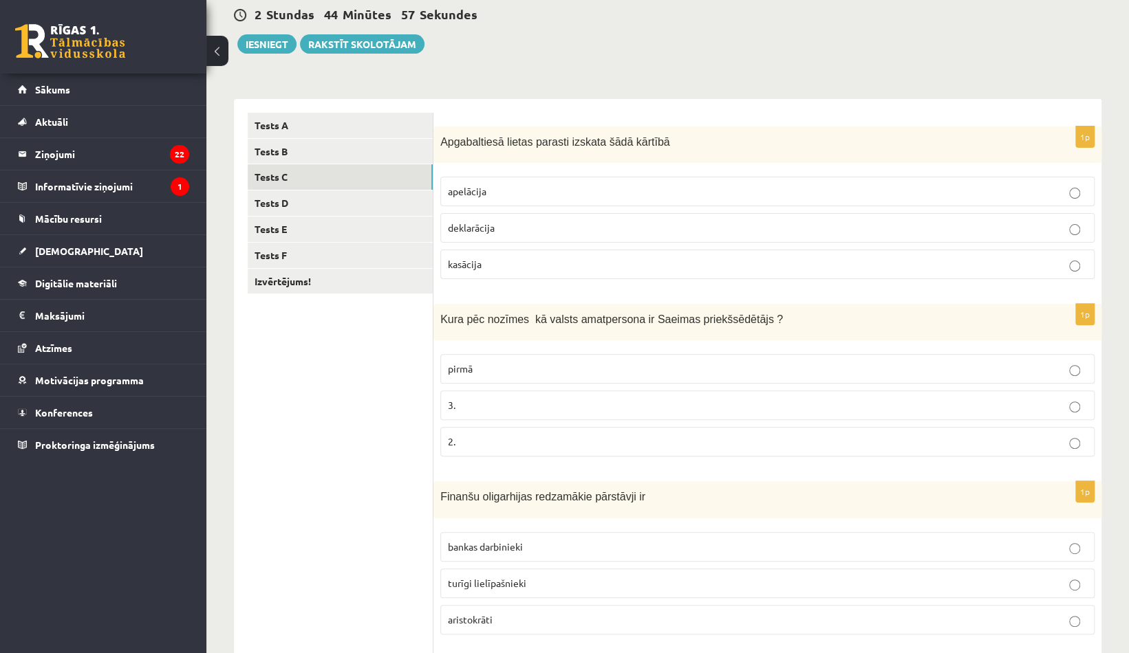
scroll to position [133, 0]
click at [369, 195] on link "Tests D" at bounding box center [340, 203] width 185 height 25
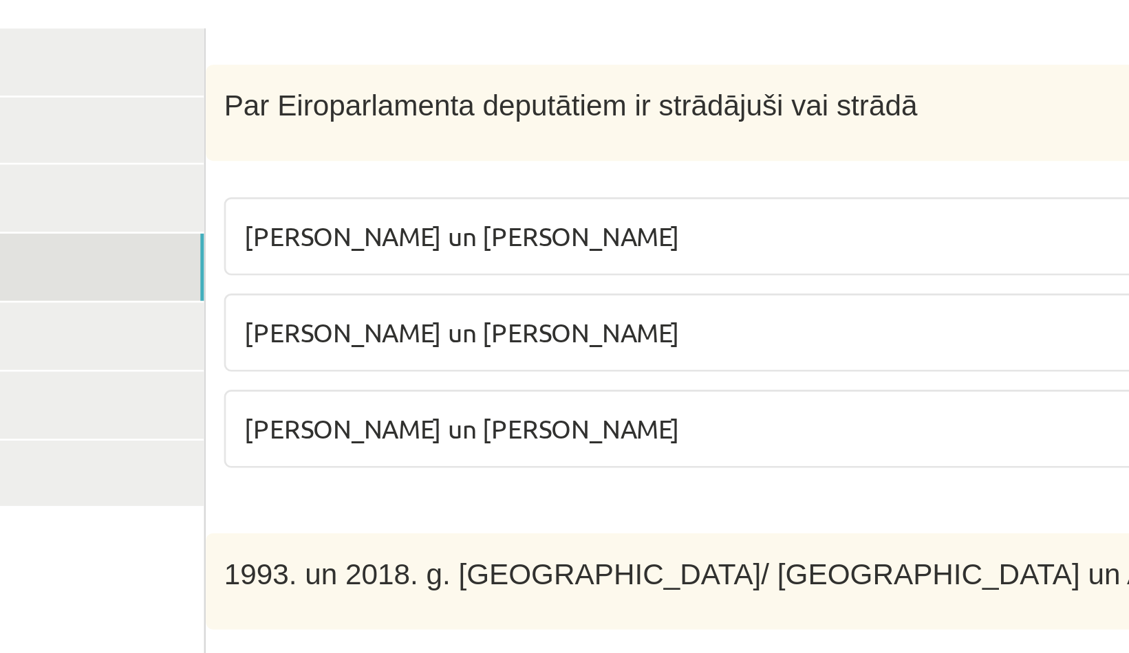
click at [462, 193] on span "V. Koziols un A. Kalvītis" at bounding box center [530, 192] width 165 height 12
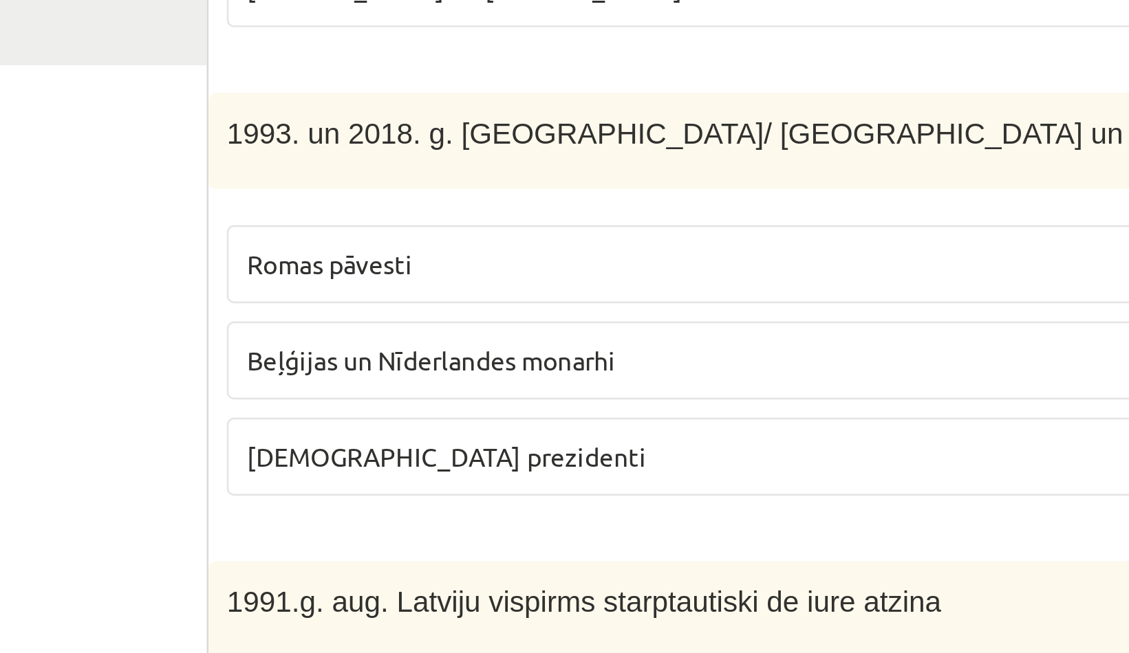
click at [459, 378] on label "Romas pāvesti" at bounding box center [767, 370] width 654 height 30
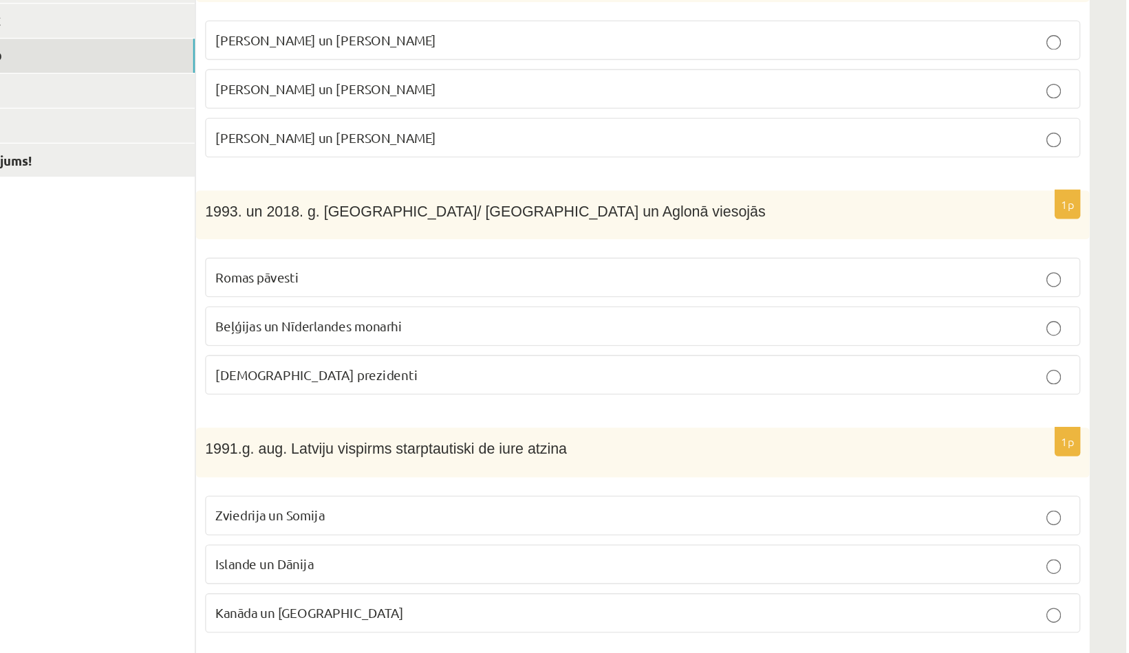
drag, startPoint x: 671, startPoint y: 316, endPoint x: 430, endPoint y: 307, distance: 241.6
click at [430, 307] on div "**********" at bounding box center [667, 558] width 867 height 916
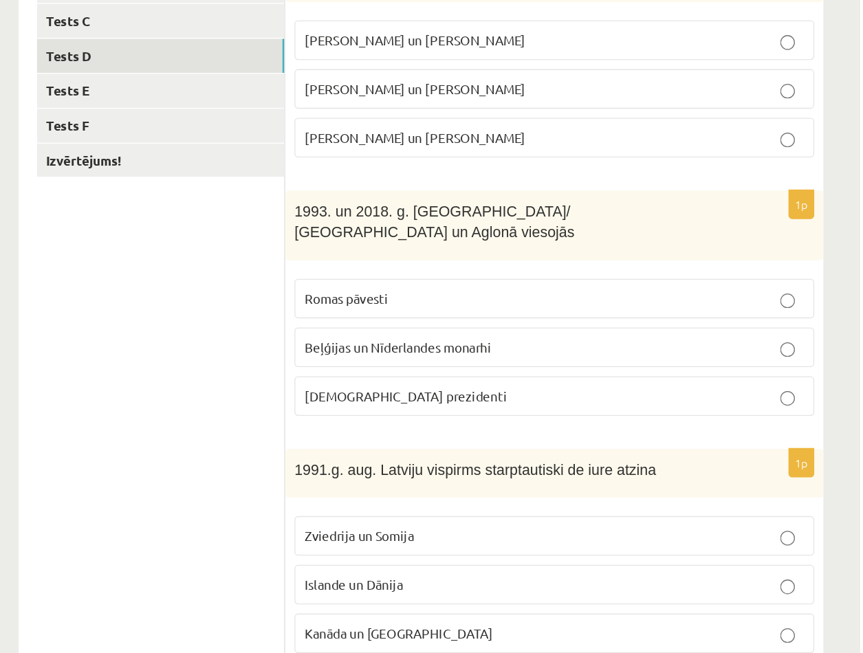
click at [610, 321] on span "1993. un 2018. g. Latvijā/ Rīgā un Aglonā viesojās" at bounding box center [544, 328] width 209 height 28
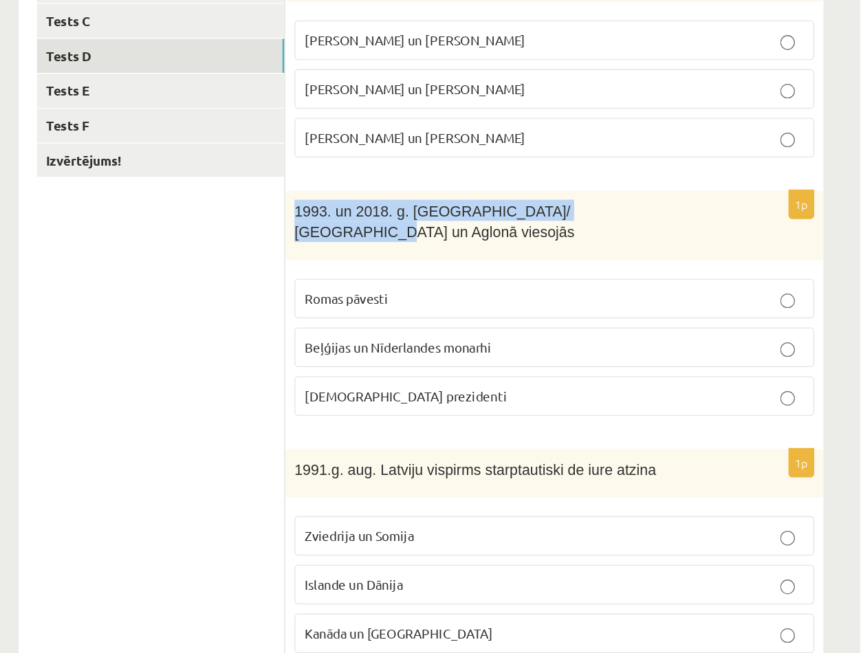
drag, startPoint x: 662, startPoint y: 316, endPoint x: 439, endPoint y: 301, distance: 223.4
click at [439, 301] on div "1p Par Eiroparlamenta deputātiem ir strādājuši vai strādā V. Koziols un A. Kalv…" at bounding box center [634, 573] width 402 height 947
copy span "1993. un 2018. g. Latvijā/ Rīgā un Aglonā viesojās"
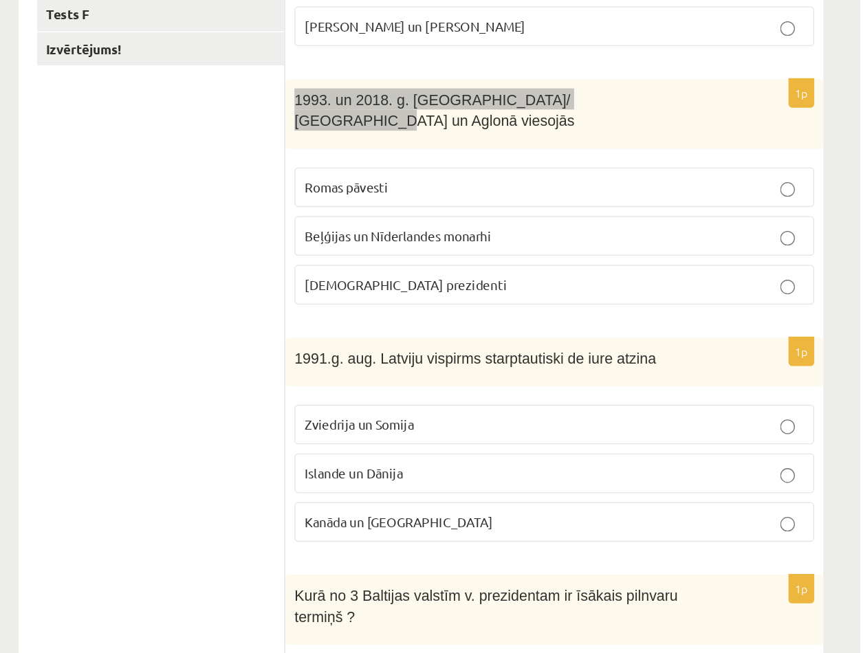
scroll to position [223, 0]
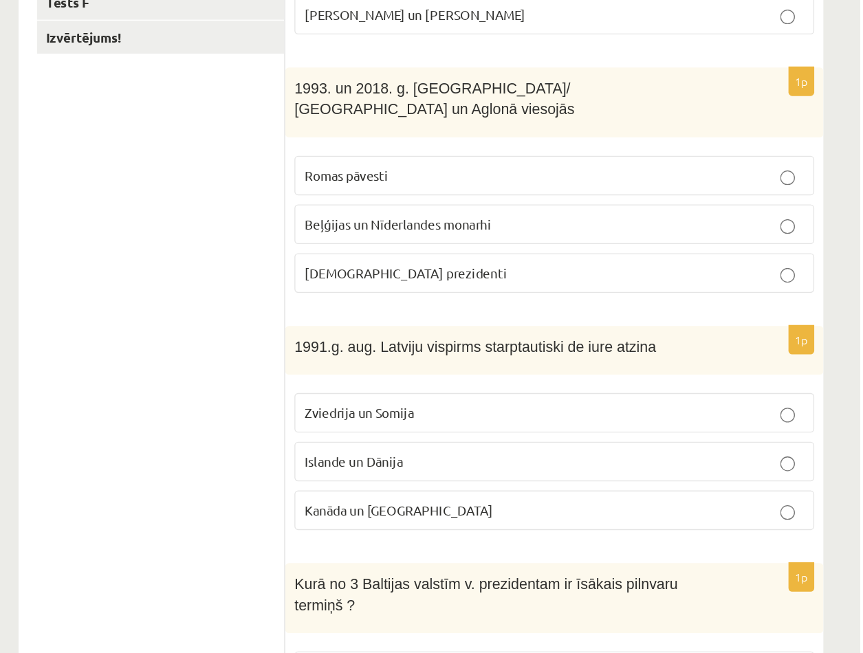
click at [340, 435] on ul "Tests A Tests B Tests C Tests D Tests E Tests F Izvērtējums!" at bounding box center [341, 483] width 186 height 919
click at [497, 466] on p "Zviedrija un Somija" at bounding box center [635, 473] width 374 height 14
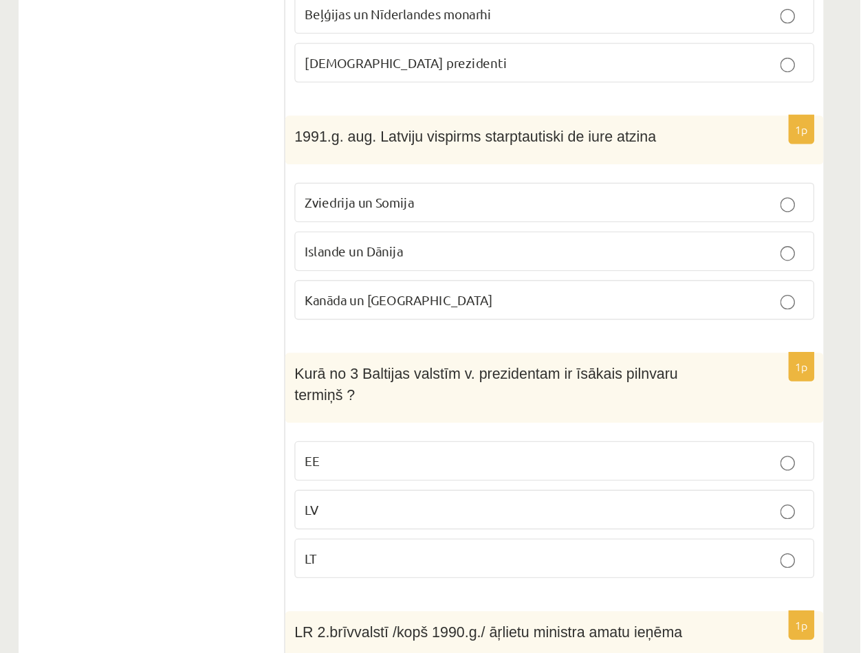
scroll to position [453, 0]
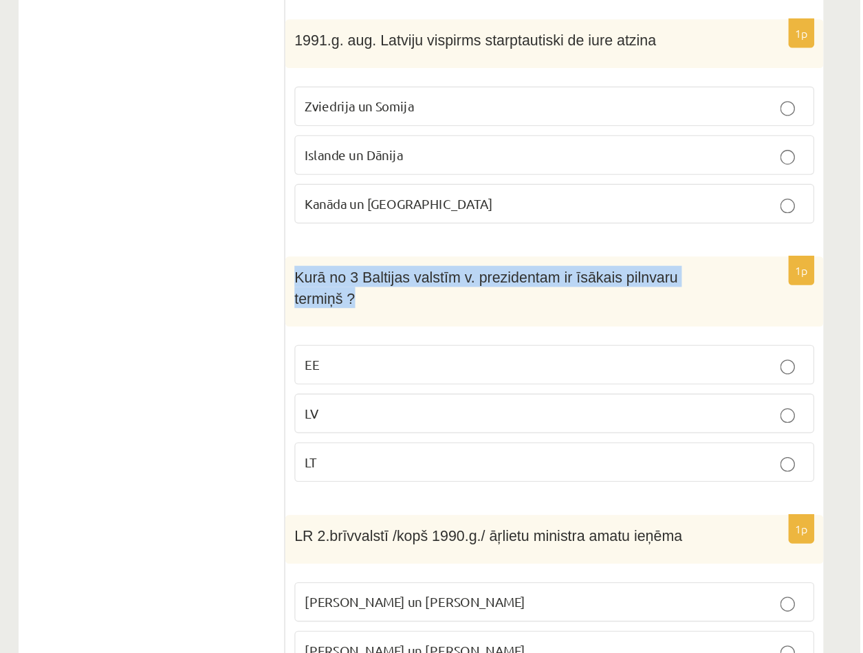
drag, startPoint x: 441, startPoint y: 351, endPoint x: 750, endPoint y: 371, distance: 310.2
click at [750, 371] on div "Kurā no 3 Baltijas valstīm v. prezidentam ir īsākais pilnvaru termiņš ?" at bounding box center [634, 382] width 402 height 52
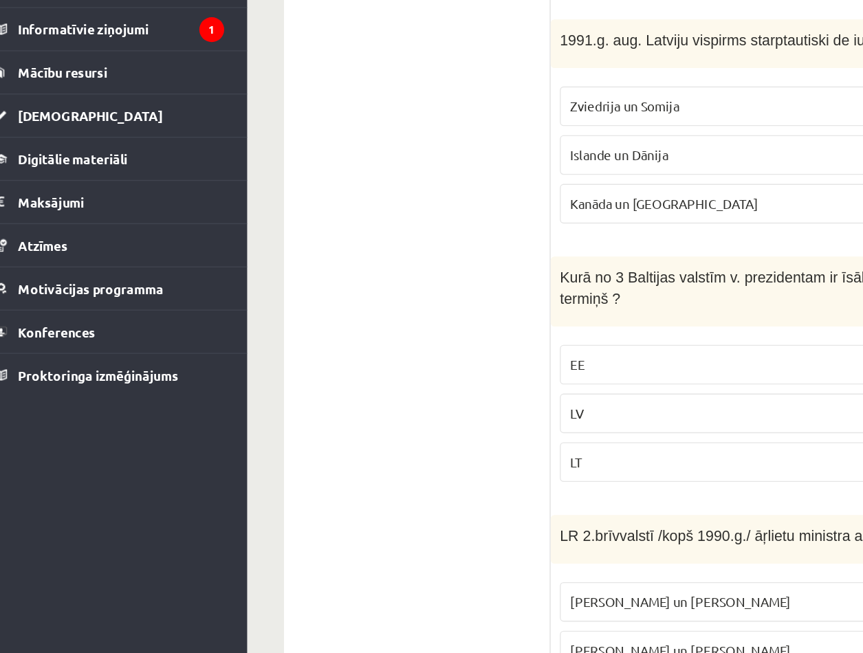
click at [408, 484] on ul "Tests A Tests B Tests C Tests D Tests E Tests F Izvērtējums!" at bounding box center [341, 253] width 186 height 919
drag, startPoint x: 408, startPoint y: 484, endPoint x: 304, endPoint y: 457, distance: 107.1
click at [304, 457] on ul "Tests A Tests B Tests C Tests D Tests E Tests F Izvērtējums!" at bounding box center [341, 253] width 186 height 919
drag, startPoint x: 568, startPoint y: 321, endPoint x: 385, endPoint y: 327, distance: 183.1
click at [385, 327] on div "**********" at bounding box center [535, 254] width 602 height 947
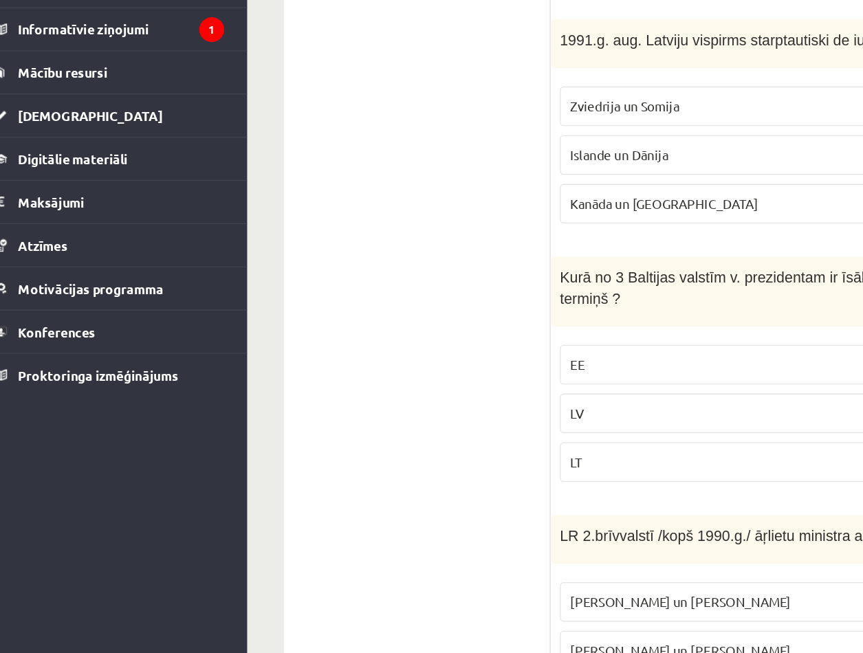
click at [385, 327] on ul "Tests A Tests B Tests C Tests D Tests E Tests F Izvērtējums!" at bounding box center [341, 253] width 186 height 919
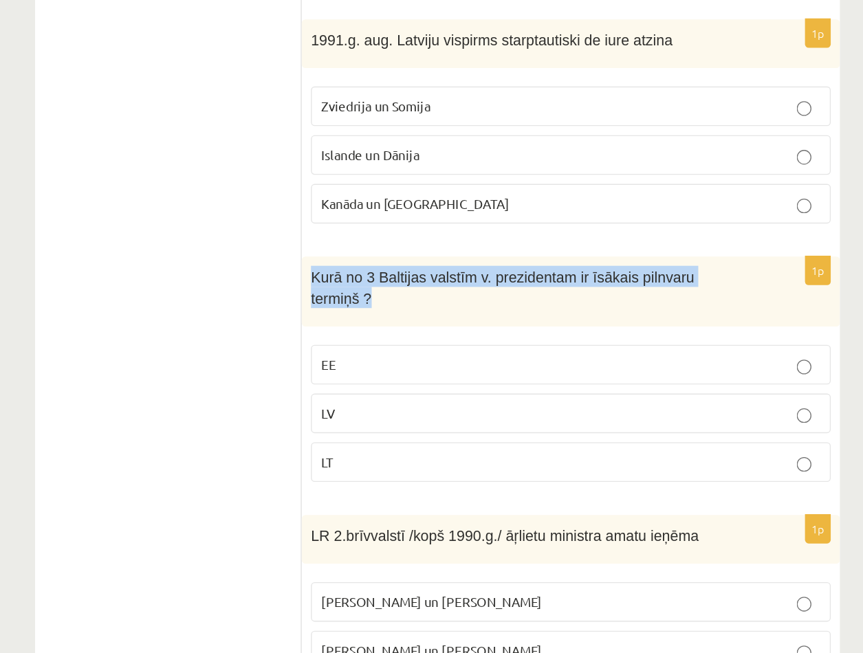
drag, startPoint x: 440, startPoint y: 351, endPoint x: 754, endPoint y: 361, distance: 313.8
click at [754, 361] on div "Kurā no 3 Baltijas valstīm v. prezidentam ir īsākais pilnvaru termiņš ?" at bounding box center [634, 382] width 402 height 52
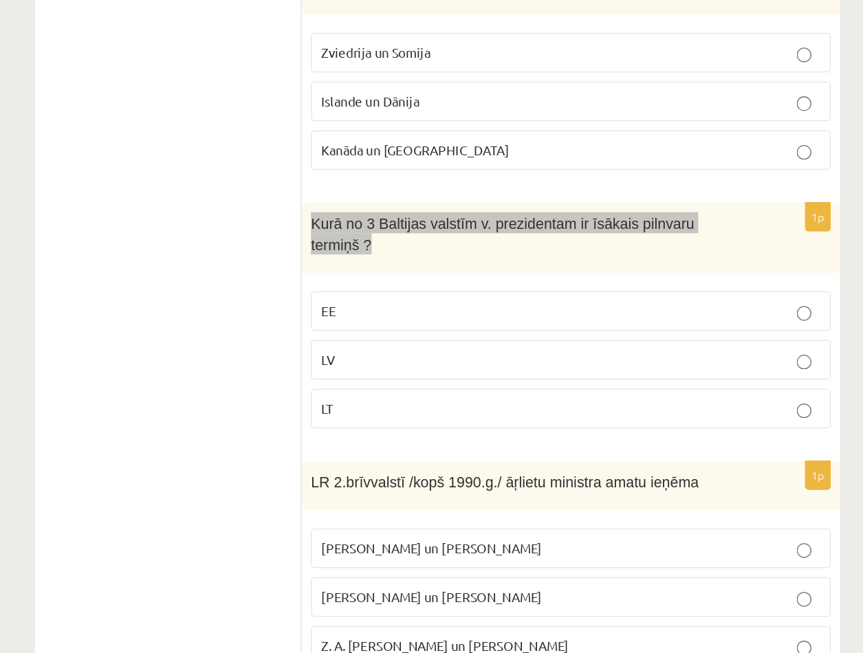
scroll to position [515, 0]
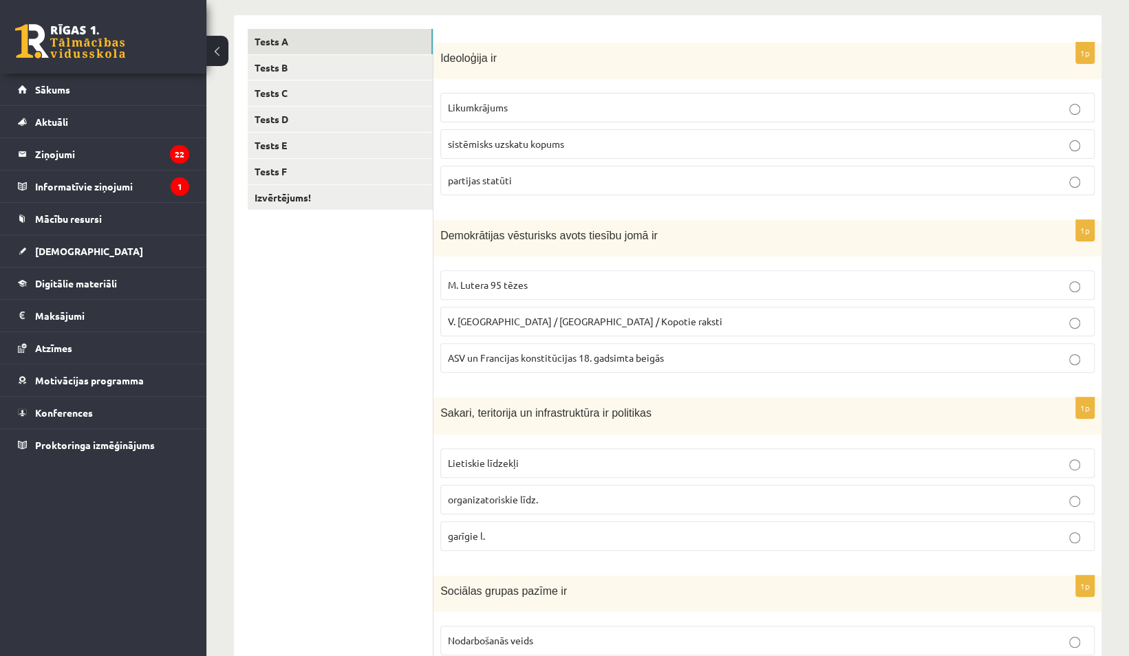
scroll to position [213, 0]
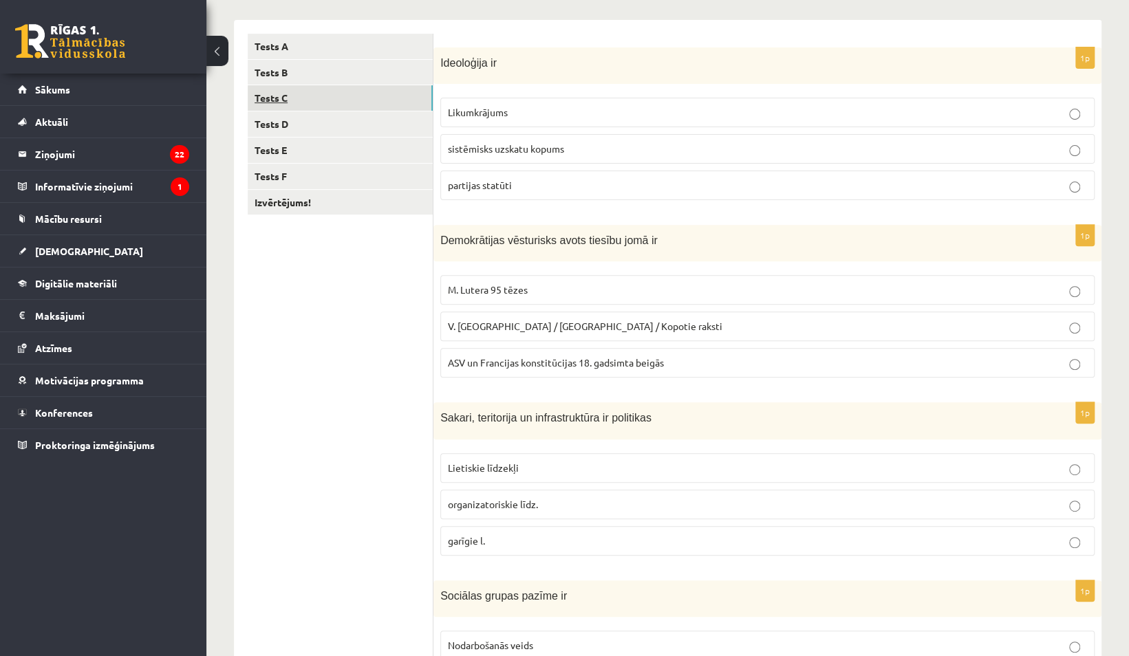
click at [373, 85] on link "Tests C" at bounding box center [340, 97] width 185 height 25
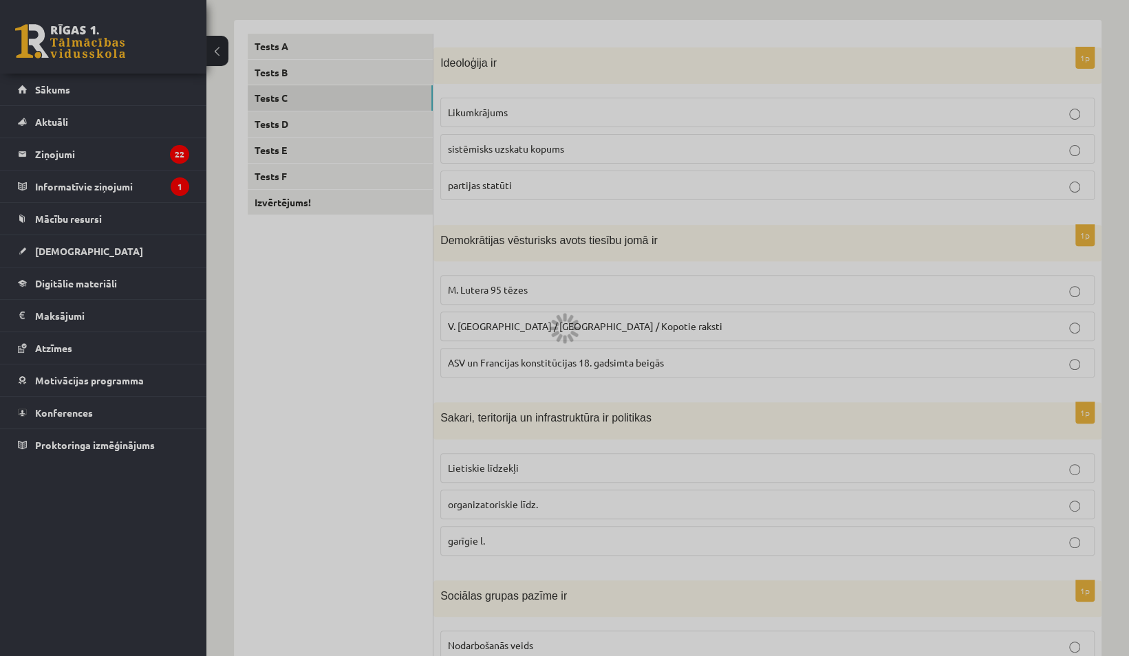
click at [381, 63] on div at bounding box center [564, 328] width 1129 height 656
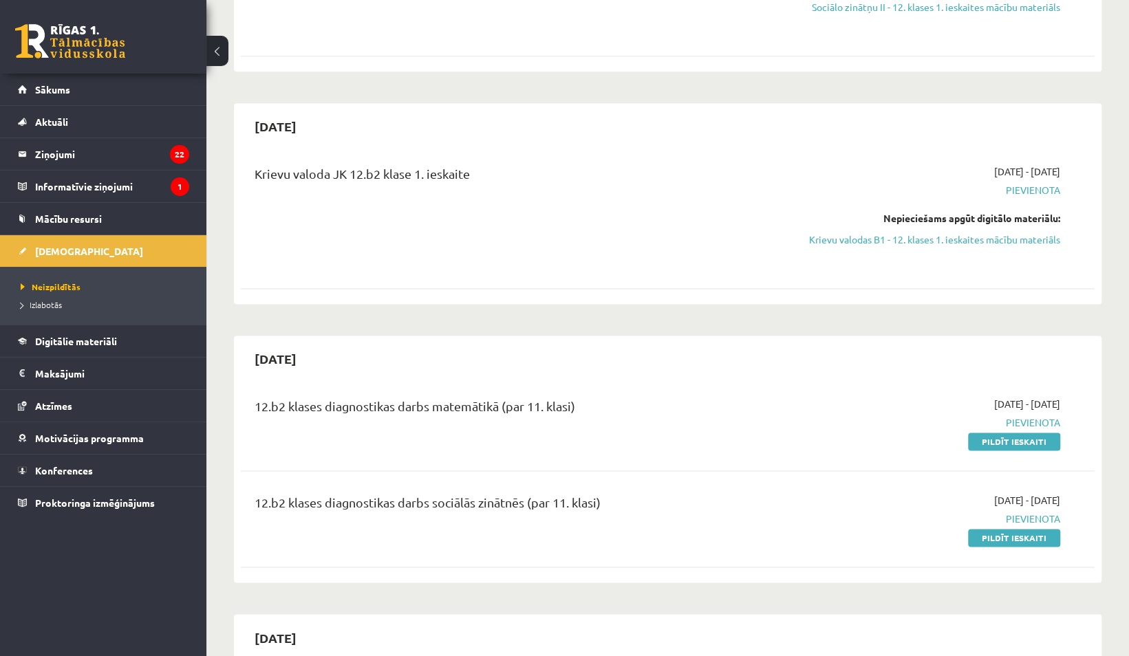
scroll to position [1087, 0]
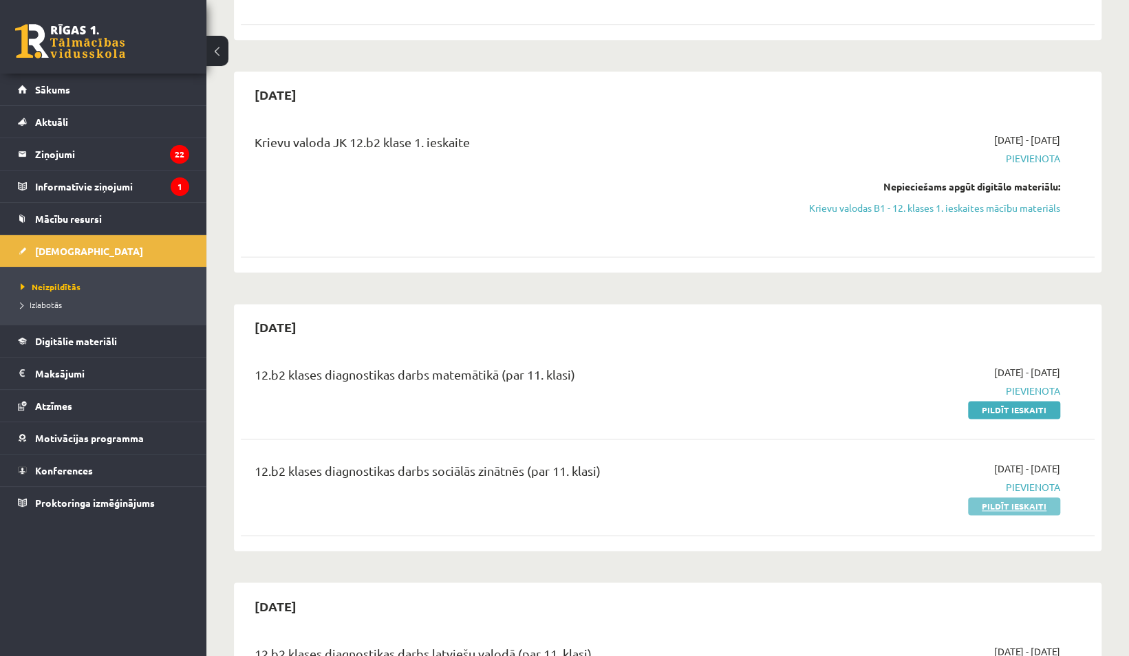
click at [984, 497] on link "Pildīt ieskaiti" at bounding box center [1014, 506] width 92 height 18
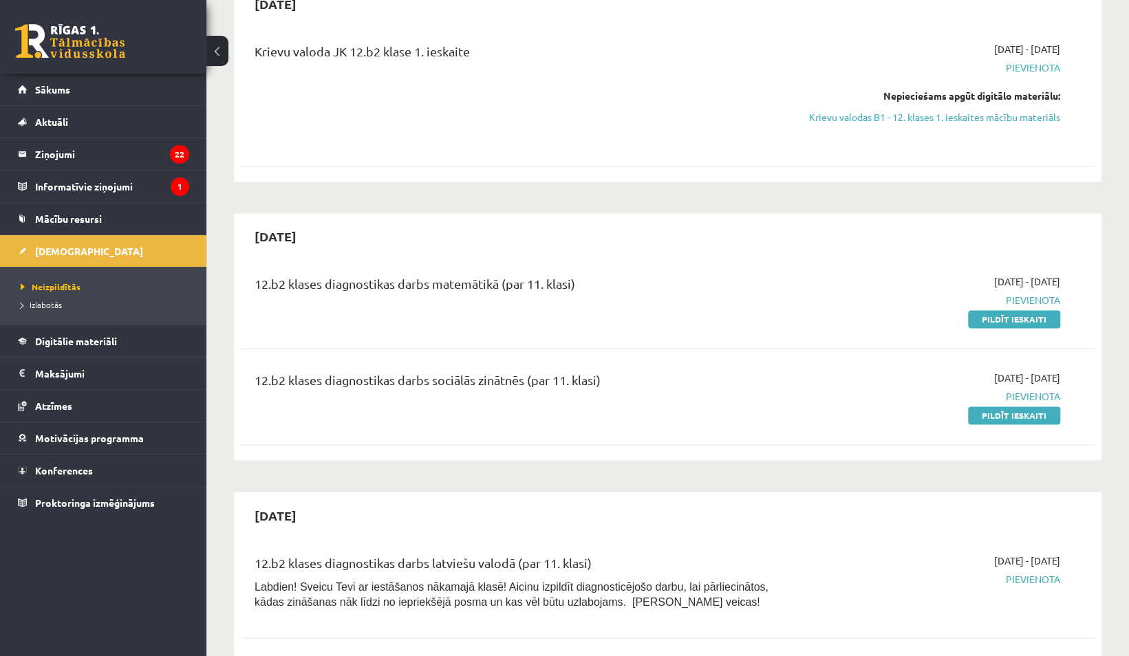
scroll to position [1177, 0]
click at [1017, 407] on link "Pildīt ieskaiti" at bounding box center [1014, 416] width 92 height 18
click at [93, 43] on link at bounding box center [70, 41] width 110 height 34
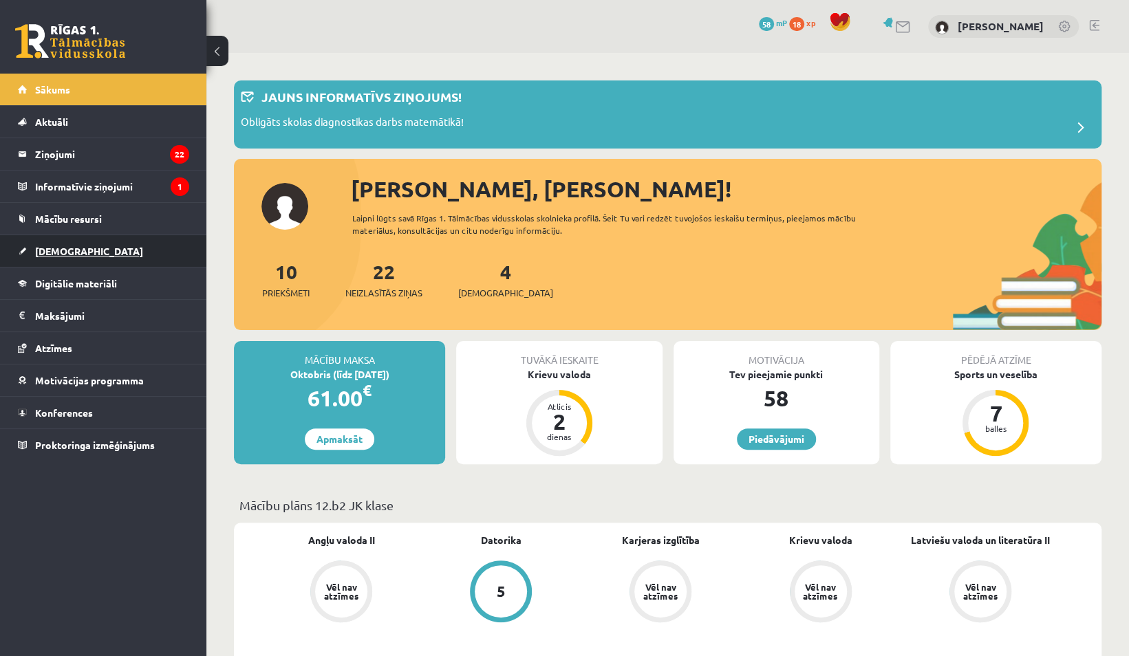
click at [135, 250] on link "[DEMOGRAPHIC_DATA]" at bounding box center [103, 251] width 171 height 32
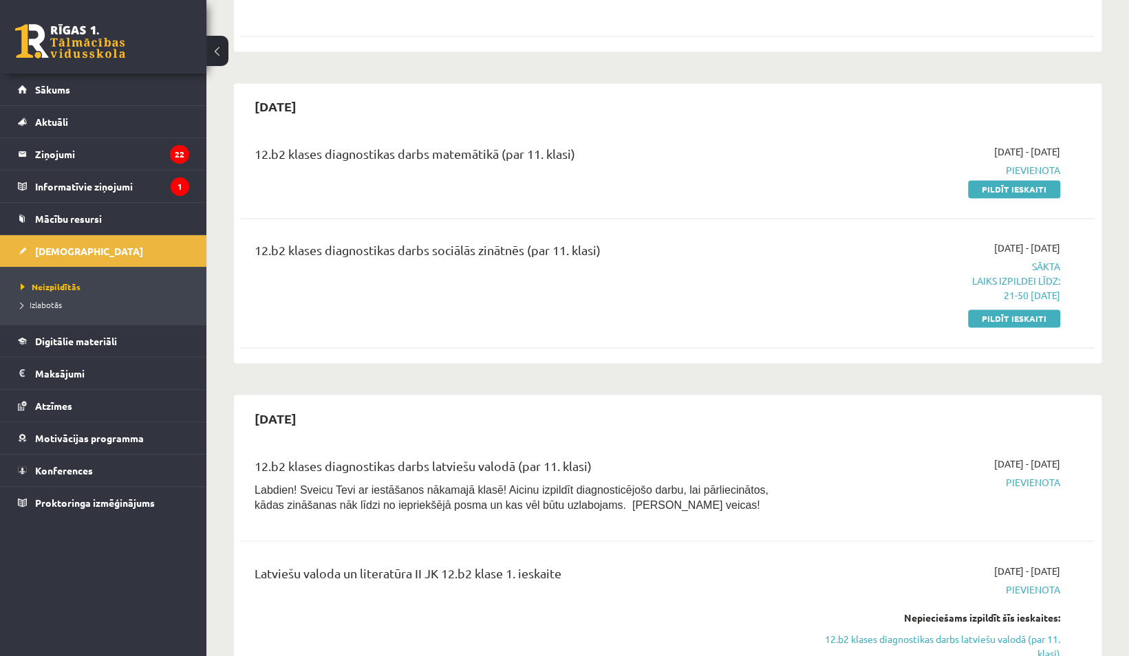
scroll to position [1288, 0]
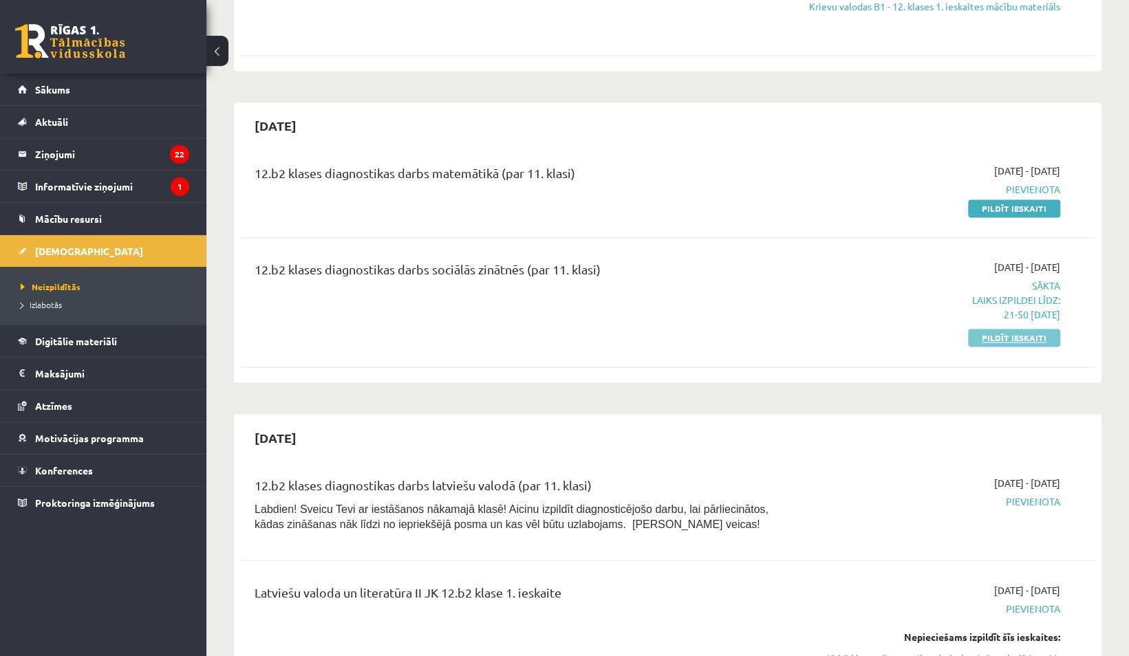
click at [1024, 329] on link "Pildīt ieskaiti" at bounding box center [1014, 338] width 92 height 18
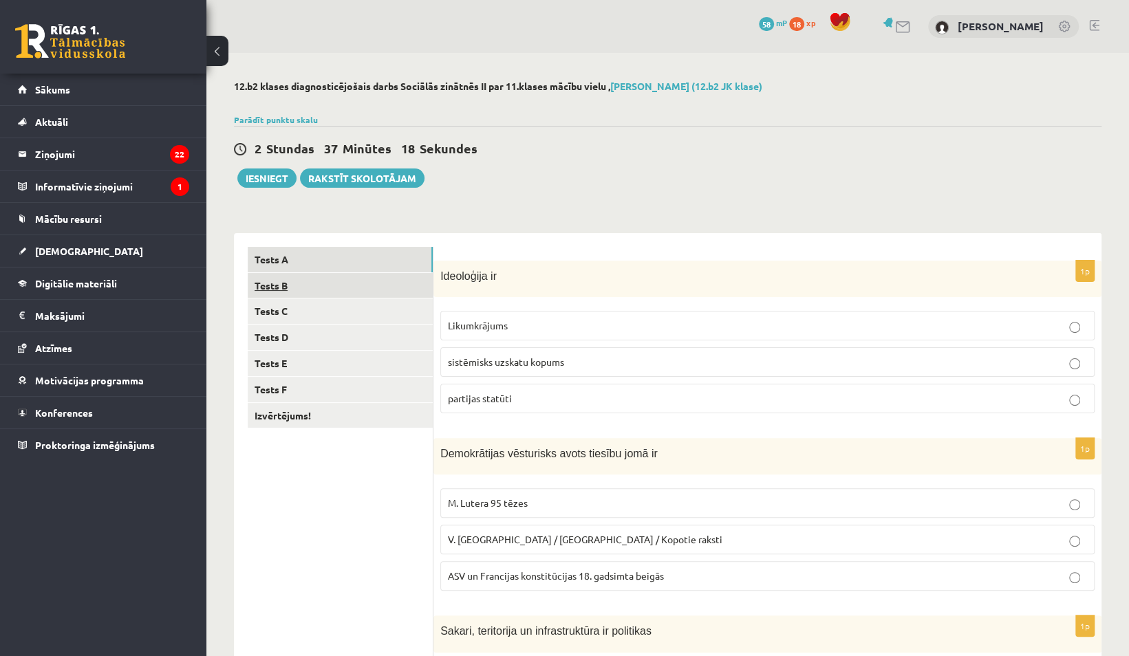
click at [332, 295] on link "Tests B" at bounding box center [340, 285] width 185 height 25
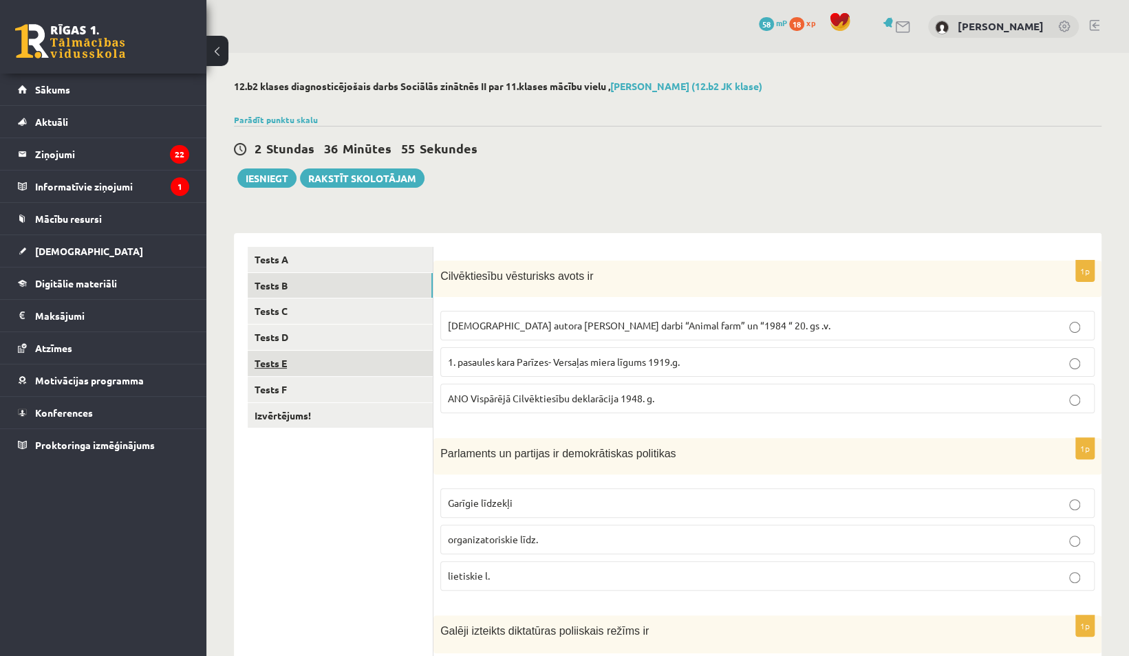
scroll to position [1, 0]
click at [375, 316] on link "Tests C" at bounding box center [340, 310] width 185 height 25
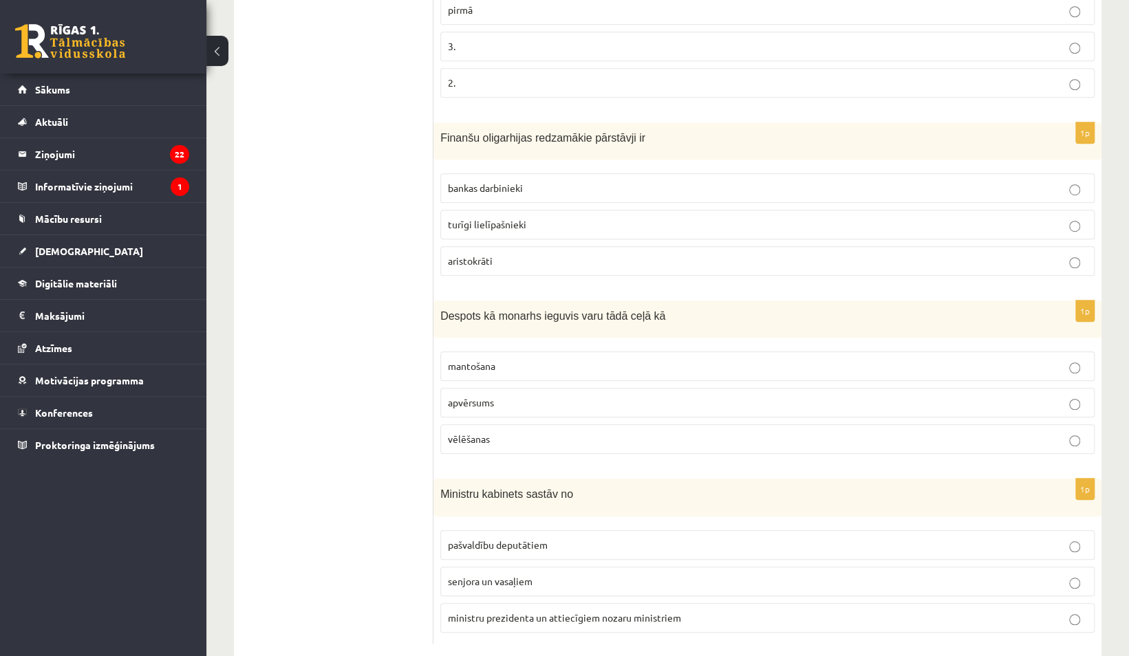
scroll to position [514, 0]
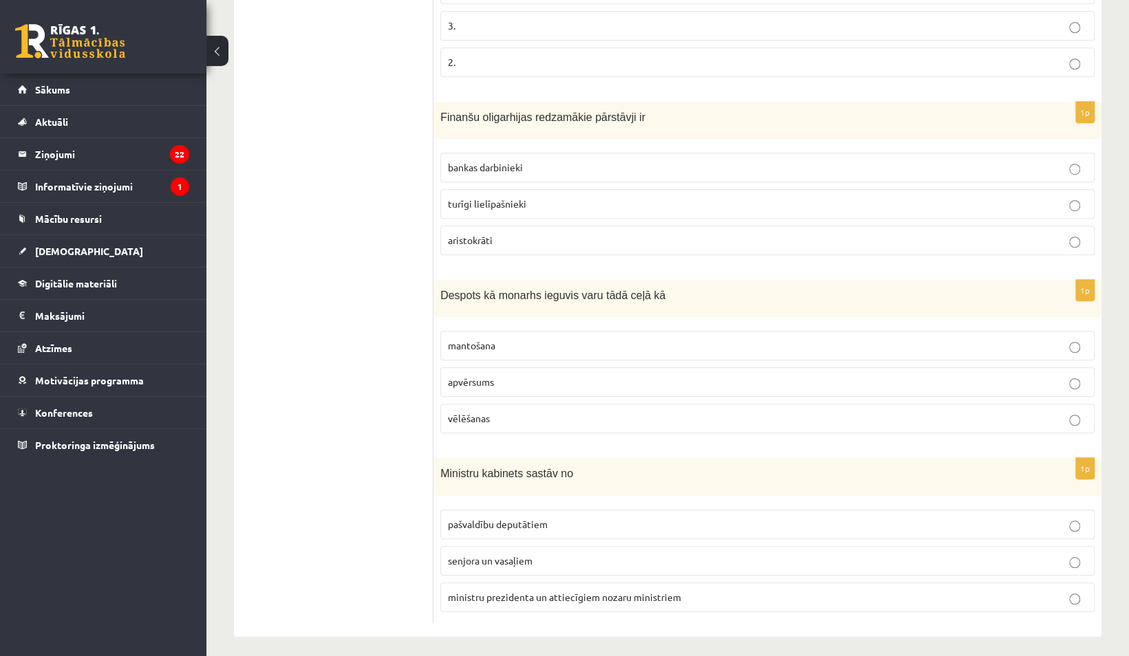
click at [623, 339] on p "mantošana" at bounding box center [767, 345] width 639 height 14
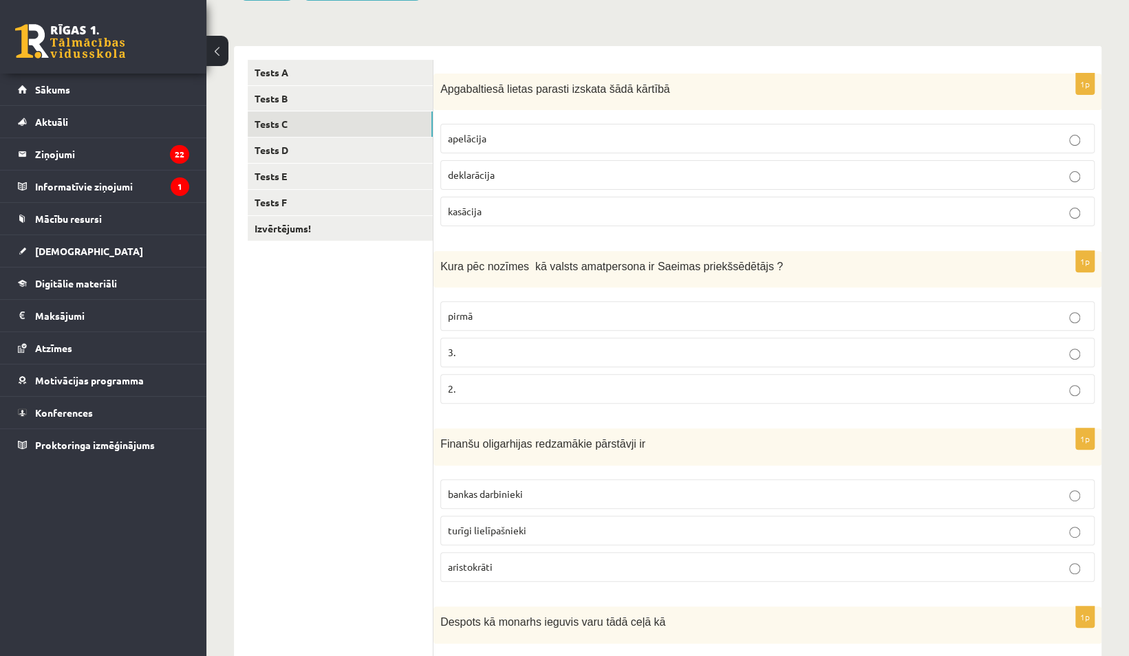
scroll to position [169, 0]
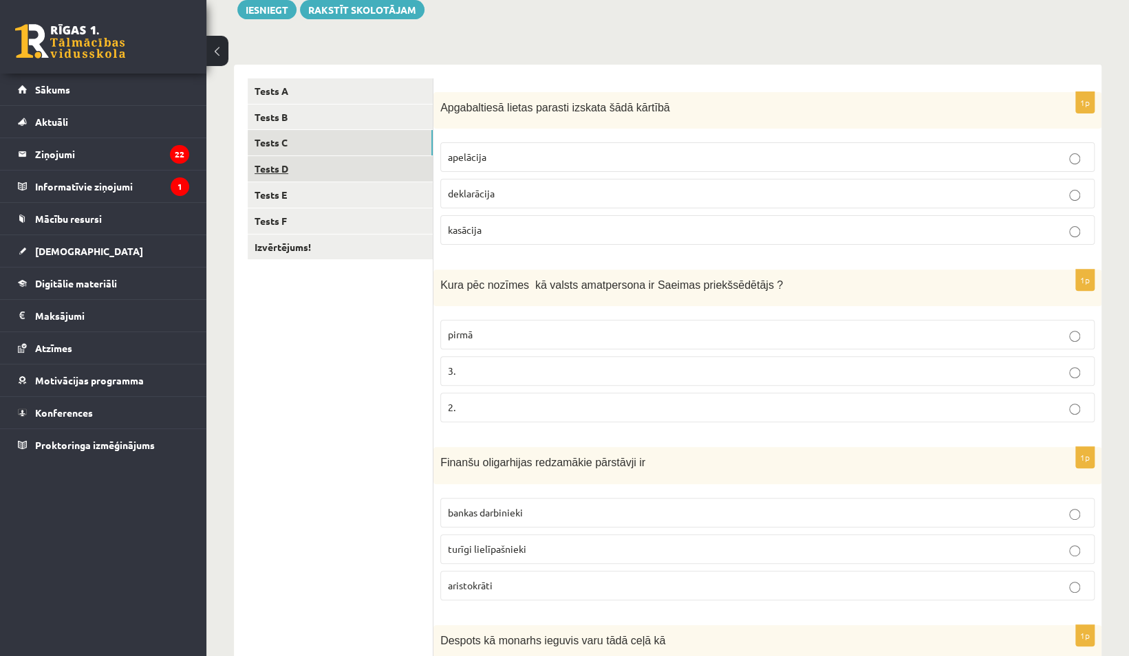
click at [336, 168] on link "Tests D" at bounding box center [340, 168] width 185 height 25
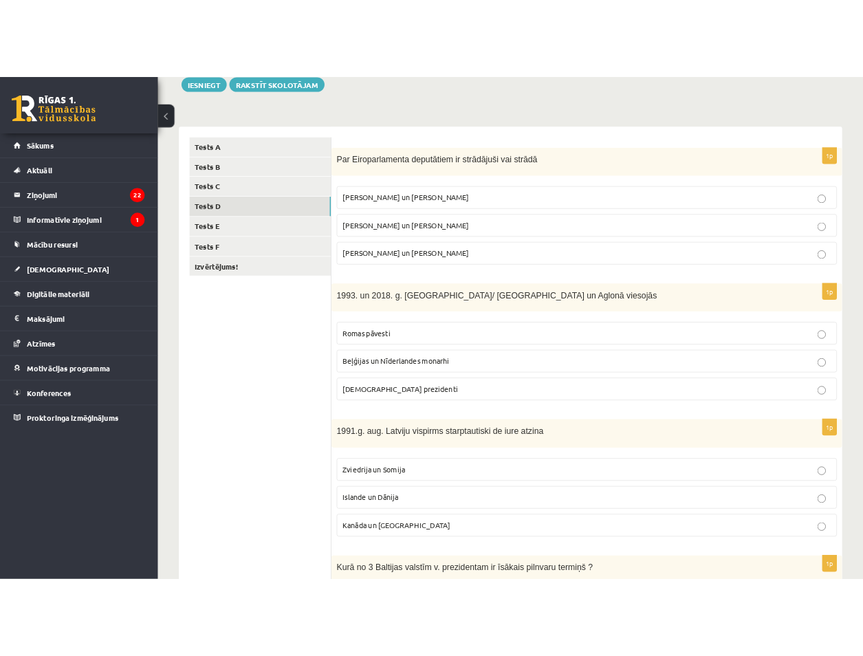
scroll to position [512, 0]
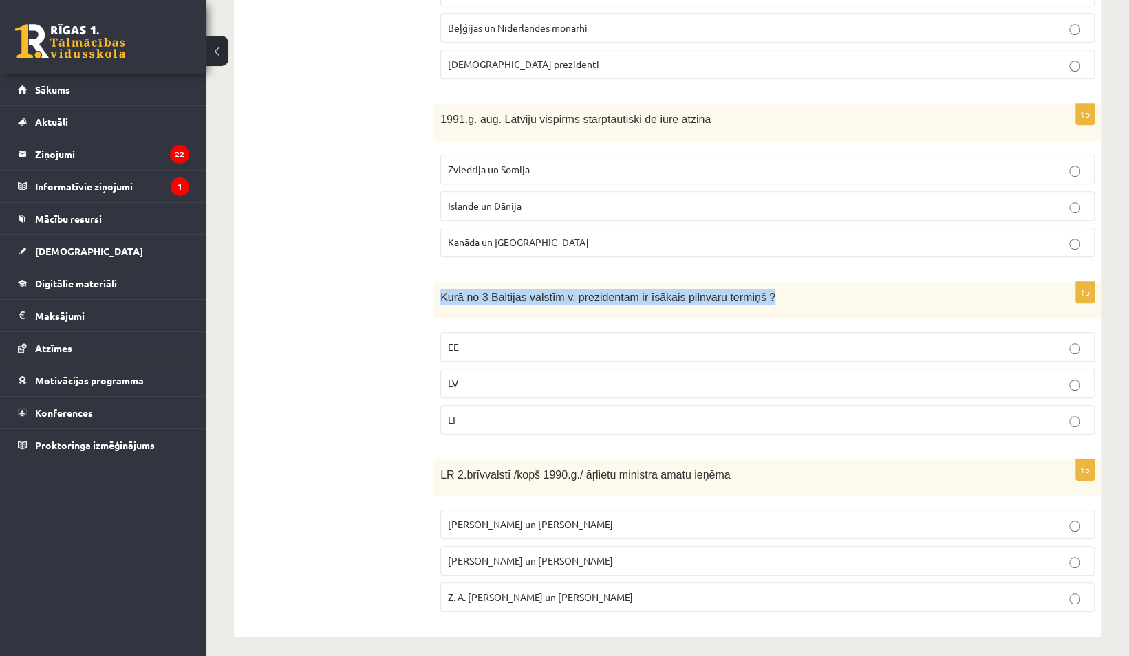
drag, startPoint x: 760, startPoint y: 290, endPoint x: 440, endPoint y: 291, distance: 319.9
click at [440, 291] on p "Kurā no 3 Baltijas valstīm v. prezidentam ir īsākais pilnvaru termiņš ?" at bounding box center [732, 297] width 585 height 16
copy span "Kurā no 3 Baltijas valstīm v. prezidentam ir īsākais pilnvaru termiņš ?"
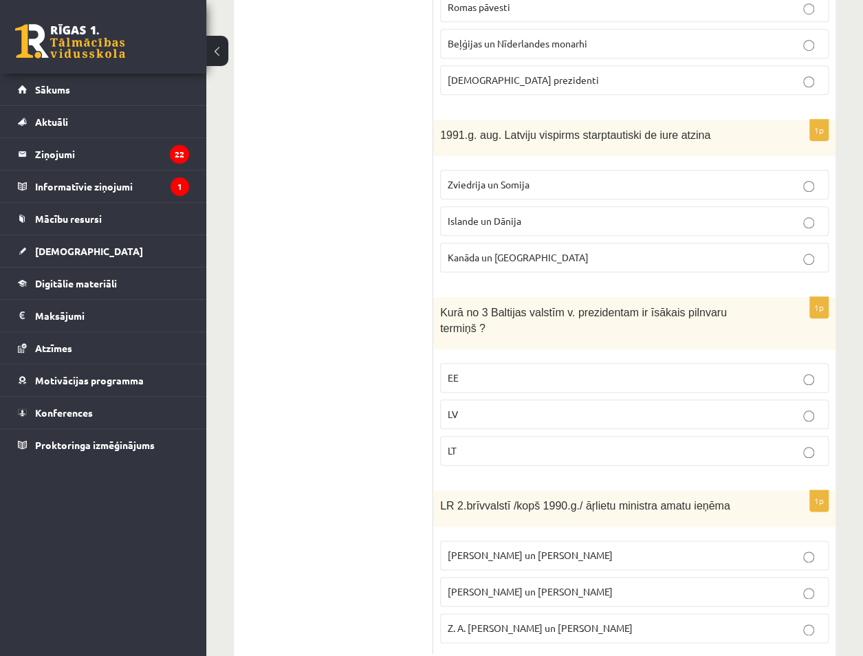
click at [587, 407] on p "LV" at bounding box center [635, 414] width 374 height 14
click at [539, 127] on p "1991.g. aug. Latviju vispirms starptautiski de iure atzina" at bounding box center [600, 135] width 320 height 16
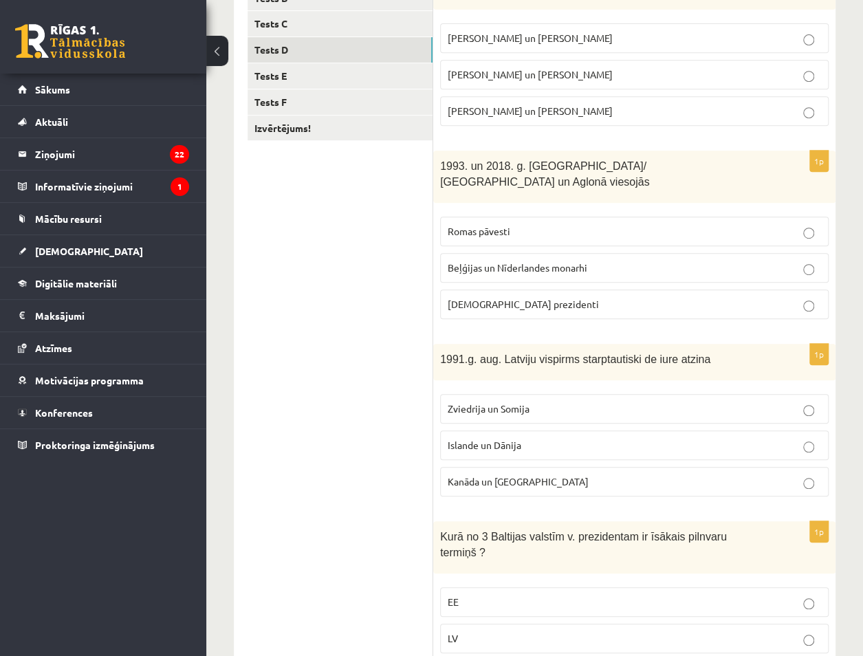
scroll to position [0, 0]
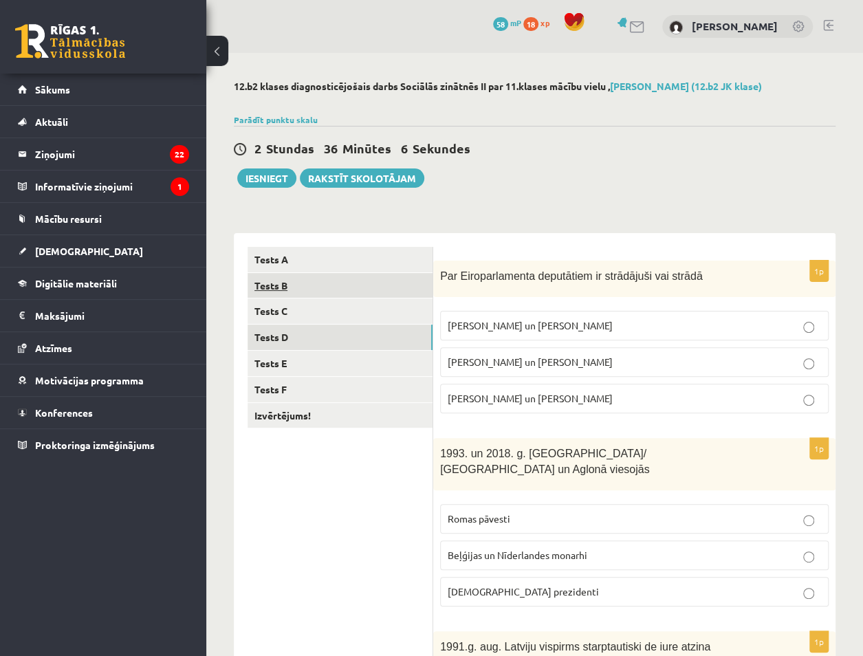
click at [307, 286] on link "Tests B" at bounding box center [340, 285] width 185 height 25
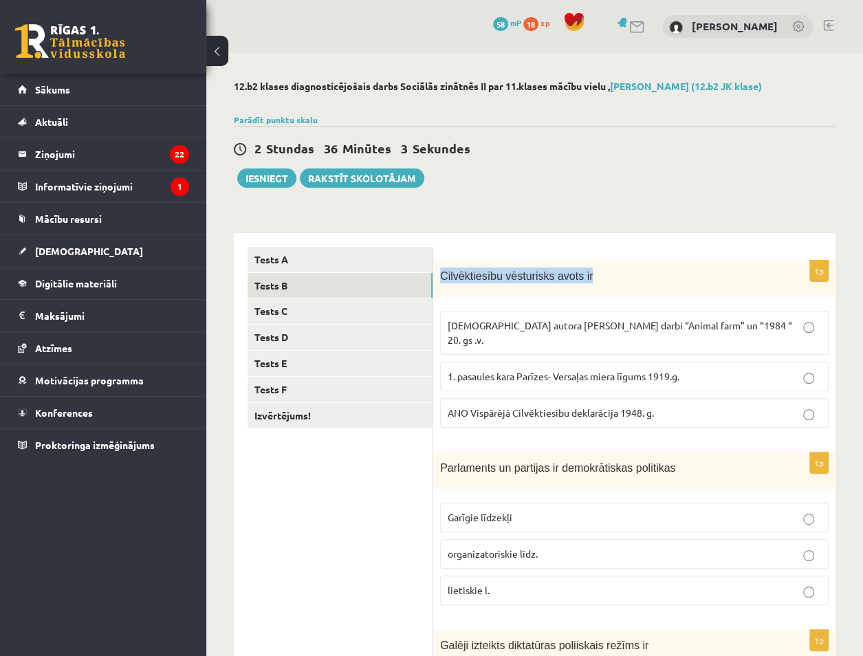
drag, startPoint x: 442, startPoint y: 274, endPoint x: 587, endPoint y: 276, distance: 145.8
click at [587, 276] on p "Cilvēktiesību vēsturisks avots ir" at bounding box center [600, 276] width 320 height 16
click at [406, 258] on link "Tests A" at bounding box center [340, 259] width 185 height 25
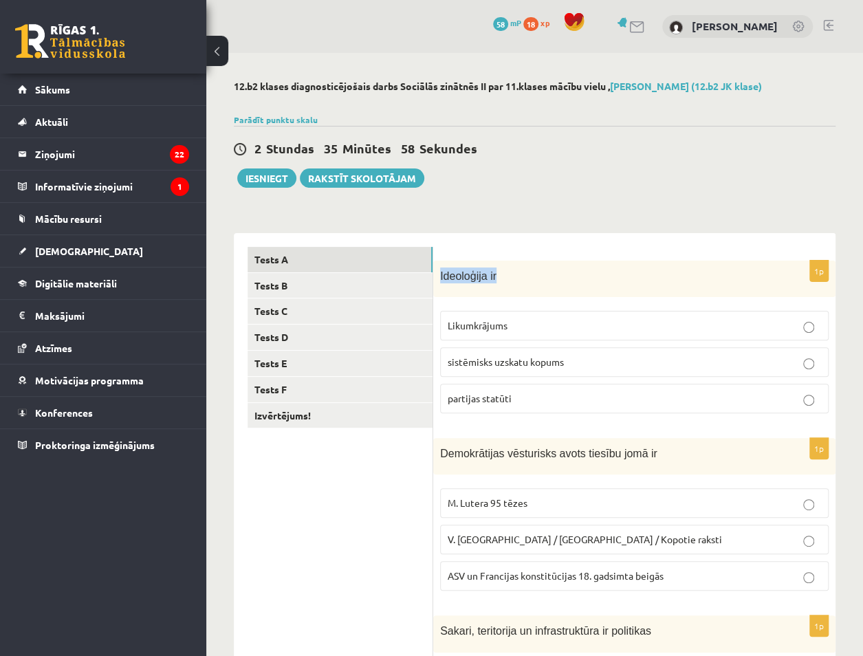
drag, startPoint x: 439, startPoint y: 275, endPoint x: 497, endPoint y: 281, distance: 58.8
click at [497, 281] on div "Ideoloģija ir" at bounding box center [634, 279] width 402 height 36
copy span "Ideoloģija ir"
drag, startPoint x: 440, startPoint y: 277, endPoint x: 523, endPoint y: 399, distance: 148.1
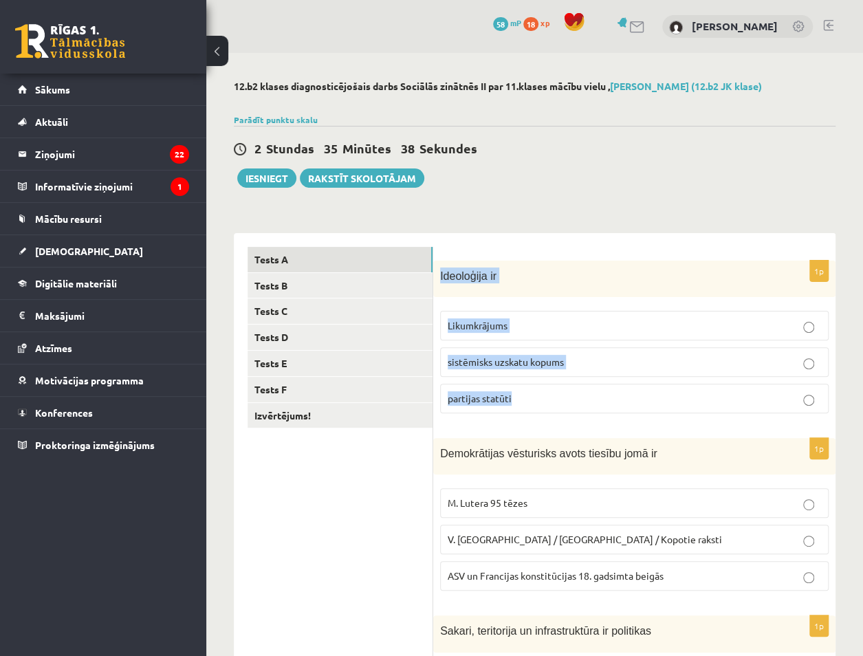
click at [523, 399] on div "1p Ideoloģija ir Likumkrājums sistēmisks uzskatu kopums partijas statūti" at bounding box center [634, 343] width 402 height 164
copy div "Ideoloģija ir Likumkrājums sistēmisks uzskatu kopums partijas statūti"
drag, startPoint x: 607, startPoint y: 340, endPoint x: 492, endPoint y: 283, distance: 128.0
click at [492, 283] on div "Ideoloģija ir" at bounding box center [634, 279] width 402 height 36
copy div "Ideoloģija ir Likumkrājums sistēmisks uzskatu kopums partijas statūti"
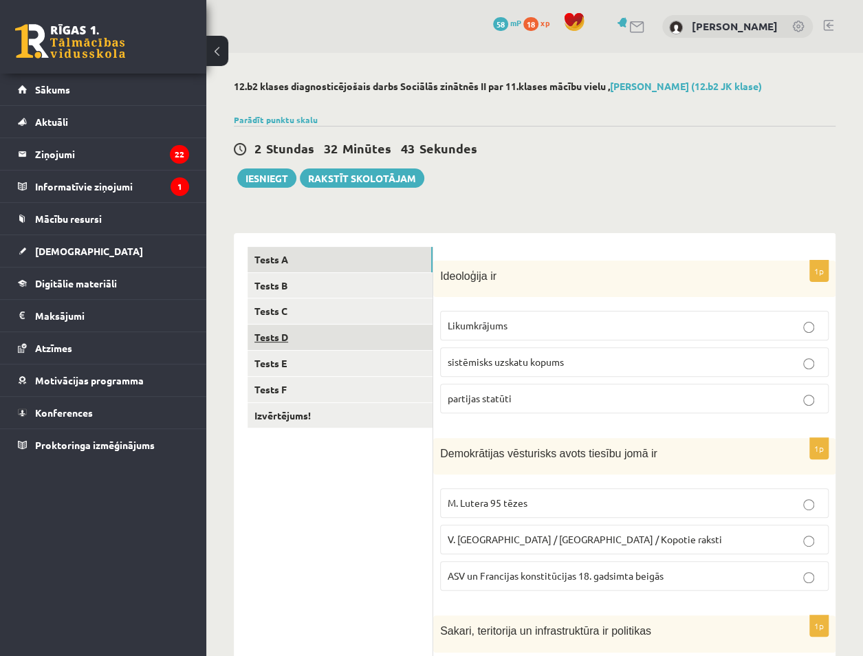
click at [380, 337] on link "Tests D" at bounding box center [340, 337] width 185 height 25
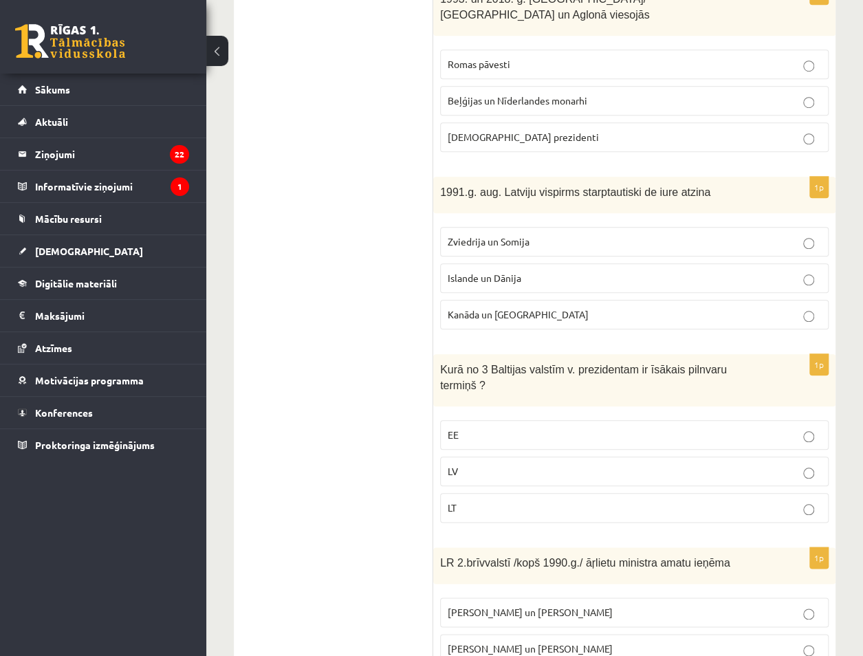
scroll to position [512, 0]
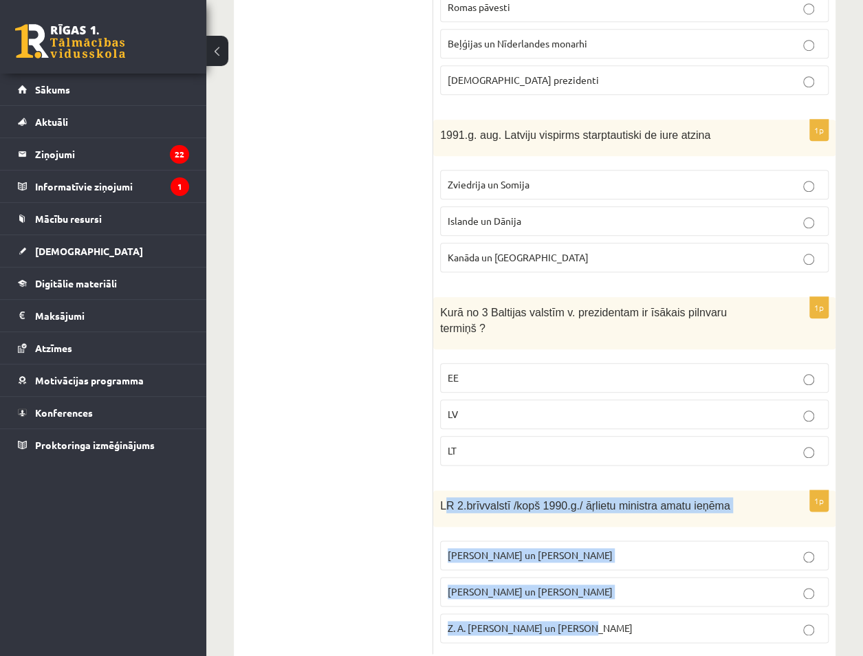
drag, startPoint x: 443, startPoint y: 467, endPoint x: 622, endPoint y: 579, distance: 211.1
click at [622, 579] on div "1p LR 2.brīvvalstī /kopš 1990.g./ āŗlietu ministra amatu ieņēma A. Pinočets un …" at bounding box center [634, 572] width 402 height 164
copy div "R 2.brīvvalstī /kopš 1990.g./ āŗlietu ministra amatu ieņēma A. Pinočets un N. M…"
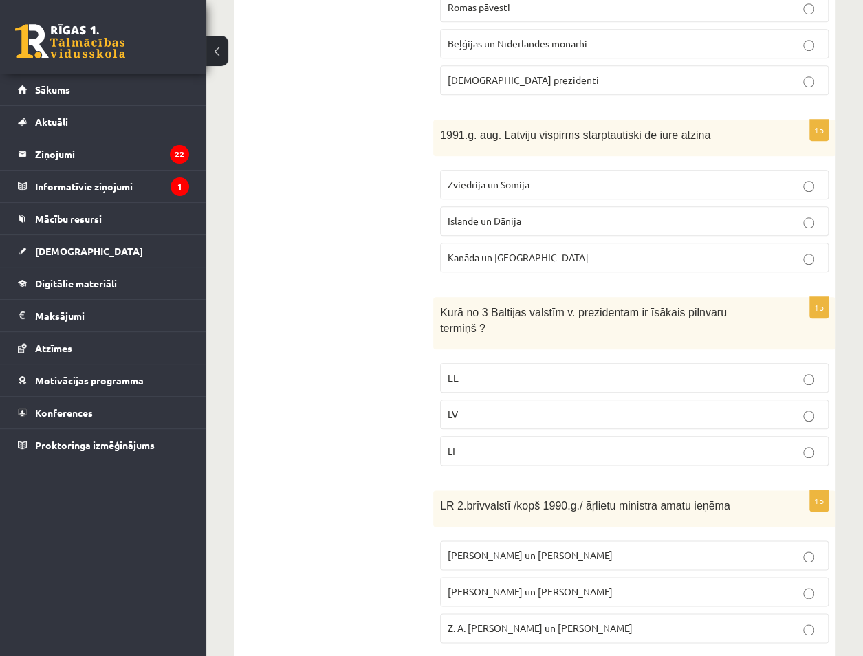
click at [382, 429] on ul "Tests A Tests B Tests C Tests D Tests E Tests F Izvērtējums!" at bounding box center [341, 194] width 186 height 919
click at [487, 585] on span "A. Pabriks un J Jurkāns" at bounding box center [530, 591] width 165 height 12
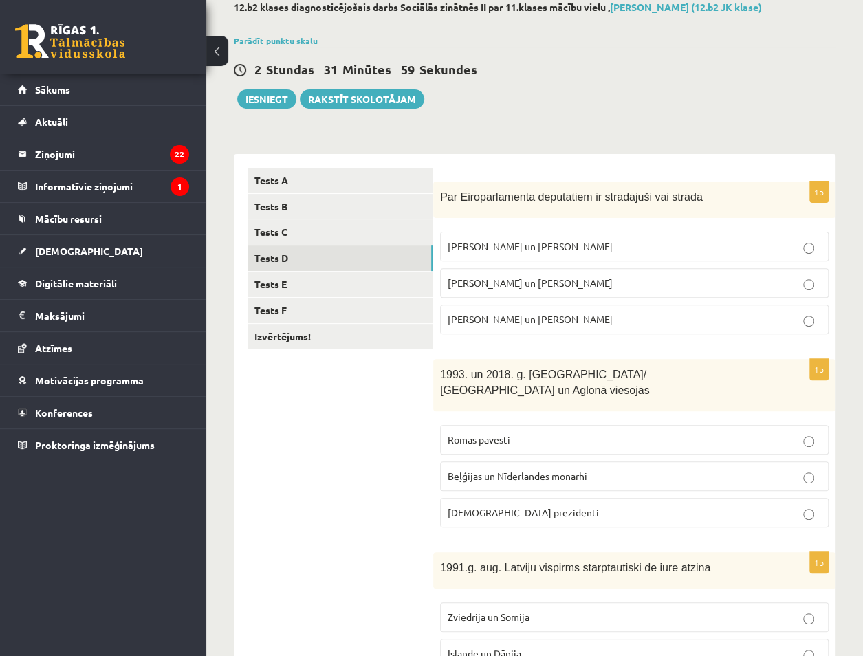
scroll to position [0, 0]
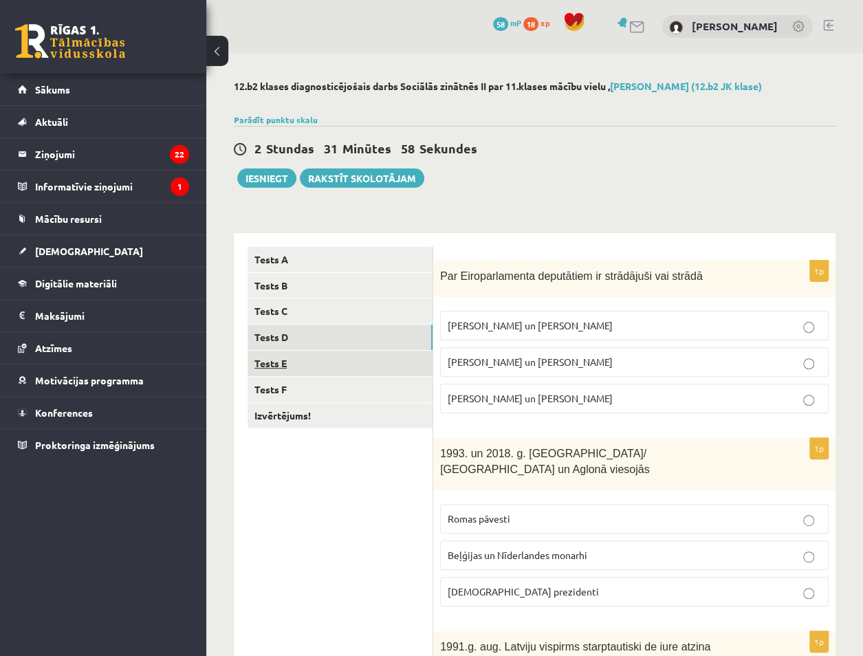
click at [315, 360] on link "Tests E" at bounding box center [340, 363] width 185 height 25
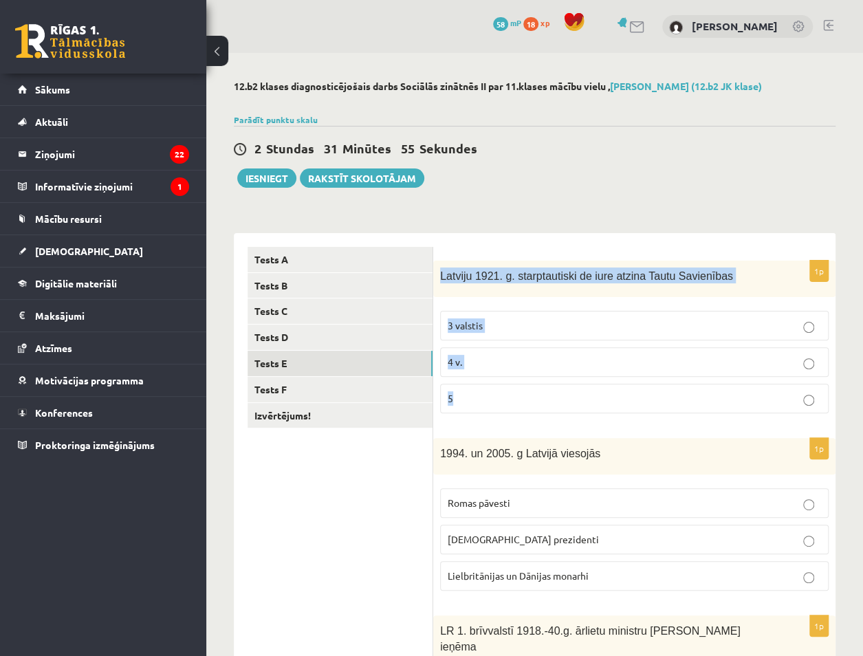
drag, startPoint x: 439, startPoint y: 278, endPoint x: 498, endPoint y: 387, distance: 124.3
click at [498, 387] on div "1p Latviju 1921. g. starptautiski de iure atzina Tautu Savienības 3 valstis 4 v…" at bounding box center [634, 343] width 402 height 164
copy div "Latviju 1921. g. starptautiski de iure atzina Tautu Savienības 3 valstis 4 v. 5"
click at [561, 416] on div "1p Latviju 1921. g. starptautiski de iure atzina Tautu Savienības 3 valstis 4 v…" at bounding box center [634, 343] width 402 height 164
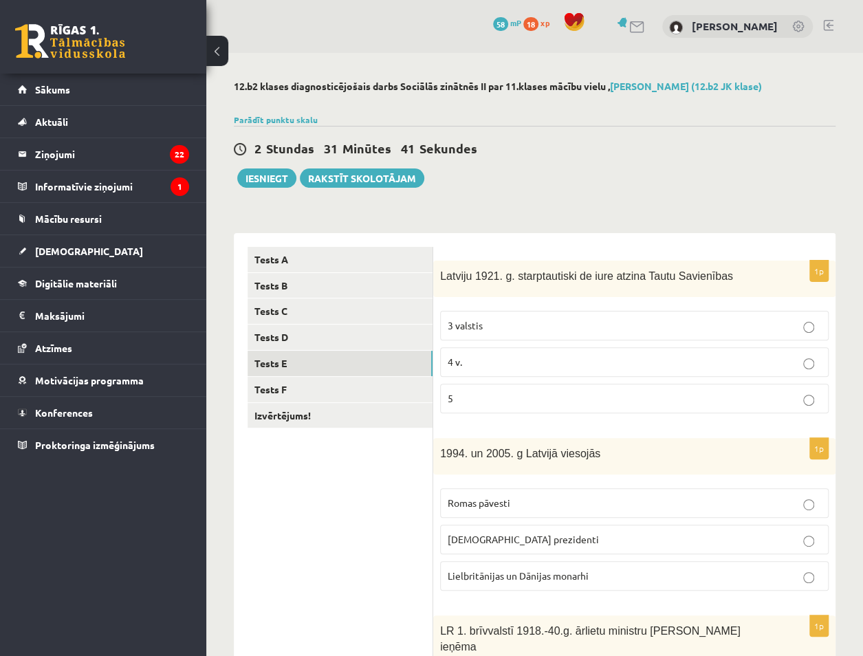
click at [526, 407] on label "5" at bounding box center [634, 399] width 389 height 30
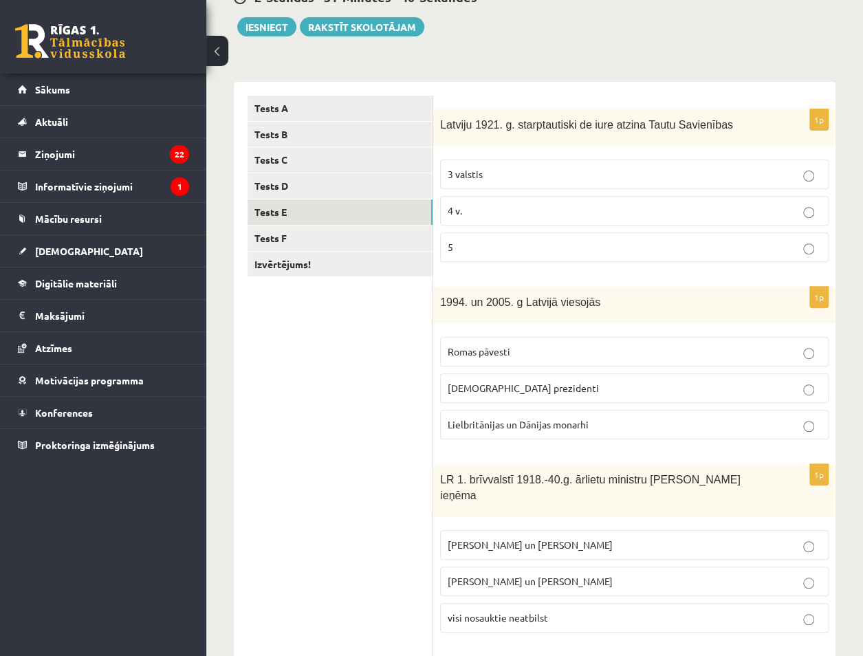
scroll to position [155, 0]
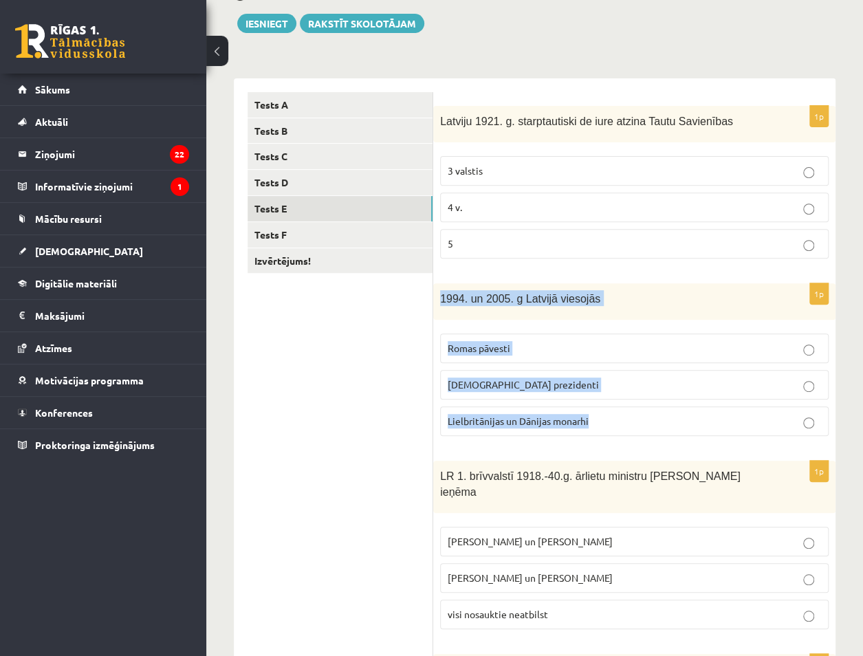
drag, startPoint x: 438, startPoint y: 297, endPoint x: 593, endPoint y: 420, distance: 197.3
click at [593, 420] on div "1p 1994. un 2005. g Latvijā viesojās Romas pāvesti ASV prezidenti Lielbritānija…" at bounding box center [634, 365] width 402 height 164
copy div "1994. un 2005. g Latvijā viesojās Romas pāvesti ASV prezidenti Lielbritānijas u…"
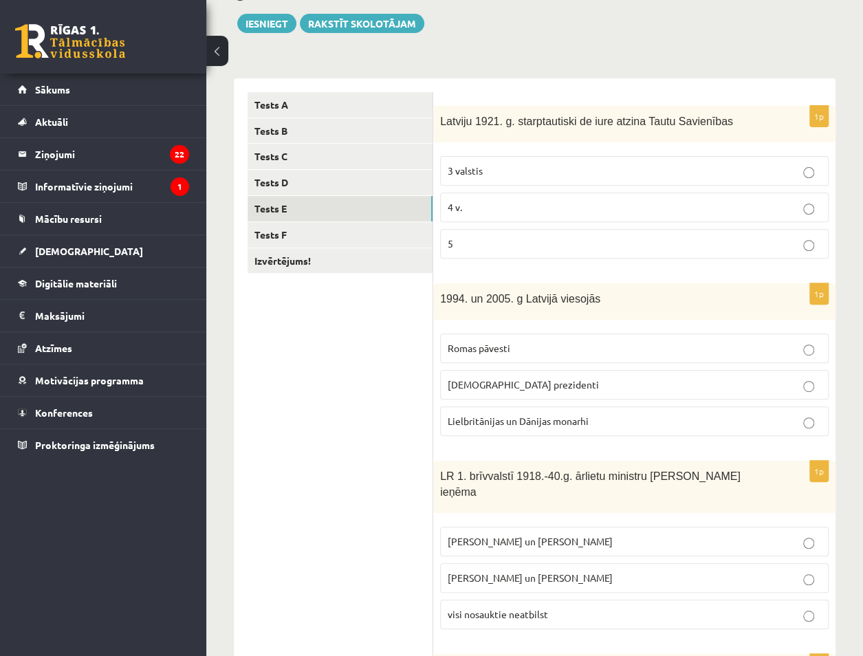
click at [347, 508] on ul "Tests A Tests B Tests C Tests D Tests E Tests F Izvērtējums!" at bounding box center [341, 551] width 186 height 919
click at [530, 349] on p "Romas pāvesti" at bounding box center [635, 348] width 374 height 14
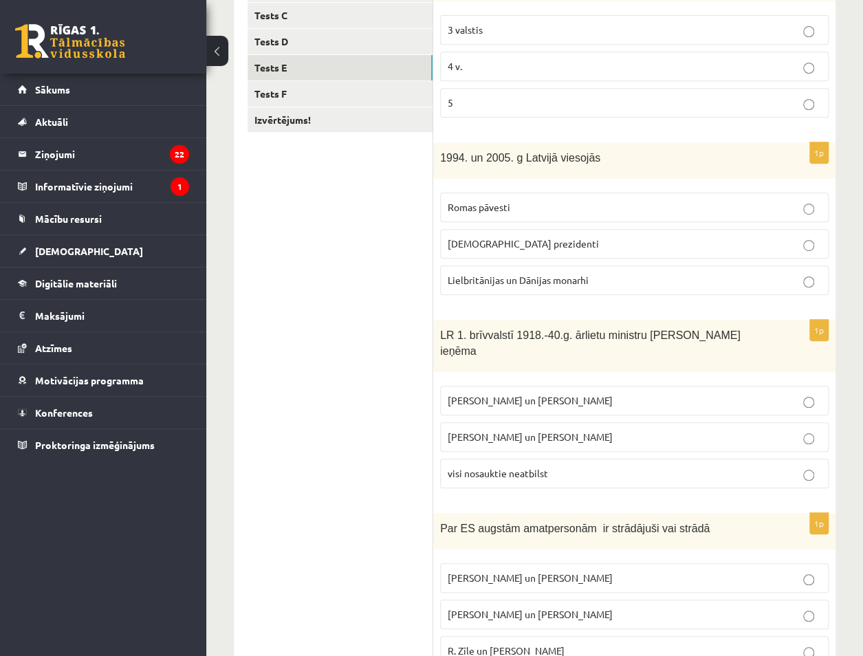
scroll to position [299, 0]
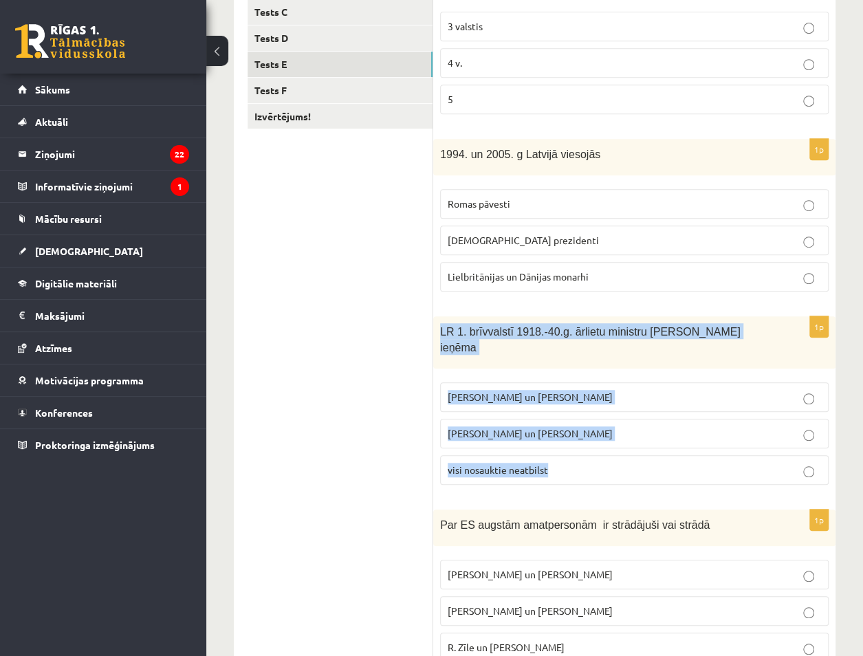
drag, startPoint x: 440, startPoint y: 330, endPoint x: 565, endPoint y: 447, distance: 171.3
click at [565, 447] on div "1p LR 1. brīvvalstī 1918.-40.g. ārlietu ministru amatu ieņēma Z. Meierovics un …" at bounding box center [634, 406] width 402 height 180
copy div "LR 1. brīvvalstī 1918.-40.g. ārlietu ministru amatu ieņēma Z. Meierovics un V. …"
click at [433, 426] on div "1p LR 1. brīvvalstī 1918.-40.g. ārlietu ministru amatu ieņēma Z. Meierovics un …" at bounding box center [634, 406] width 402 height 180
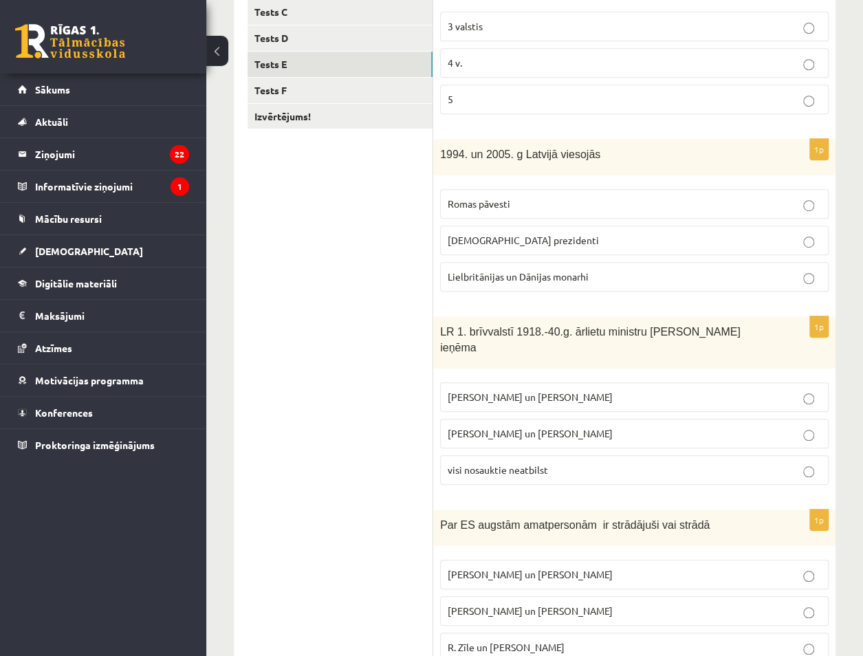
click at [479, 391] on span "Z. Meierovics un V. Munters" at bounding box center [530, 397] width 165 height 12
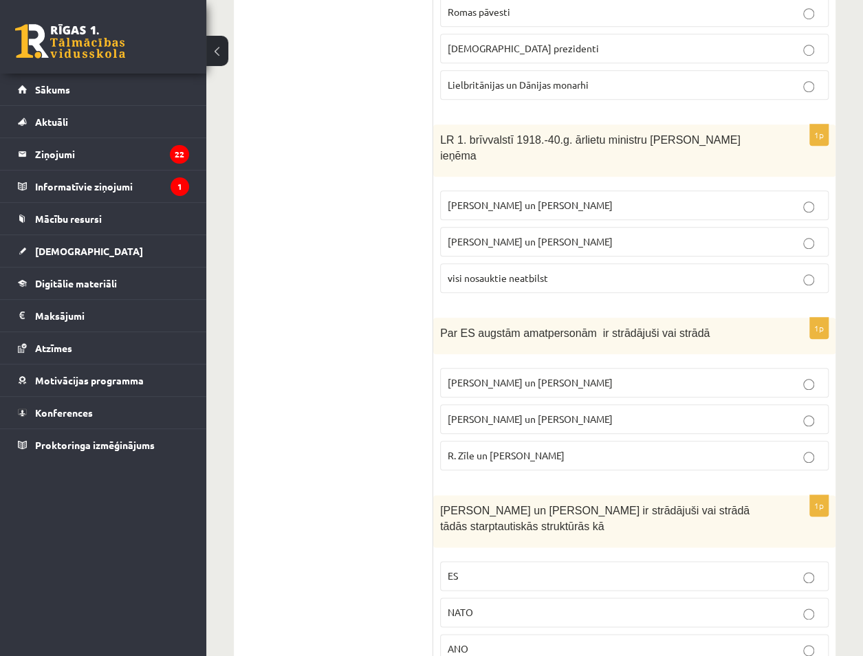
scroll to position [528, 0]
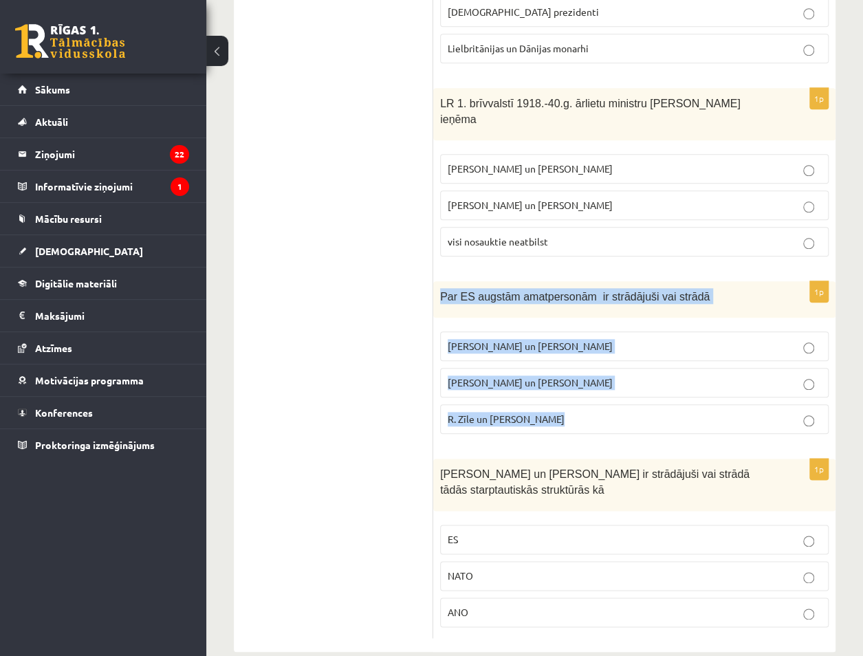
drag, startPoint x: 441, startPoint y: 279, endPoint x: 561, endPoint y: 391, distance: 164.5
click at [561, 391] on div "1p Par ES augstām amatpersonām ir strādājuši vai strādā M. Zālīte un Z. Liepiņš…" at bounding box center [634, 363] width 402 height 164
copy div "Par ES augstām amatpersonām ir strādājuši vai strādā M. Zālīte un Z. Liepiņš Va…"
click at [468, 281] on div "Par ES augstām amatpersonām ir strādājuši vai strādā" at bounding box center [634, 299] width 402 height 36
drag, startPoint x: 443, startPoint y: 276, endPoint x: 565, endPoint y: 393, distance: 169.3
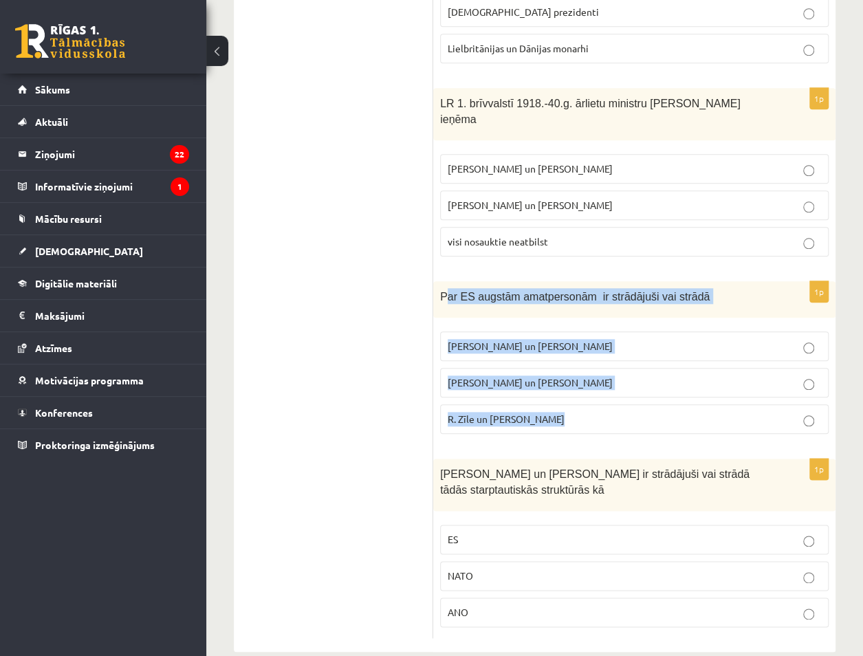
click at [565, 393] on div "1p Par ES augstām amatpersonām ir strādājuši vai strādā M. Zālīte un Z. Liepiņš…" at bounding box center [634, 363] width 402 height 164
click at [449, 340] on span "M. Zālīte un Z. Liepiņš" at bounding box center [530, 346] width 165 height 12
drag, startPoint x: 433, startPoint y: 266, endPoint x: 561, endPoint y: 399, distance: 184.4
click at [561, 399] on div "1p Par ES augstām amatpersonām ir strādājuši vai strādā M. Zālīte un Z. Liepiņš…" at bounding box center [634, 363] width 402 height 164
copy div "Par ES augstām amatpersonām ir strādājuši vai strādā M. Zālīte un Z. Liepiņš Va…"
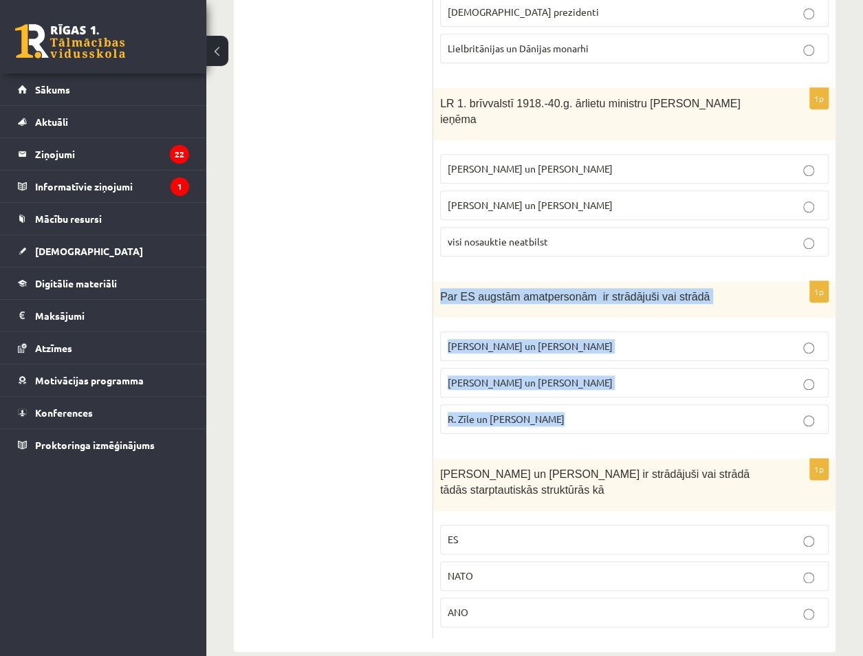
click at [587, 255] on form "1p Latviju 1921. g. starptautiski de iure atzina Tautu Savienības 3 valstis 4 v…" at bounding box center [634, 178] width 375 height 919
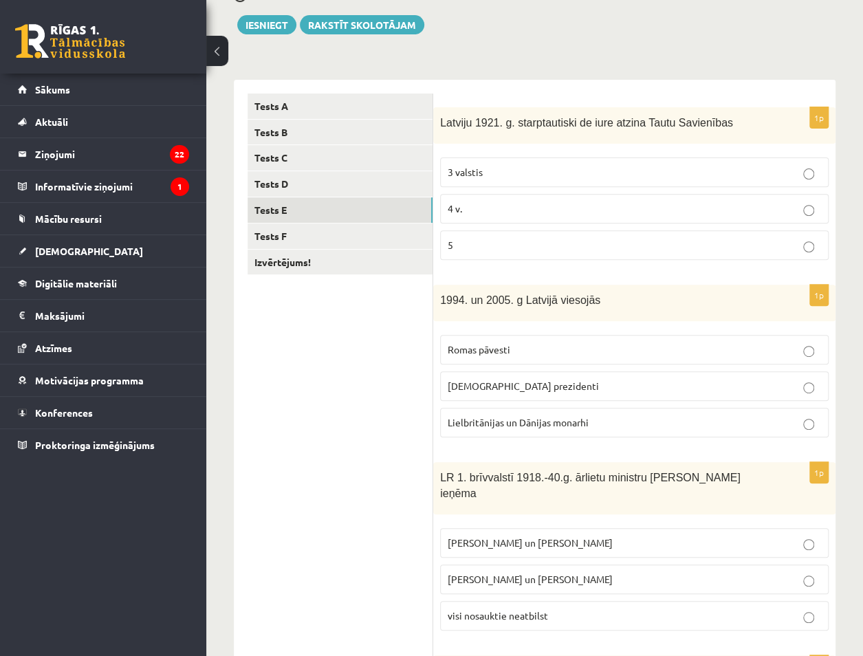
scroll to position [151, 0]
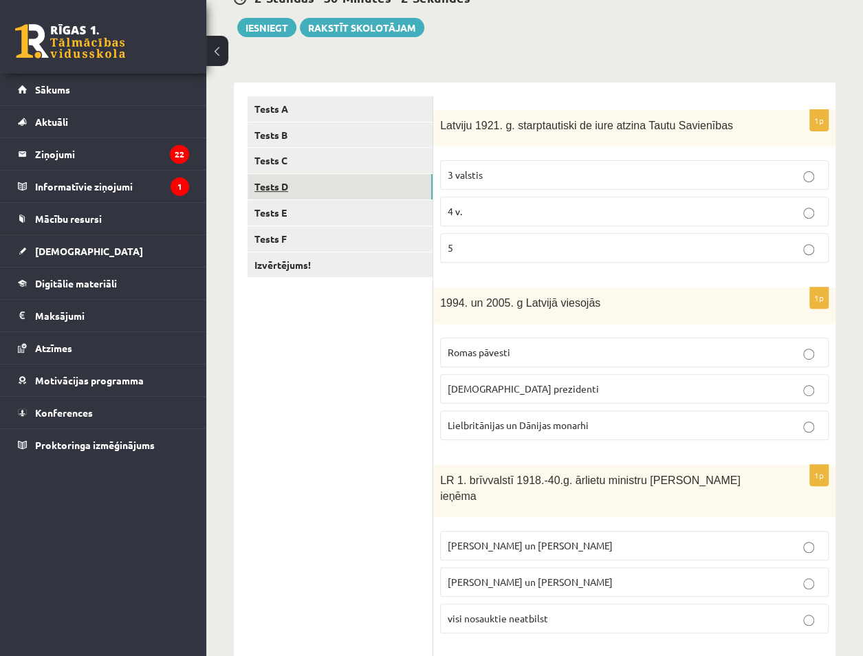
click at [370, 188] on link "Tests D" at bounding box center [340, 186] width 185 height 25
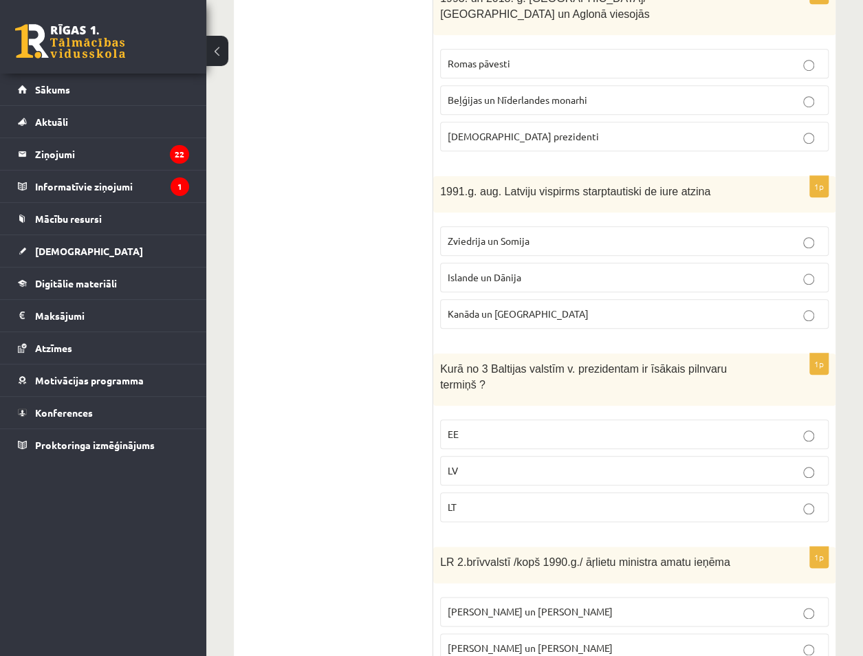
scroll to position [464, 0]
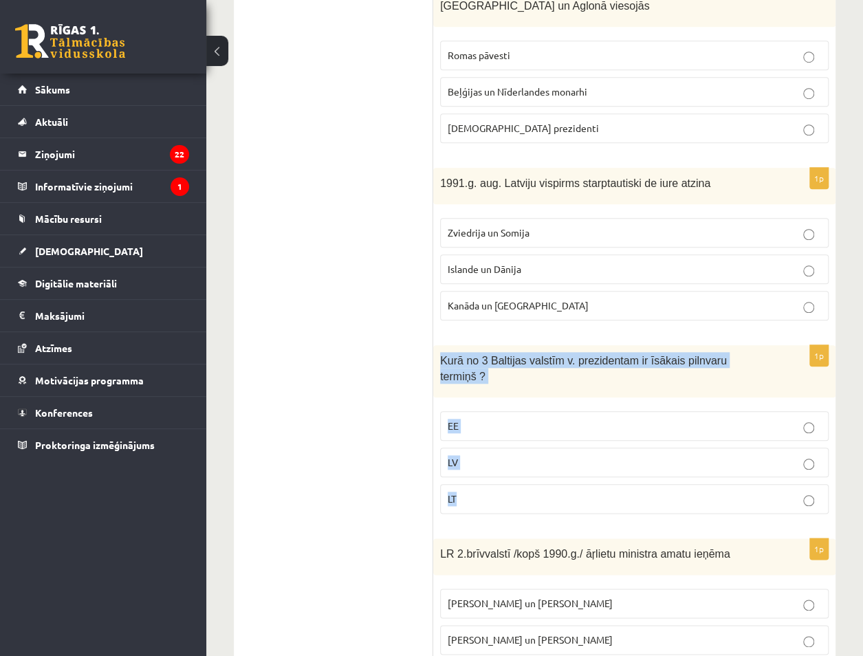
drag, startPoint x: 440, startPoint y: 332, endPoint x: 497, endPoint y: 458, distance: 137.9
click at [497, 458] on div "1p Kurā no 3 Baltijas valstīm v. prezidentam ir īsākais pilnvaru termiņš ? EE L…" at bounding box center [634, 435] width 402 height 180
click at [345, 403] on ul "Tests A Tests B Tests C Tests D Tests E Tests F Izvērtējums!" at bounding box center [341, 242] width 186 height 919
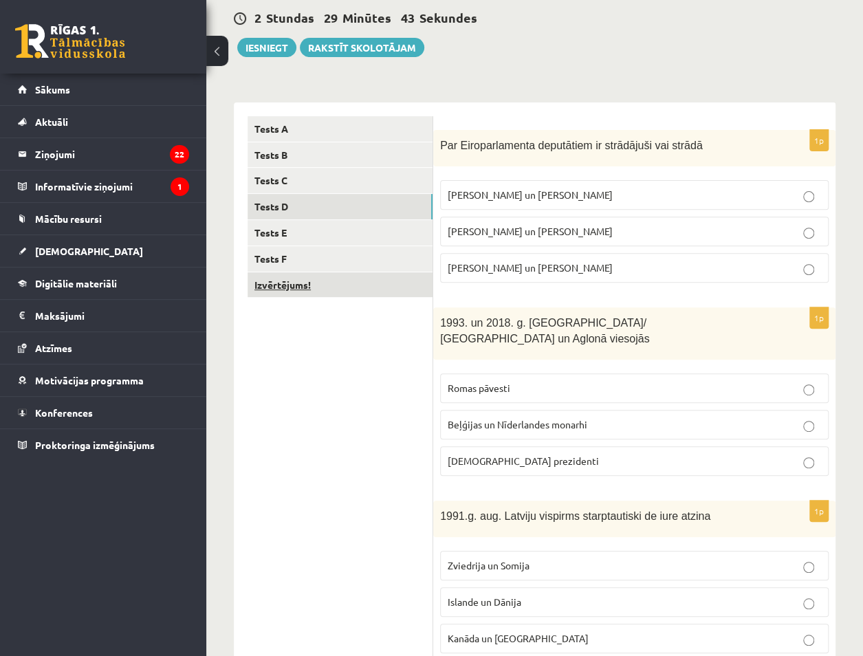
scroll to position [129, 0]
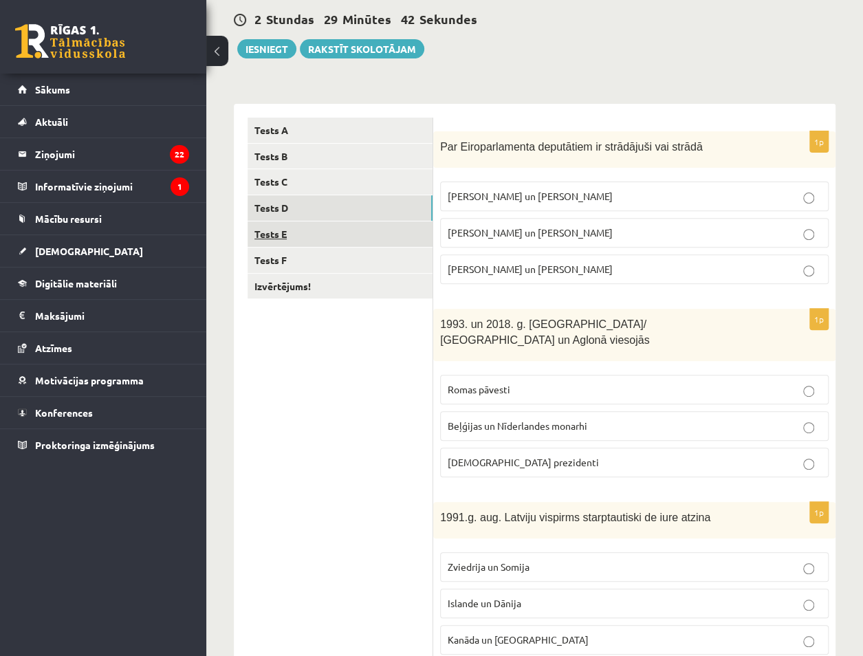
click at [318, 230] on link "Tests E" at bounding box center [340, 233] width 185 height 25
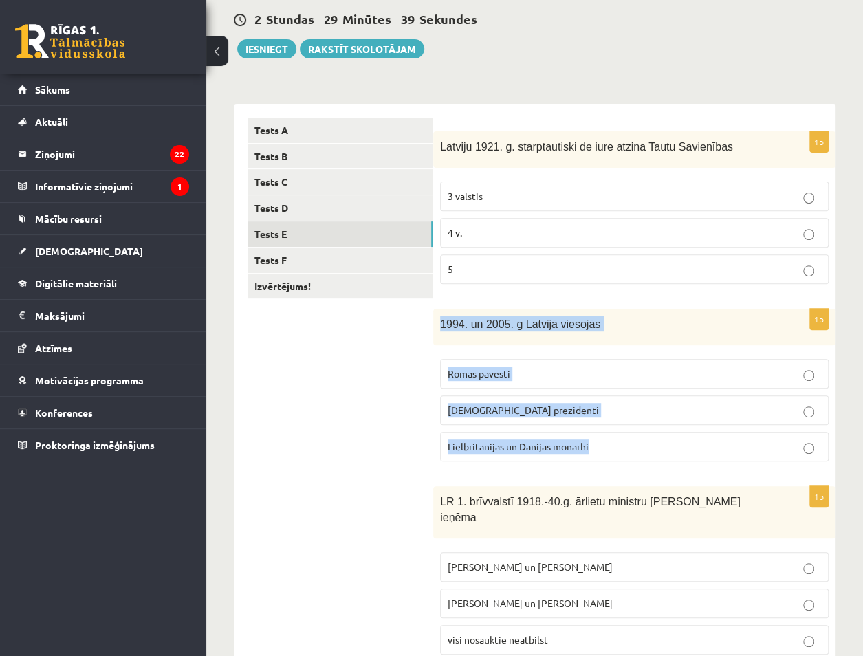
drag, startPoint x: 441, startPoint y: 323, endPoint x: 616, endPoint y: 435, distance: 207.6
click at [616, 435] on div "1p 1994. un 2005. g Latvijā viesojās Romas pāvesti ASV prezidenti Lielbritānija…" at bounding box center [634, 391] width 402 height 164
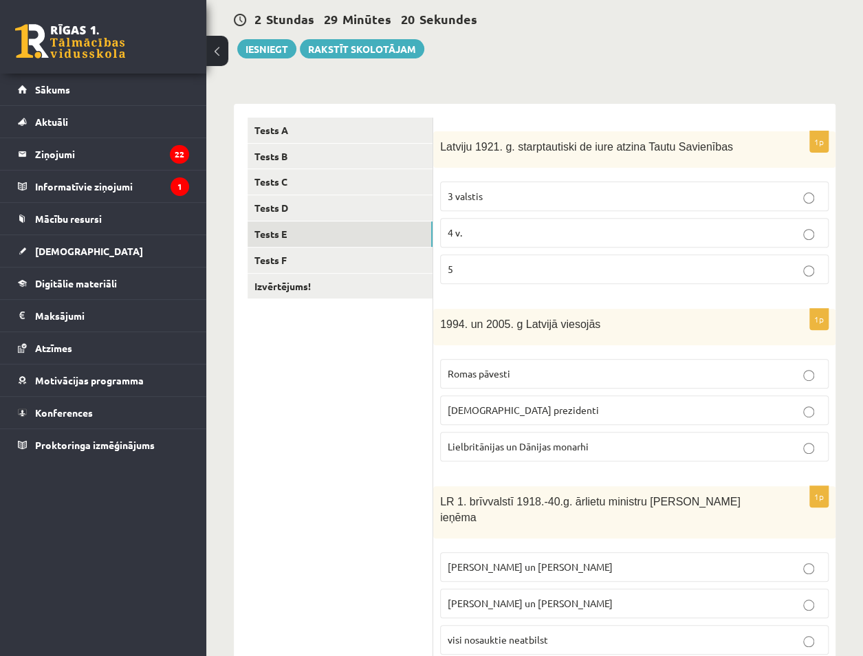
click at [345, 442] on ul "Tests A Tests B Tests C Tests D Tests E Tests F Izvērtējums!" at bounding box center [341, 577] width 186 height 919
drag, startPoint x: 443, startPoint y: 325, endPoint x: 636, endPoint y: 329, distance: 193.3
click at [636, 329] on p "1994. un 2005. g Latvijā viesojās" at bounding box center [600, 324] width 320 height 16
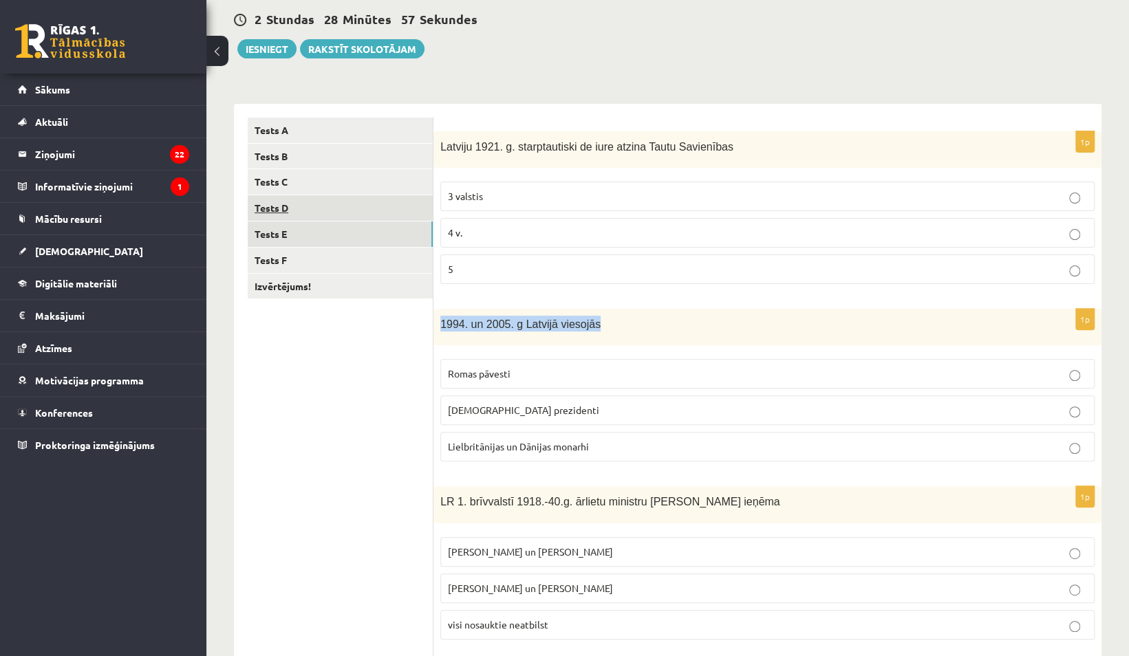
click at [305, 209] on link "Tests D" at bounding box center [340, 207] width 185 height 25
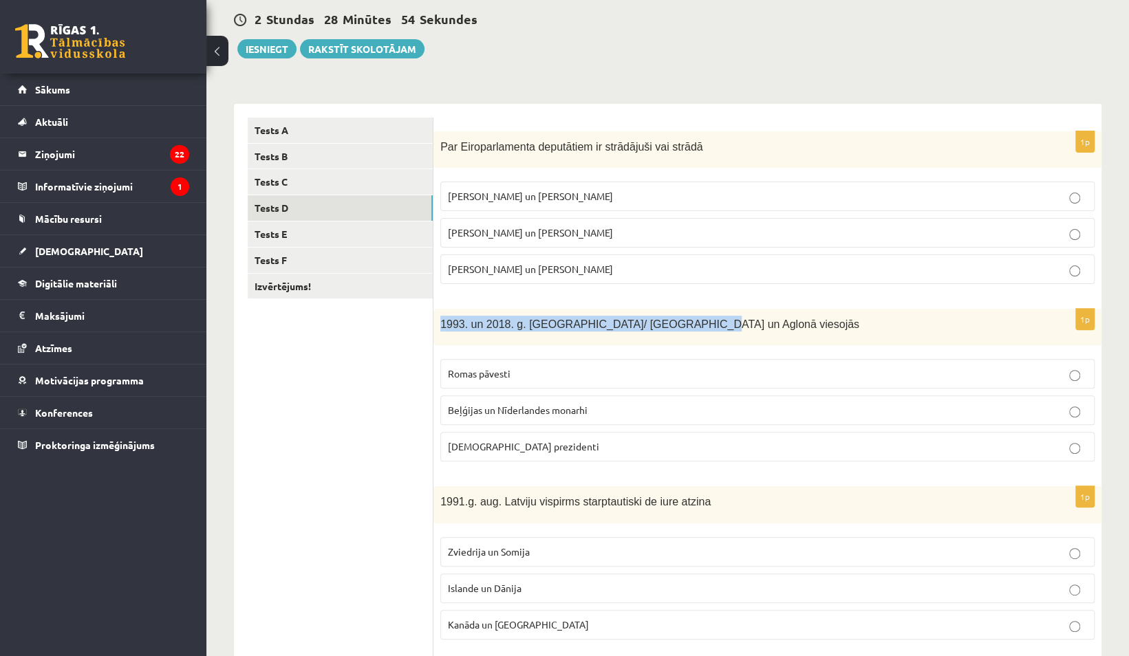
drag, startPoint x: 440, startPoint y: 326, endPoint x: 693, endPoint y: 336, distance: 254.0
click at [693, 336] on div "1993. un 2018. g. Latvijā/ Rīgā un Aglonā viesojās" at bounding box center [767, 327] width 668 height 36
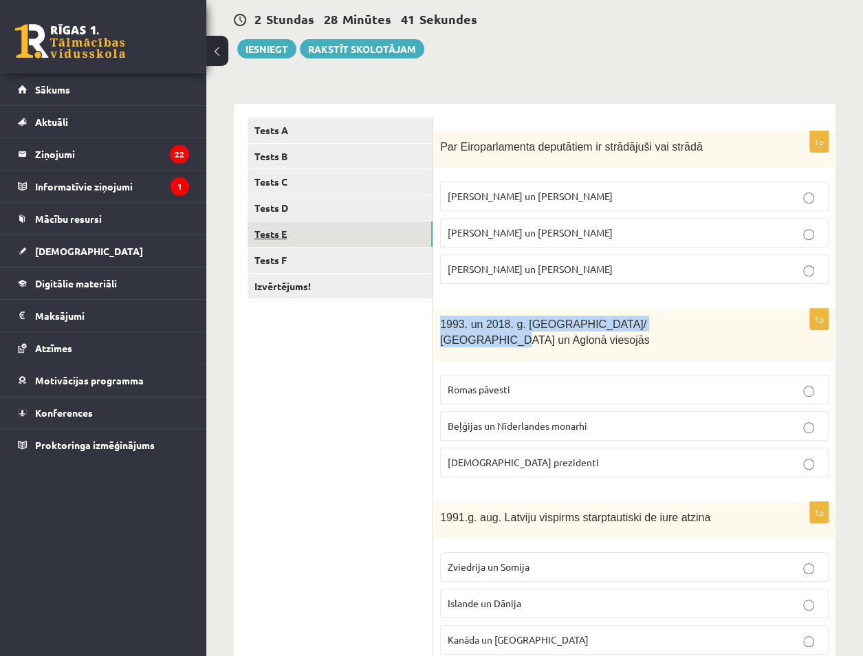
click at [389, 237] on link "Tests E" at bounding box center [340, 233] width 185 height 25
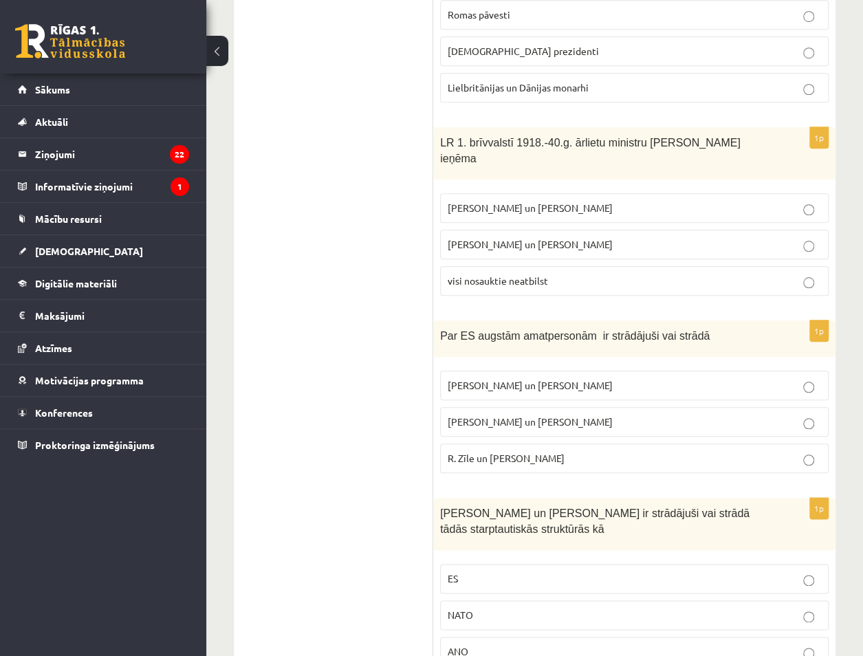
scroll to position [490, 0]
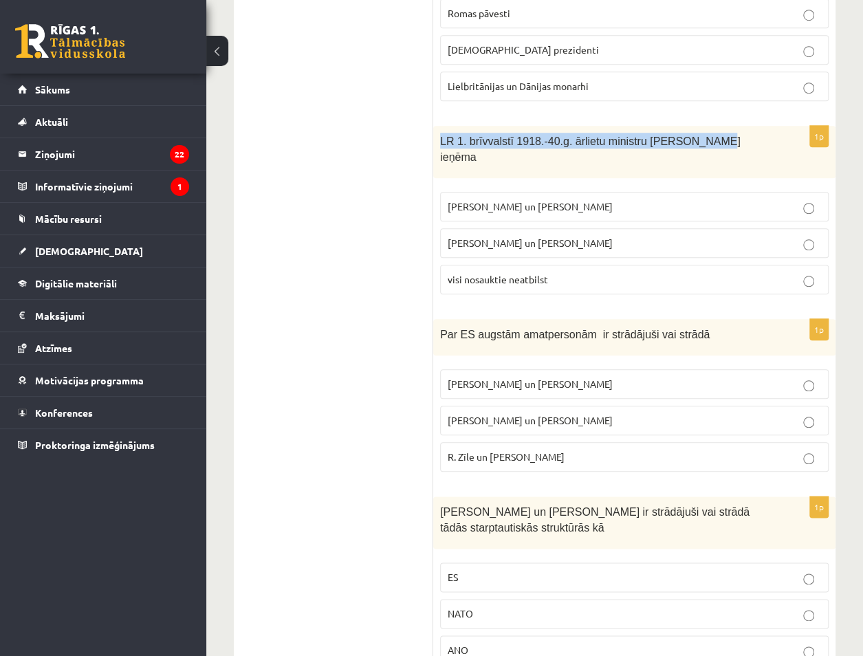
drag, startPoint x: 441, startPoint y: 139, endPoint x: 700, endPoint y: 145, distance: 258.7
click at [700, 145] on div "LR 1. brīvvalstī 1918.-40.g. ārlietu ministru amatu ieņēma" at bounding box center [634, 152] width 402 height 52
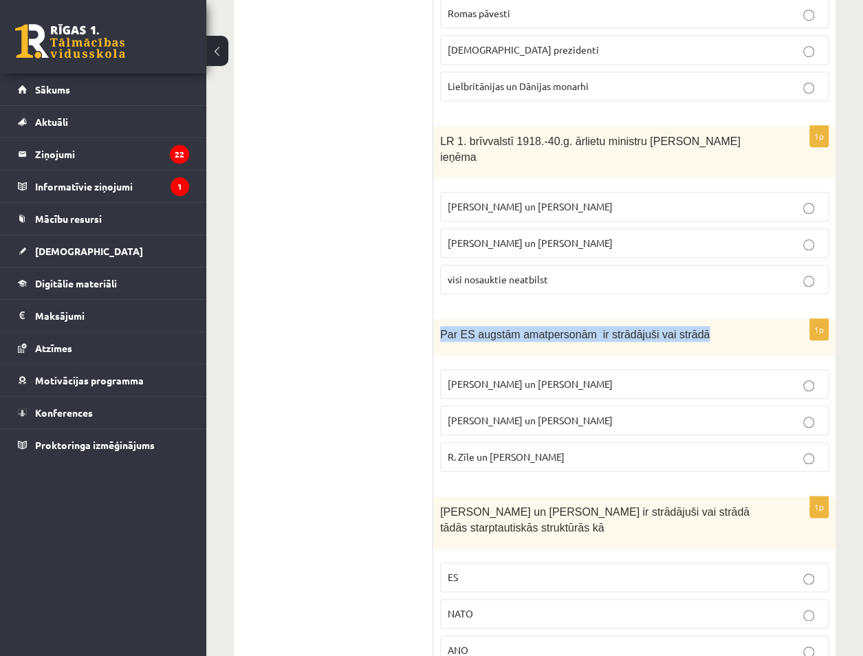
drag, startPoint x: 440, startPoint y: 313, endPoint x: 694, endPoint y: 320, distance: 253.9
click at [694, 326] on p "Par ES augstām amatpersonām ir strādājuši vai strādā" at bounding box center [600, 334] width 320 height 16
click at [739, 450] on p "R. Zīle un V.Dombrovskis" at bounding box center [635, 457] width 374 height 14
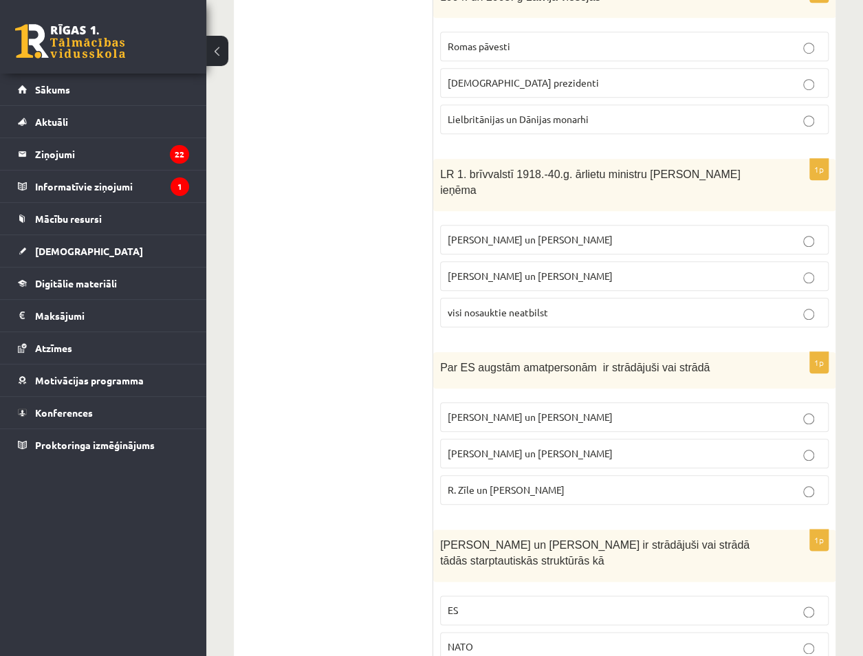
scroll to position [528, 0]
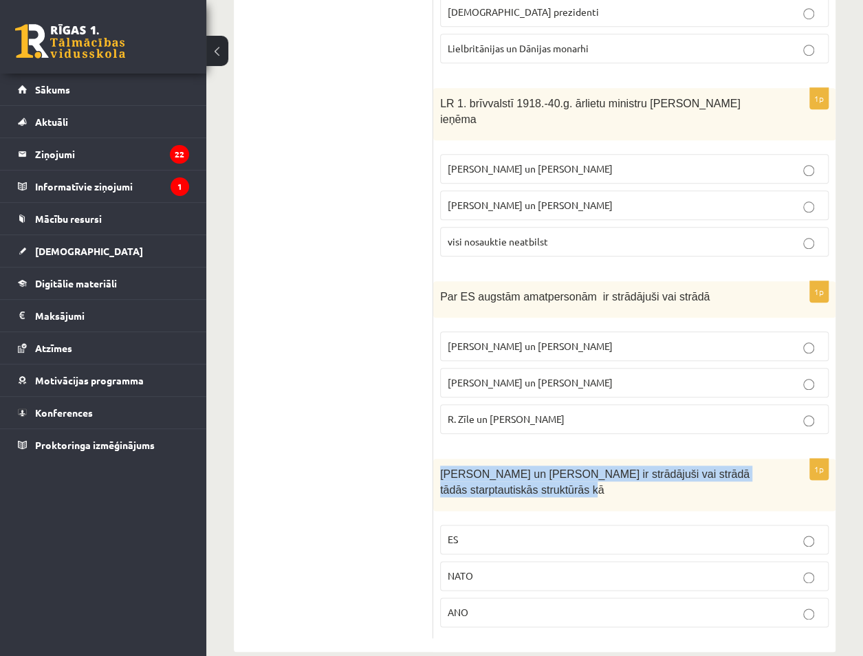
drag, startPoint x: 440, startPoint y: 452, endPoint x: 607, endPoint y: 477, distance: 168.3
click at [607, 477] on div "S. Kalniete un V. Dombrovskis ir strādājuši vai strādā tādās starptautiskās str…" at bounding box center [634, 485] width 402 height 52
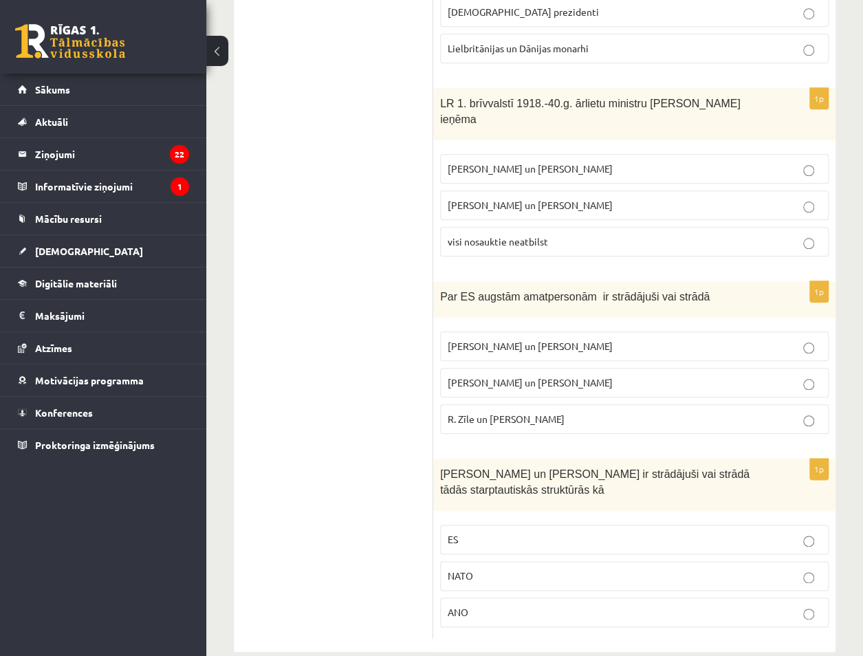
click at [528, 532] on p "ES" at bounding box center [635, 539] width 374 height 14
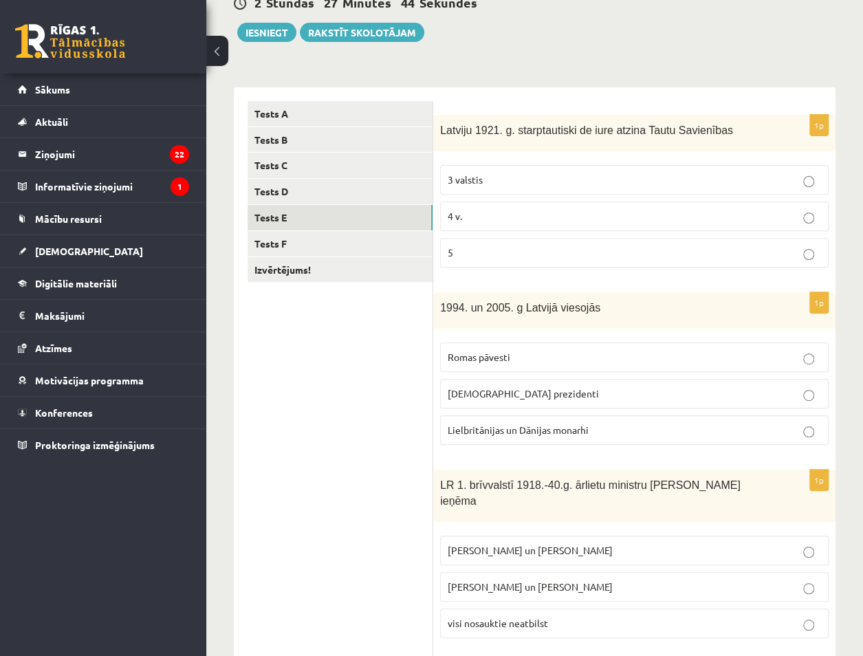
scroll to position [0, 0]
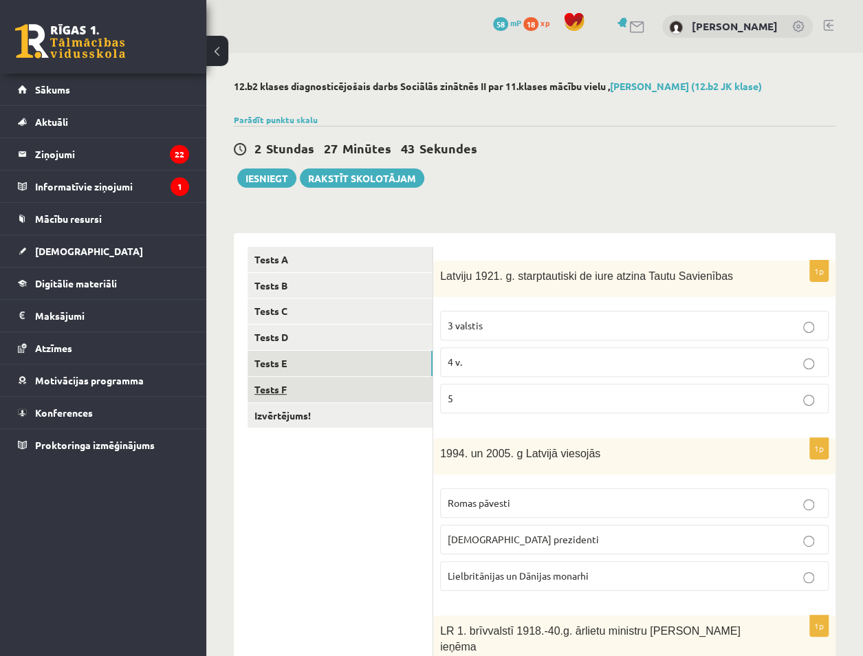
click at [334, 377] on link "Tests F" at bounding box center [340, 389] width 185 height 25
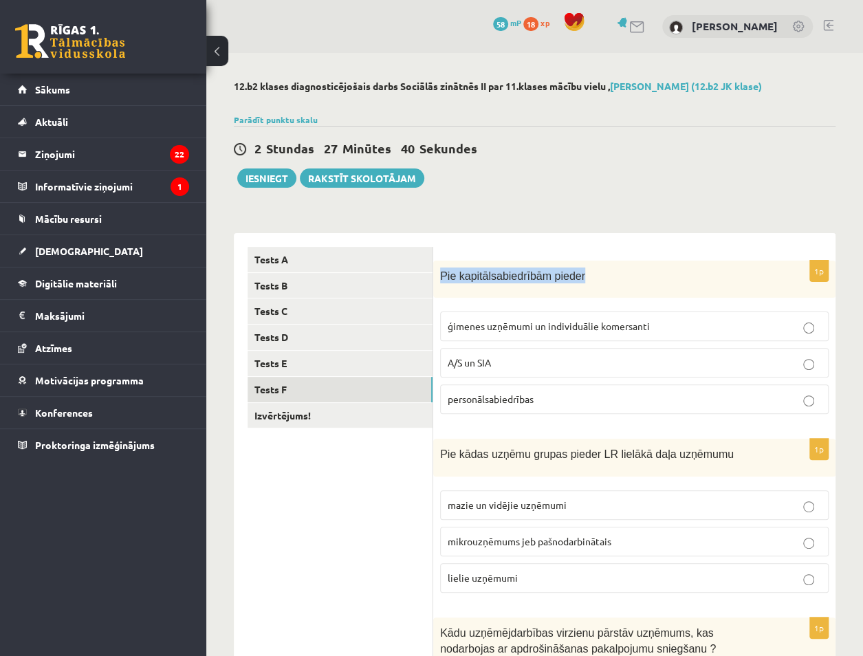
drag, startPoint x: 442, startPoint y: 275, endPoint x: 585, endPoint y: 283, distance: 143.3
click at [585, 283] on div "Pie kapitālsabiedrībām pieder" at bounding box center [634, 280] width 402 height 38
click at [774, 357] on p "A/S un SIA" at bounding box center [635, 363] width 374 height 14
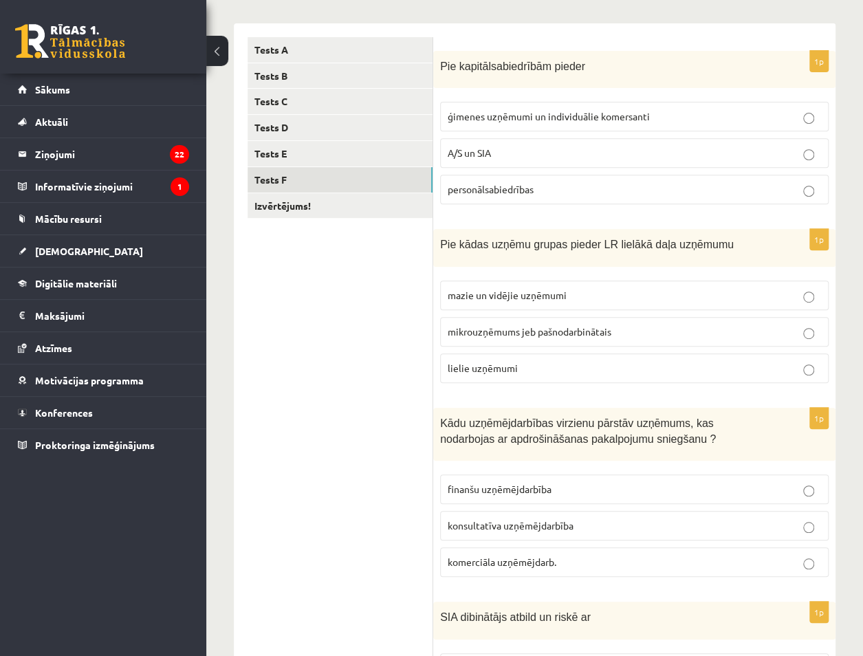
scroll to position [207, 0]
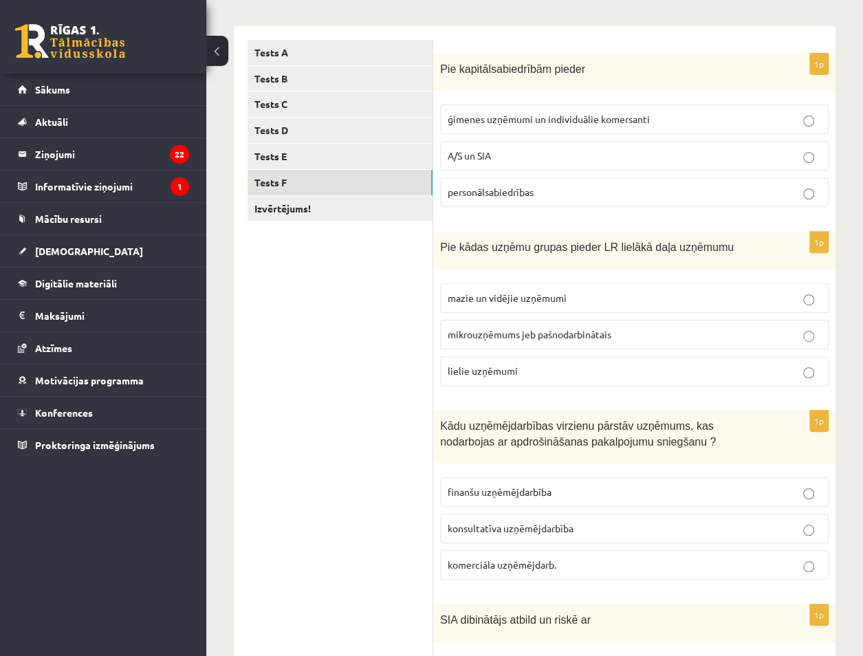
click at [799, 367] on p "lielie uzņēmumi" at bounding box center [635, 371] width 374 height 14
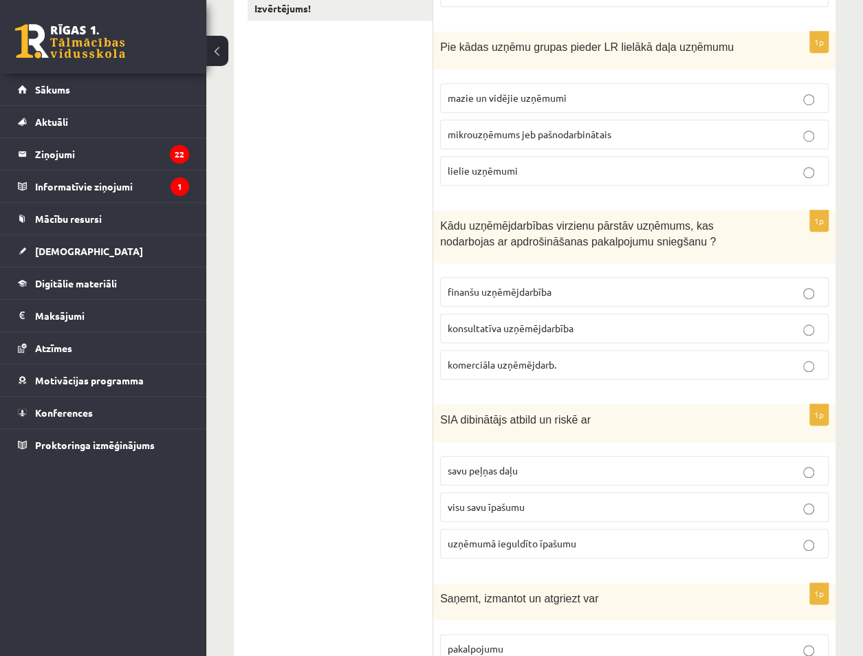
scroll to position [408, 0]
click at [697, 300] on label "finanšu uzņēmējdarbība" at bounding box center [634, 292] width 389 height 30
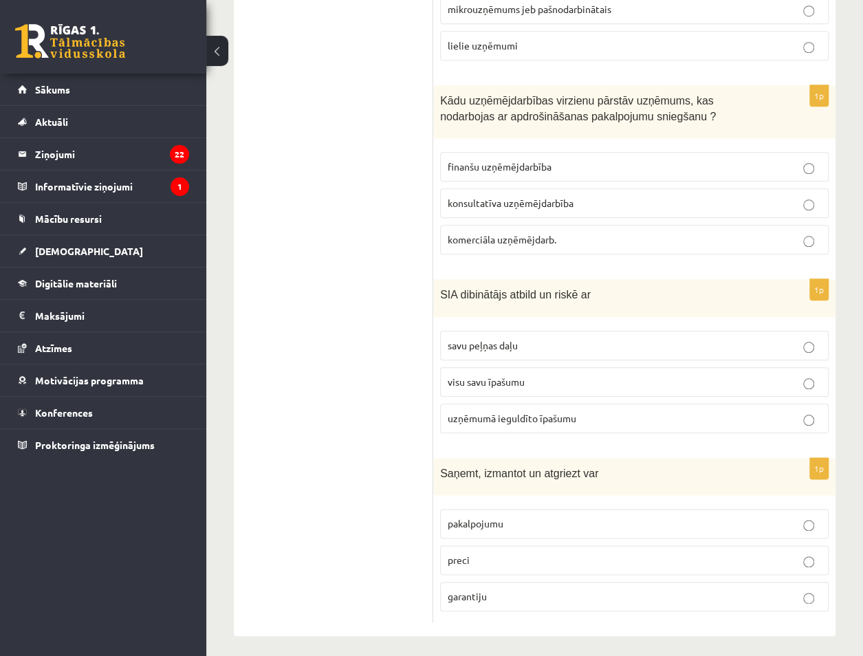
click at [651, 352] on label "savu peļņas daļu" at bounding box center [634, 346] width 389 height 30
click at [499, 523] on p "pakalpojumu" at bounding box center [635, 524] width 374 height 14
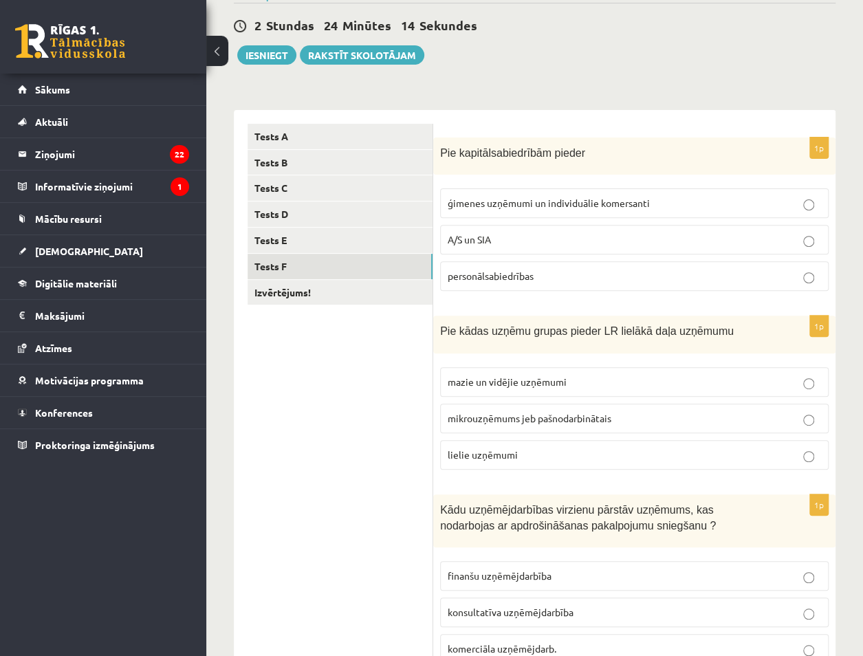
scroll to position [111, 0]
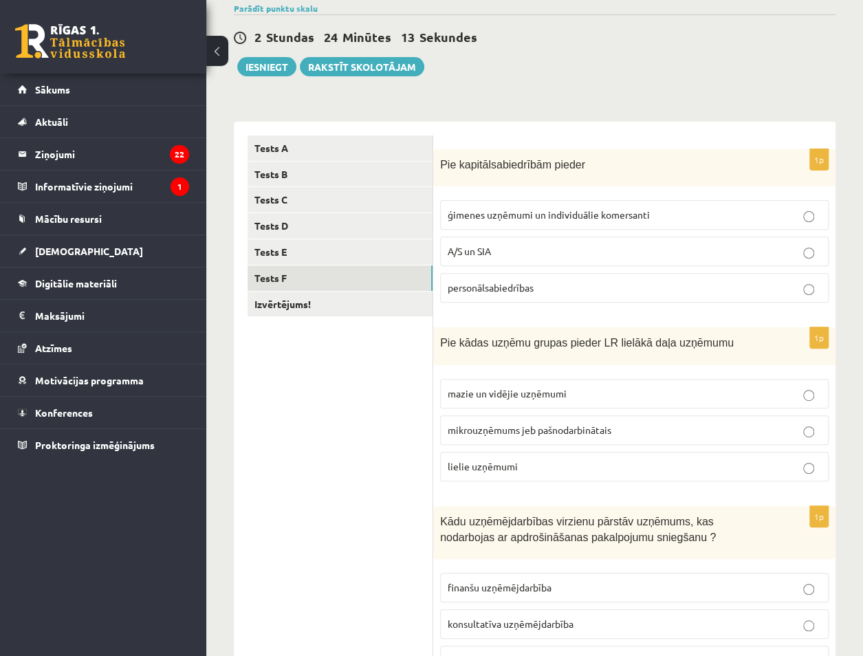
click at [389, 316] on ul "Tests A Tests B Tests C Tests D Tests E Tests F Izvērtējums!" at bounding box center [341, 590] width 186 height 909
click at [370, 303] on link "Izvērtējums!" at bounding box center [340, 304] width 185 height 25
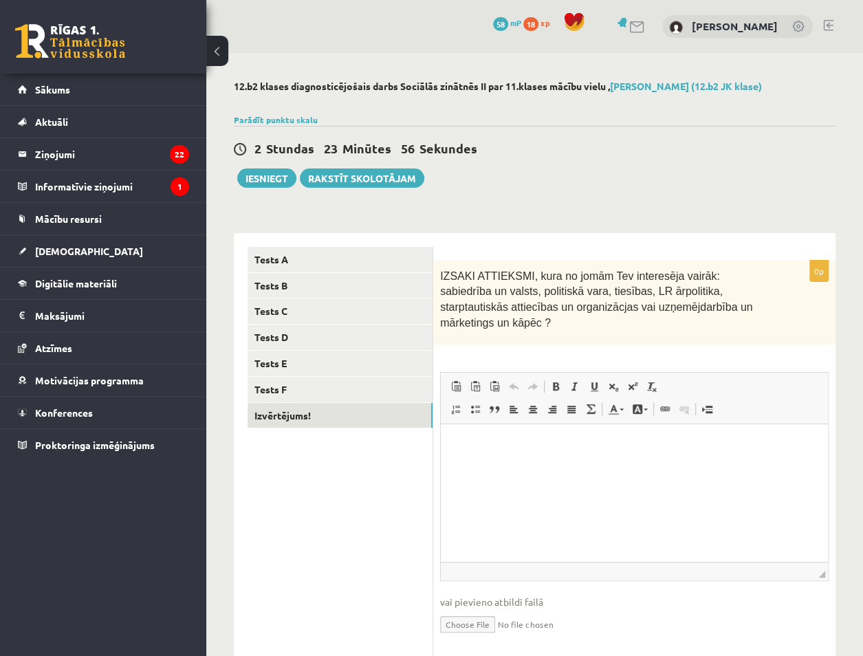
scroll to position [28, 0]
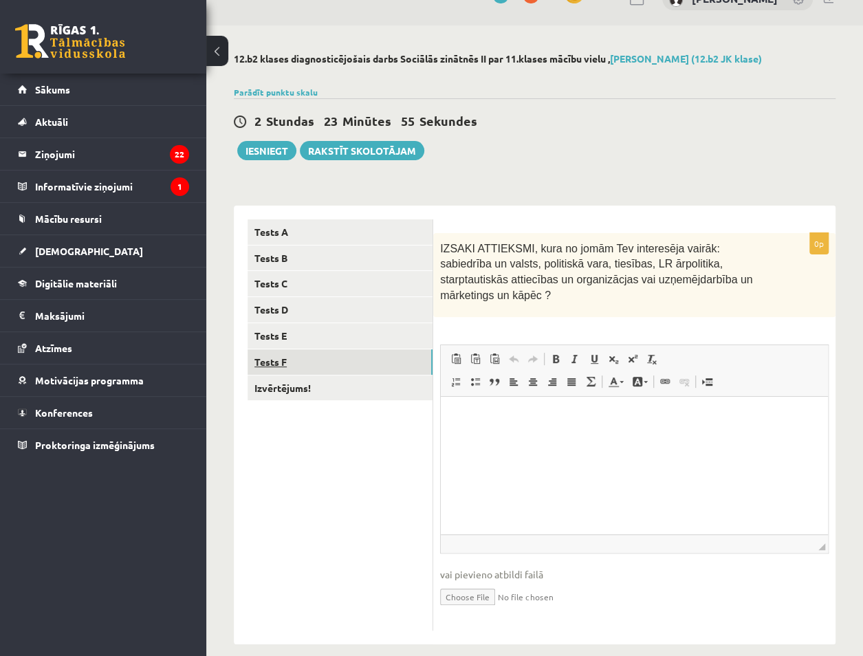
click at [334, 349] on link "Tests F" at bounding box center [340, 361] width 185 height 25
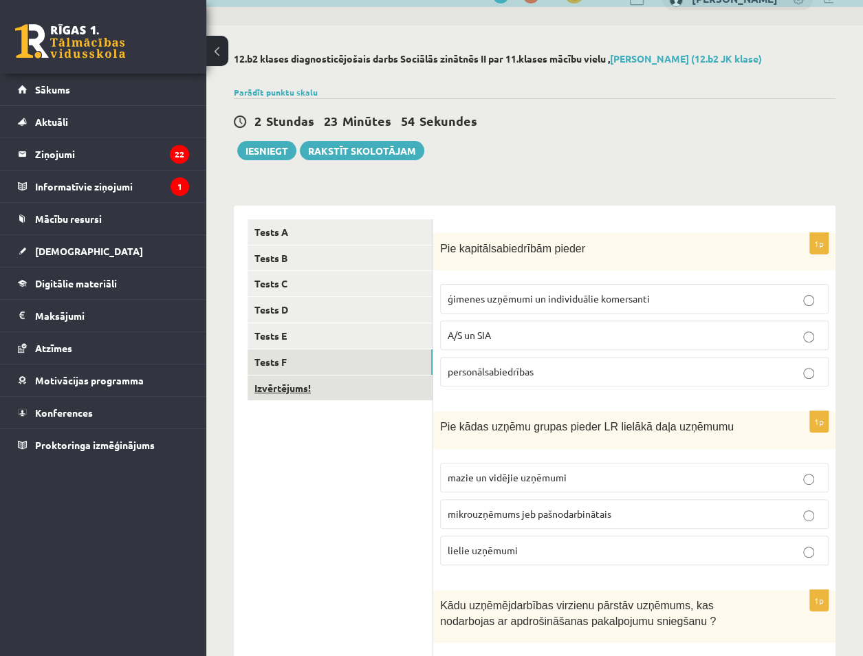
click at [321, 393] on link "Izvērtējums!" at bounding box center [340, 388] width 185 height 25
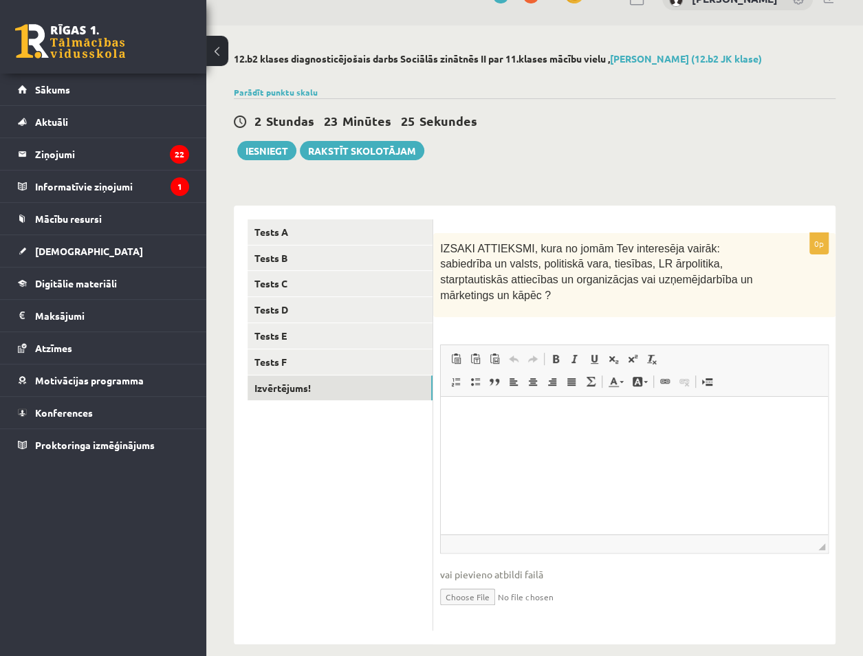
click at [555, 439] on html at bounding box center [634, 418] width 387 height 42
click at [403, 340] on link "Tests E" at bounding box center [340, 335] width 185 height 25
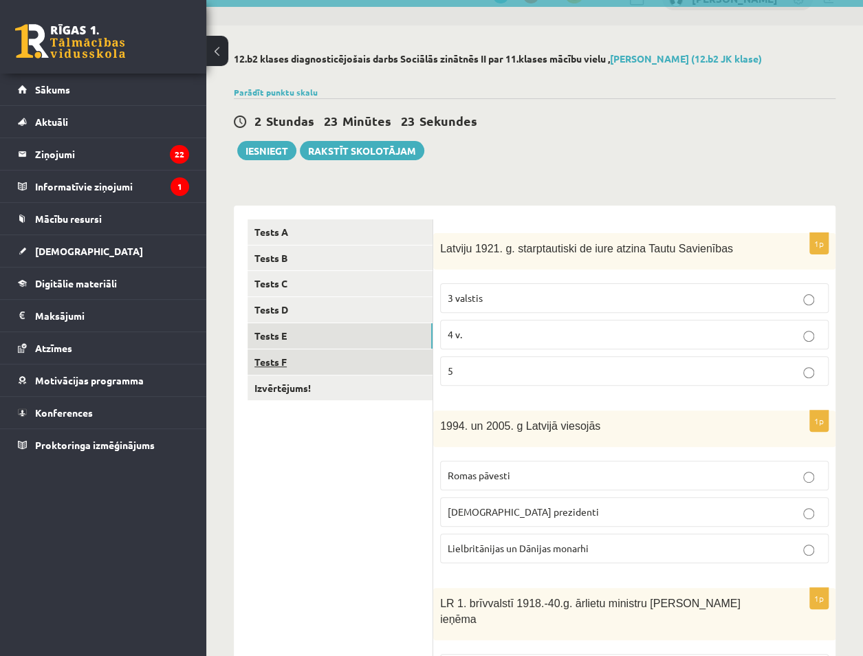
click at [386, 351] on link "Tests F" at bounding box center [340, 361] width 185 height 25
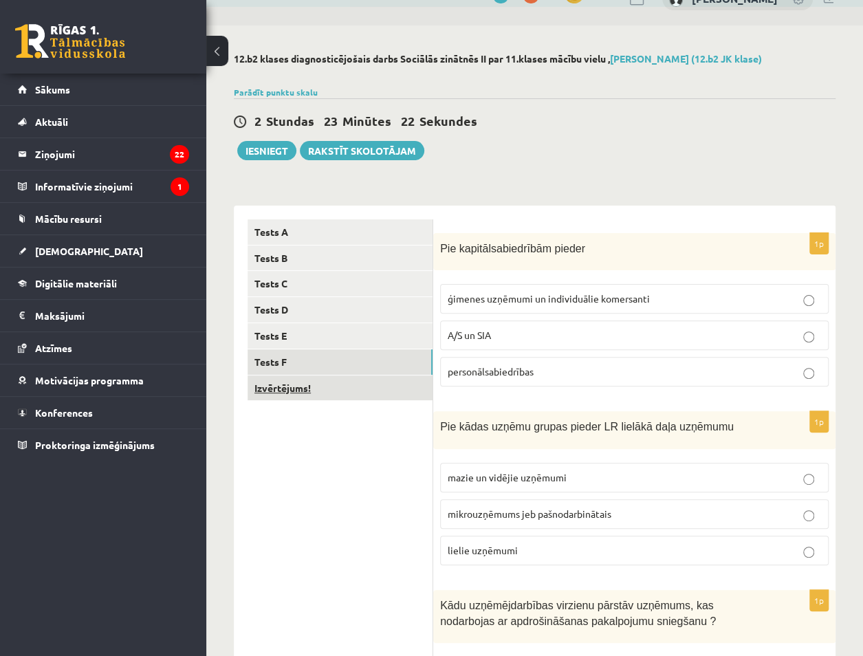
click at [368, 389] on link "Izvērtējums!" at bounding box center [340, 388] width 185 height 25
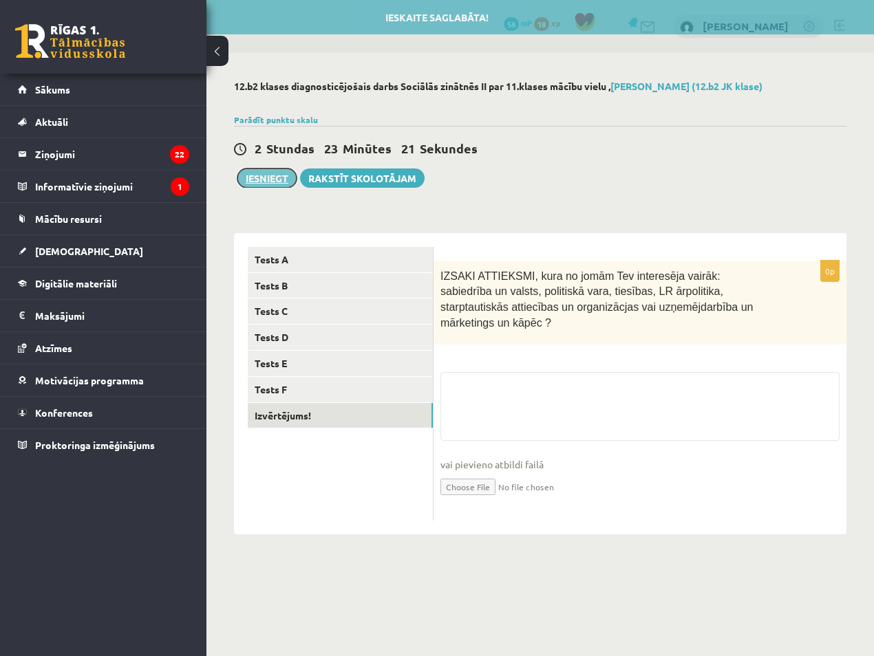
click at [259, 173] on button "Iesniegt" at bounding box center [266, 178] width 59 height 19
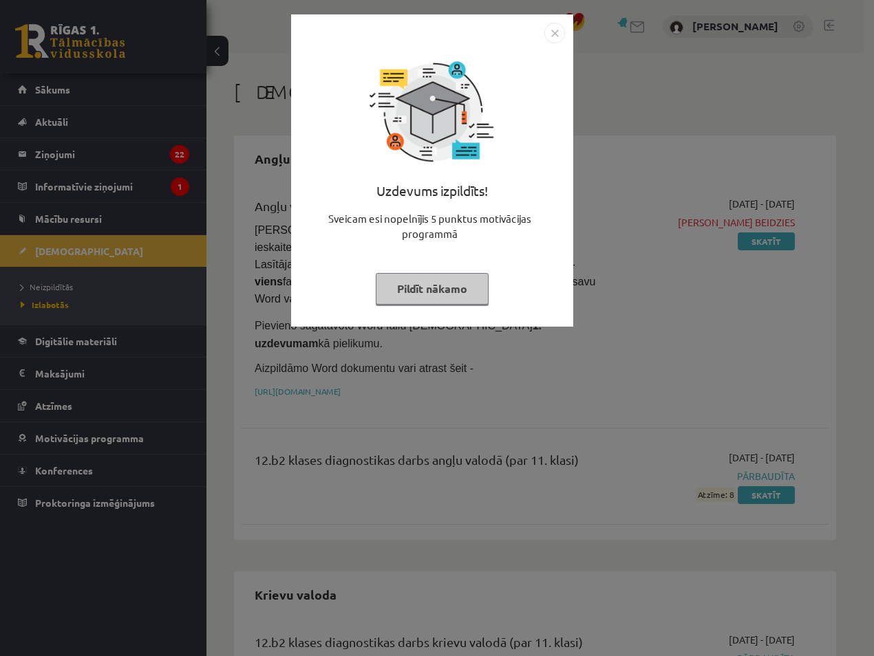
click at [554, 33] on img "Close" at bounding box center [554, 33] width 21 height 21
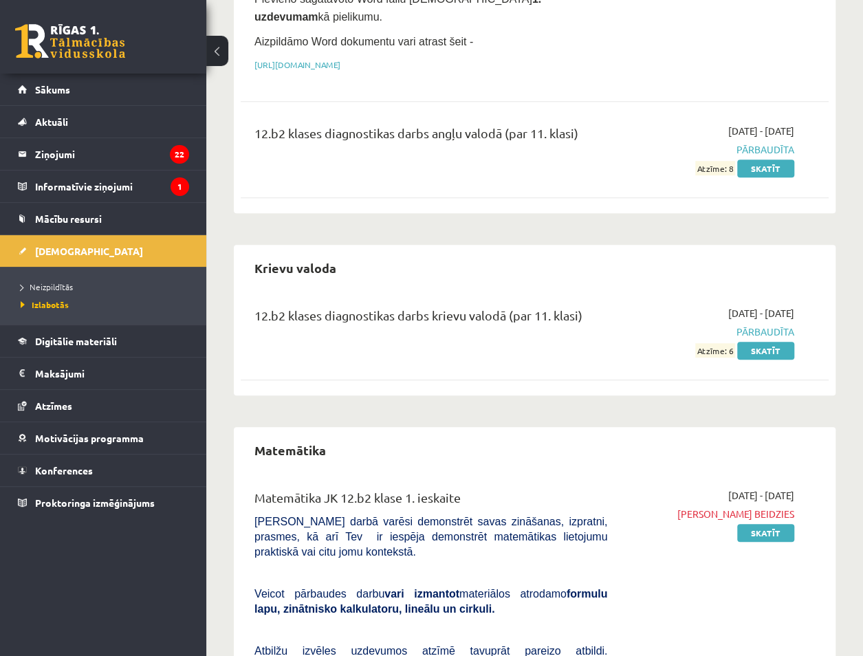
click at [535, 252] on div "Krievu valoda" at bounding box center [535, 268] width 588 height 32
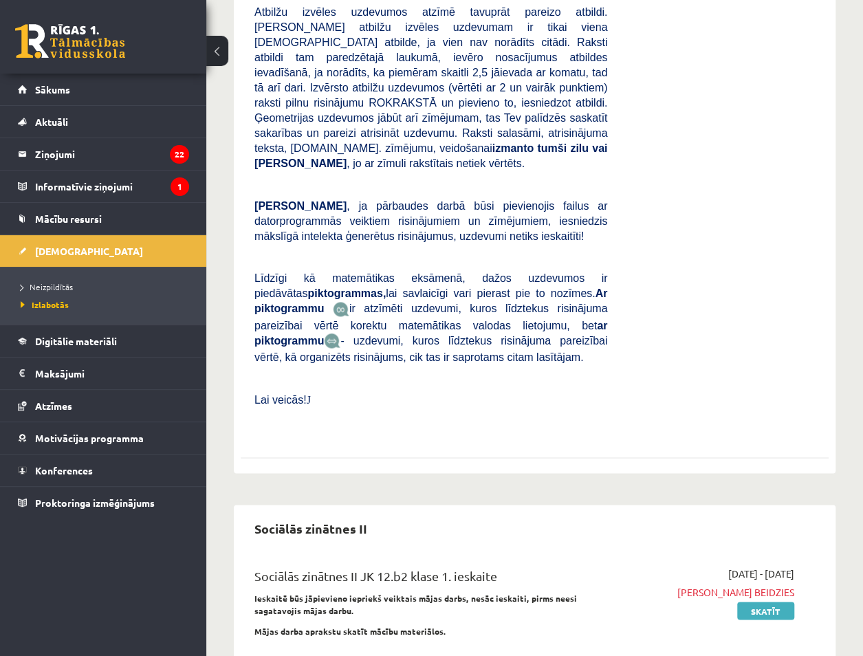
scroll to position [1077, 0]
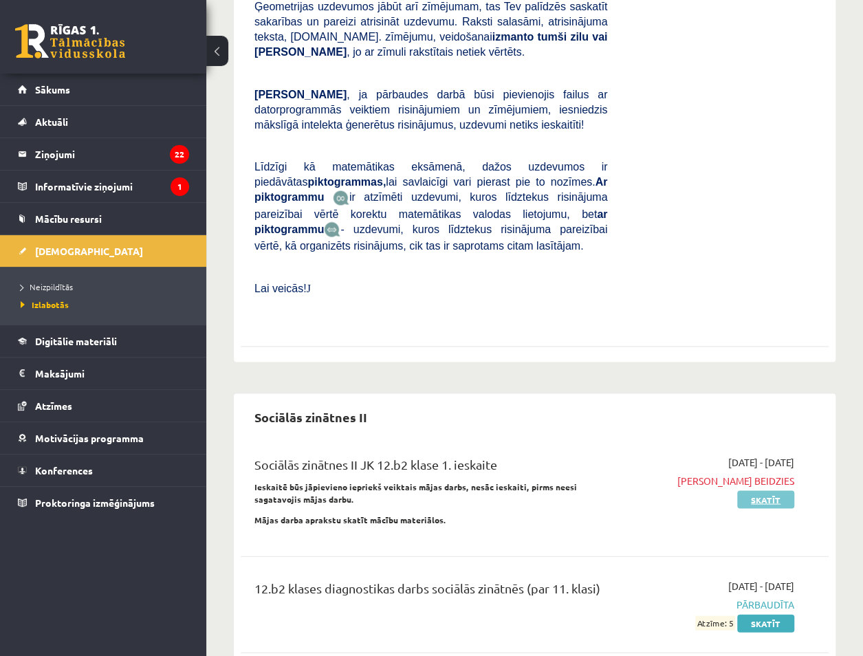
click at [770, 490] on link "Skatīt" at bounding box center [765, 499] width 57 height 18
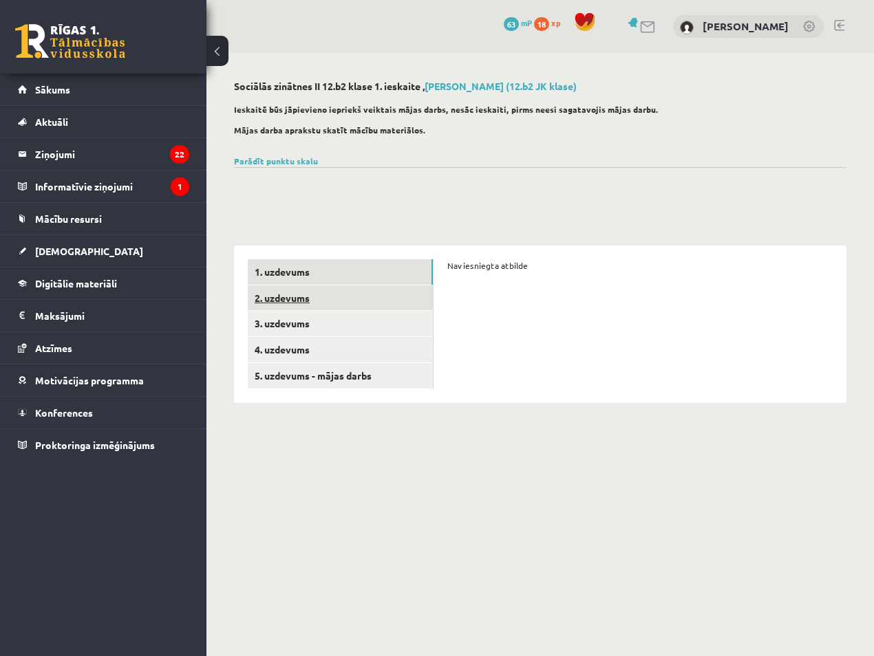
click at [429, 308] on link "2. uzdevums" at bounding box center [340, 297] width 185 height 25
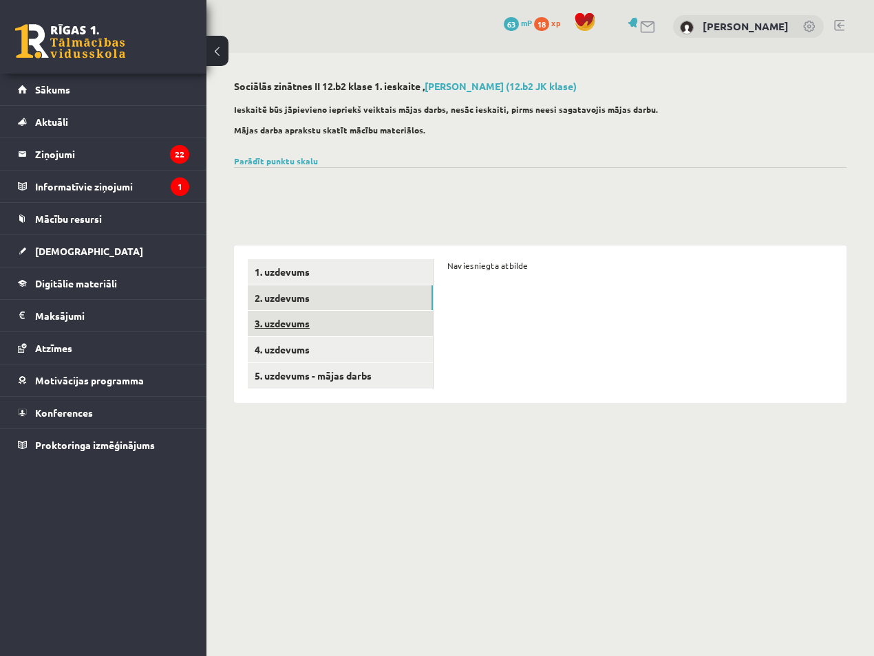
click at [393, 322] on link "3. uzdevums" at bounding box center [340, 323] width 185 height 25
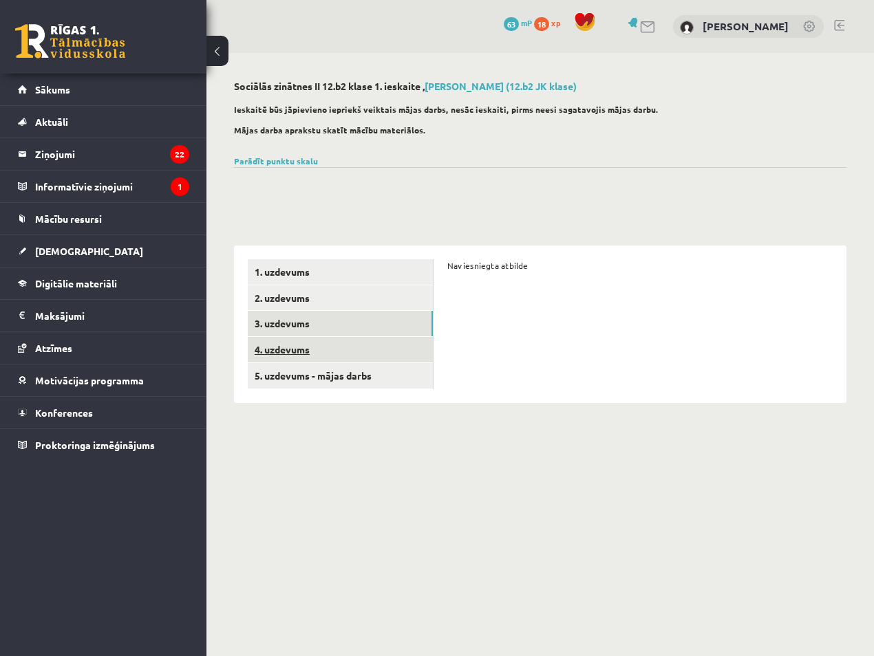
click at [382, 340] on link "4. uzdevums" at bounding box center [340, 349] width 185 height 25
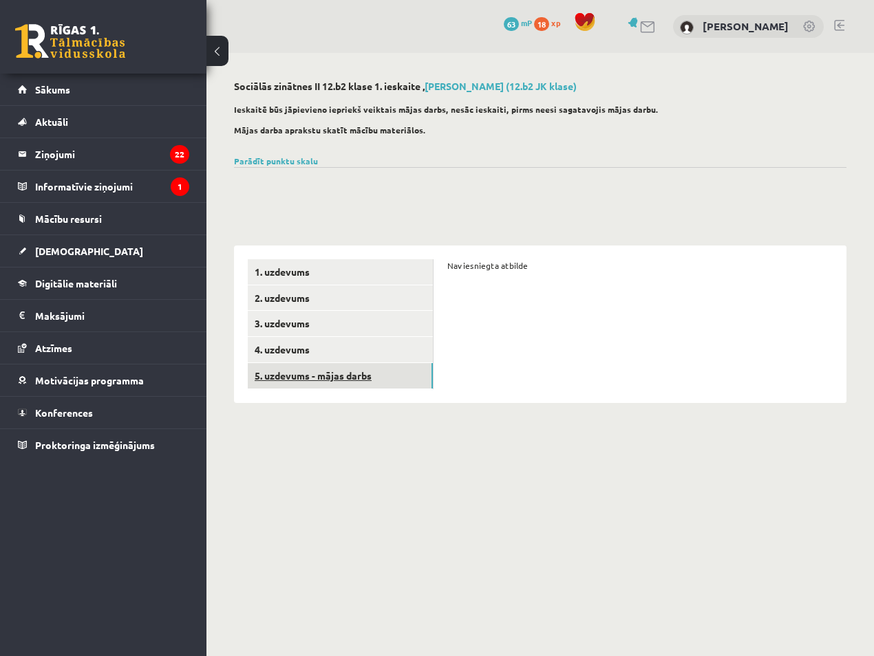
click at [361, 369] on link "5. uzdevums - mājas darbs" at bounding box center [340, 375] width 185 height 25
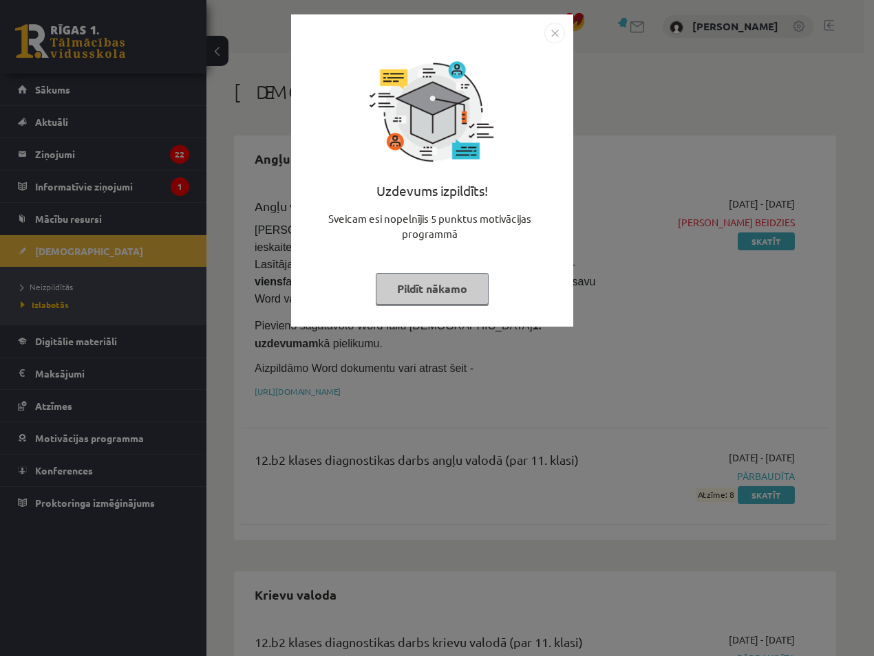
scroll to position [1077, 0]
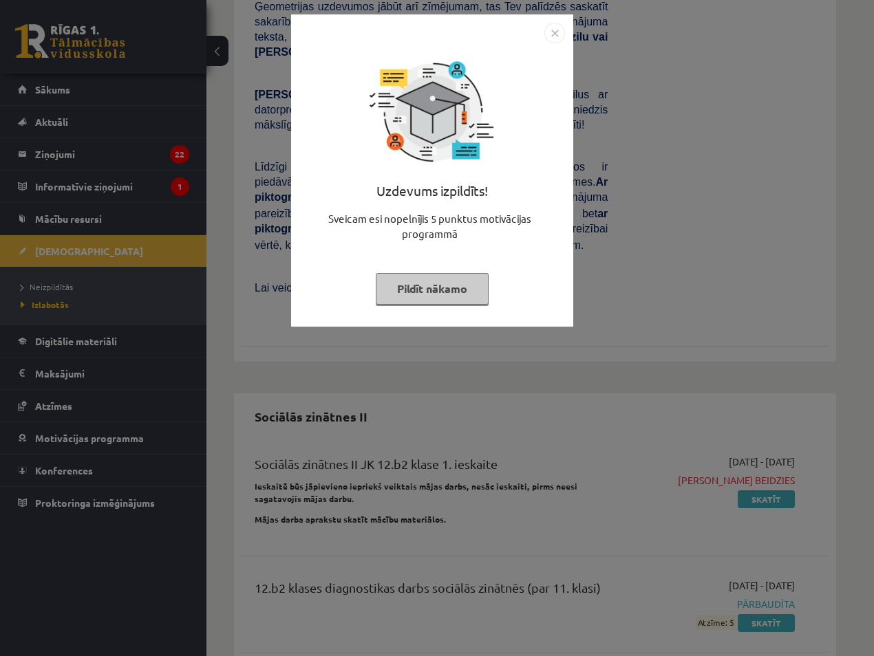
click at [555, 39] on img "Close" at bounding box center [554, 33] width 21 height 21
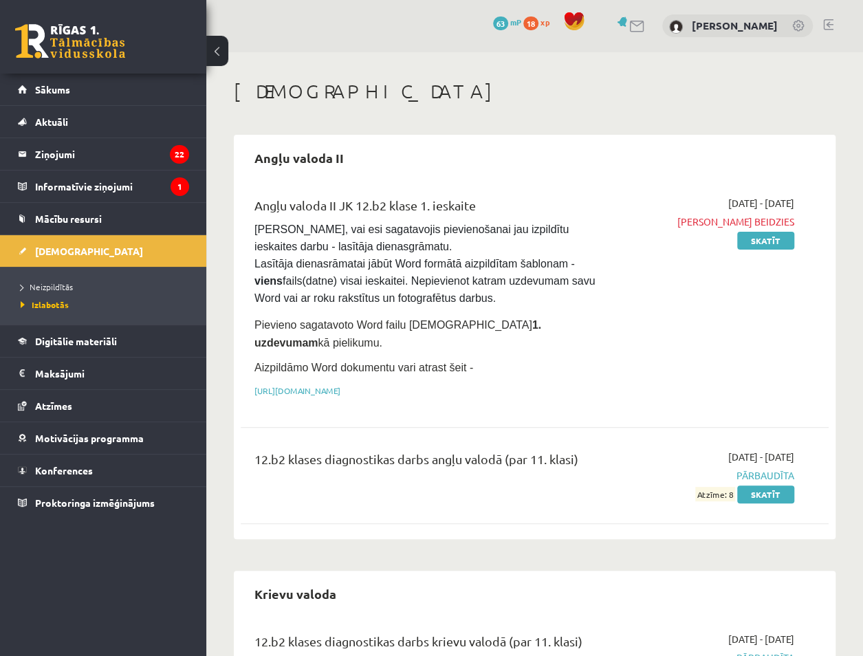
scroll to position [0, 0]
click at [91, 264] on link "[DEMOGRAPHIC_DATA]" at bounding box center [103, 251] width 171 height 32
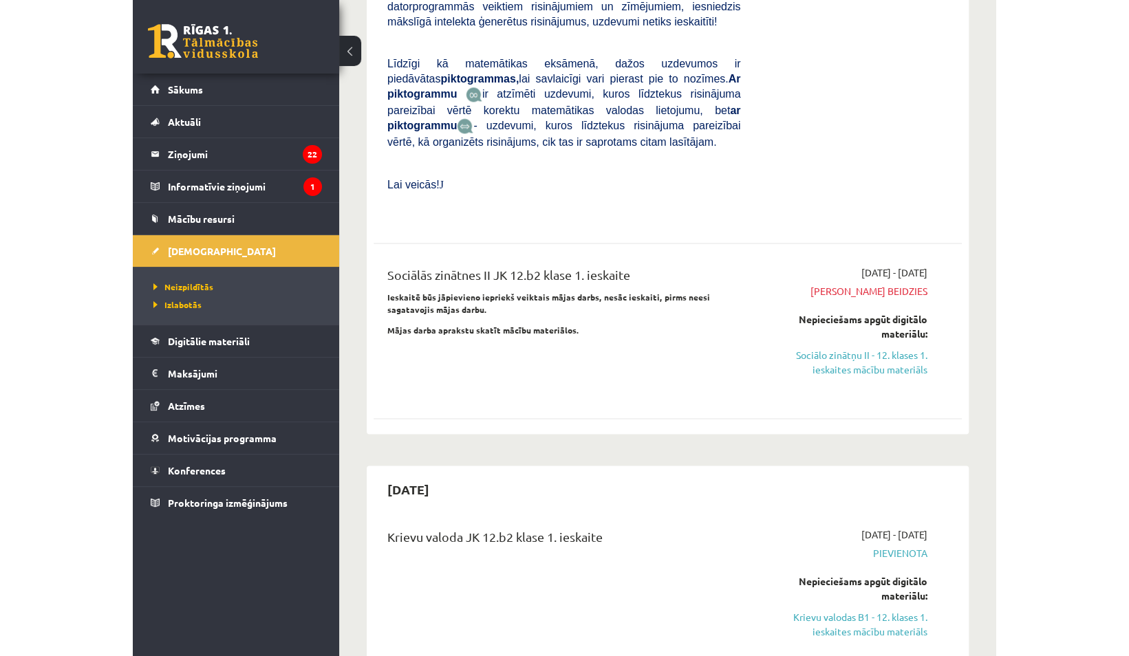
scroll to position [677, 0]
